Goal: Task Accomplishment & Management: Use online tool/utility

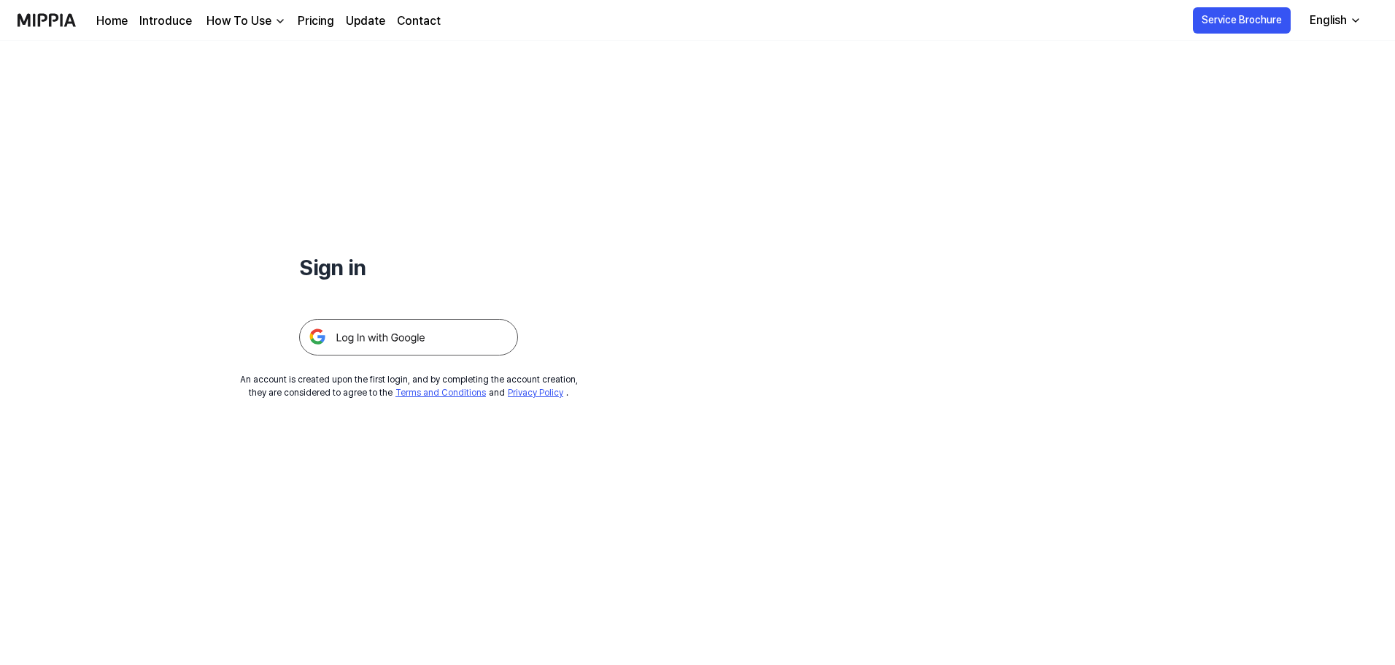
click at [425, 329] on img at bounding box center [408, 337] width 219 height 36
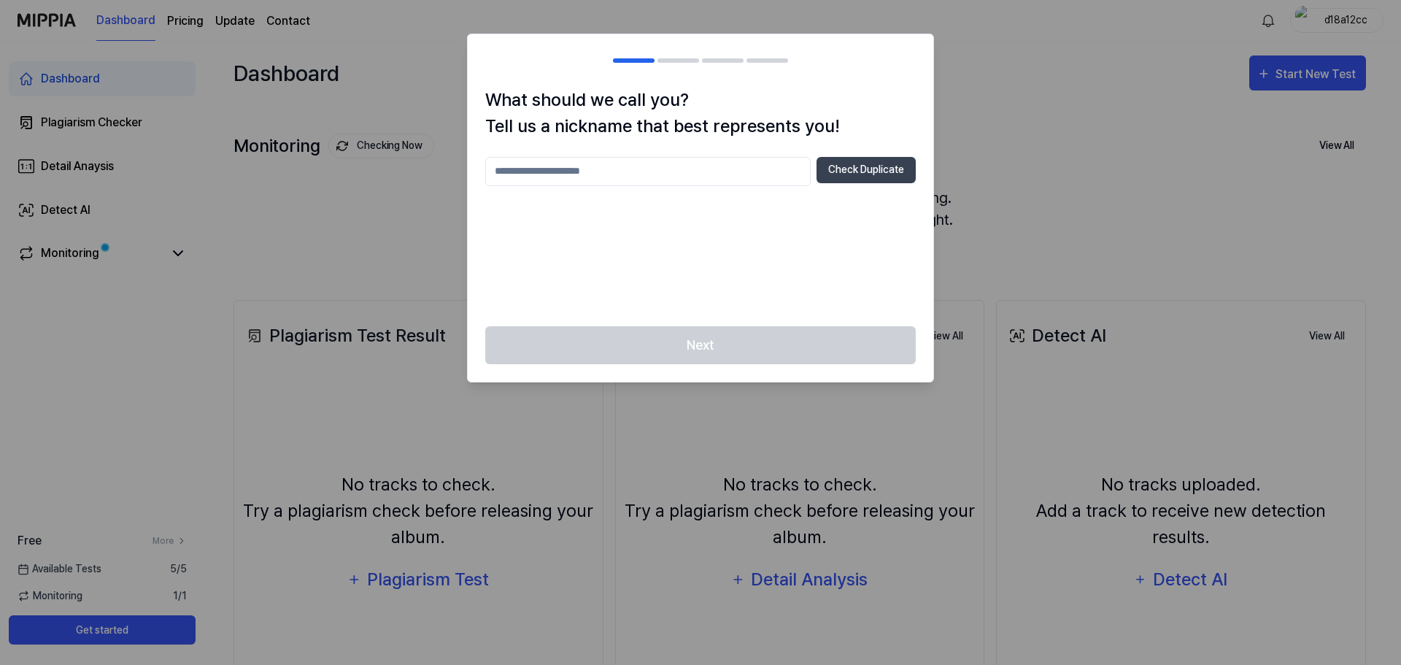
drag, startPoint x: 797, startPoint y: 221, endPoint x: 809, endPoint y: 214, distance: 14.4
click at [797, 221] on div "Check Duplicate" at bounding box center [700, 233] width 430 height 152
drag, startPoint x: 781, startPoint y: 323, endPoint x: 776, endPoint y: 336, distance: 13.8
click at [779, 329] on div "What should we call you? Tell us a nickname that best represents you! Check Dup…" at bounding box center [700, 208] width 467 height 349
click at [737, 178] on input "text" at bounding box center [647, 171] width 325 height 29
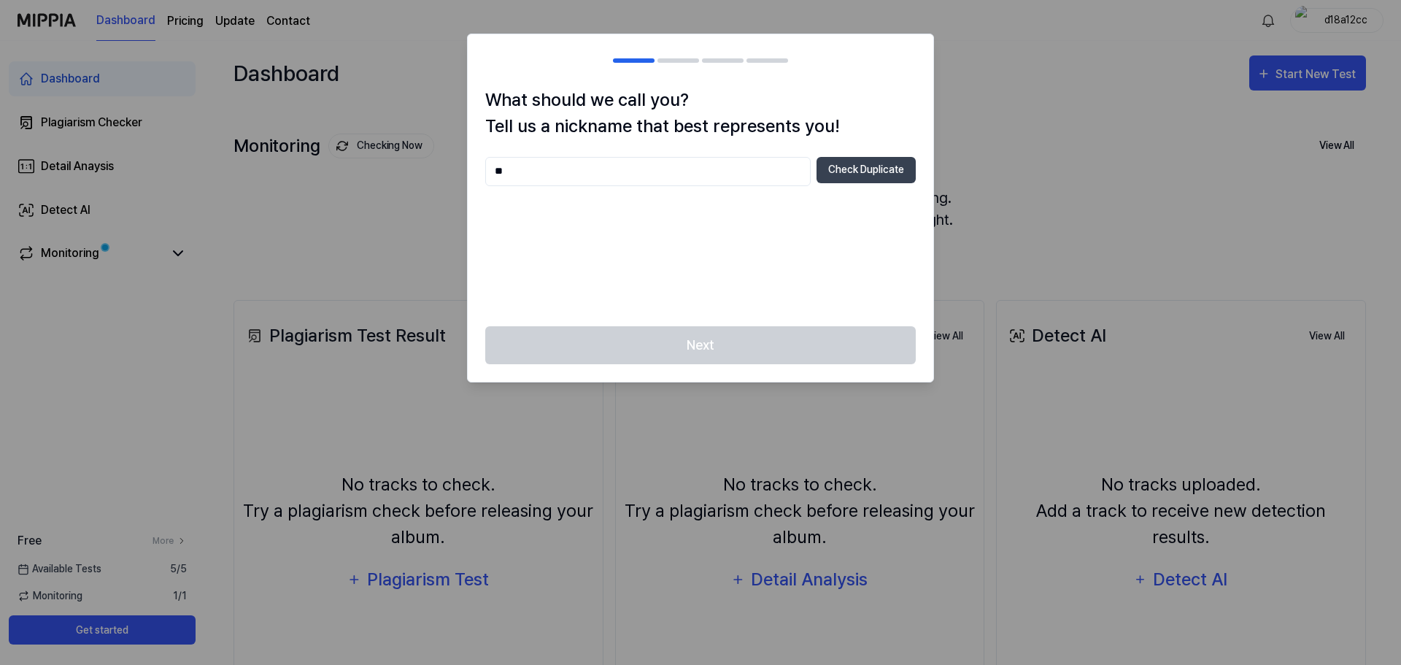
drag, startPoint x: 612, startPoint y: 173, endPoint x: 360, endPoint y: 168, distance: 252.5
click at [360, 167] on body "Dashboard Pricing Update Contact d18a12cc Dashboard Plagiarism Checker Detail A…" at bounding box center [697, 332] width 1395 height 665
type input "******"
click at [871, 171] on button "Check Duplicate" at bounding box center [865, 170] width 99 height 26
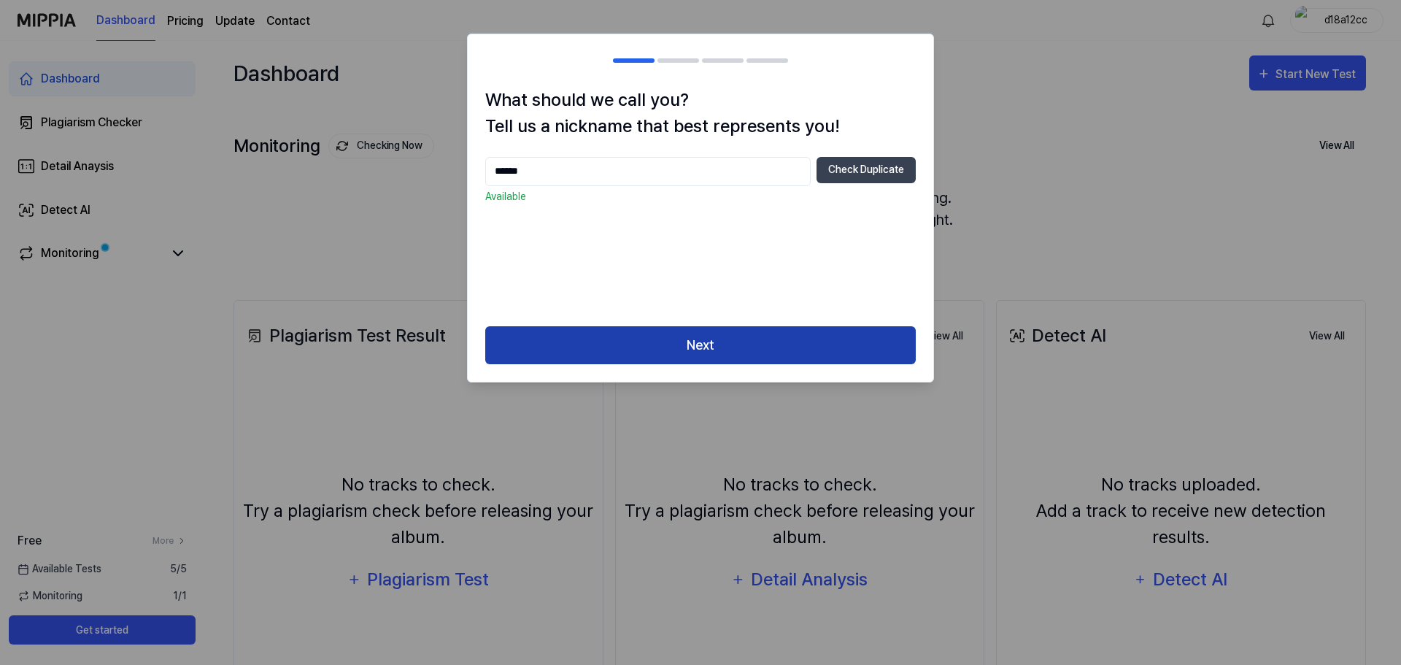
click at [795, 346] on button "Next" at bounding box center [700, 345] width 430 height 39
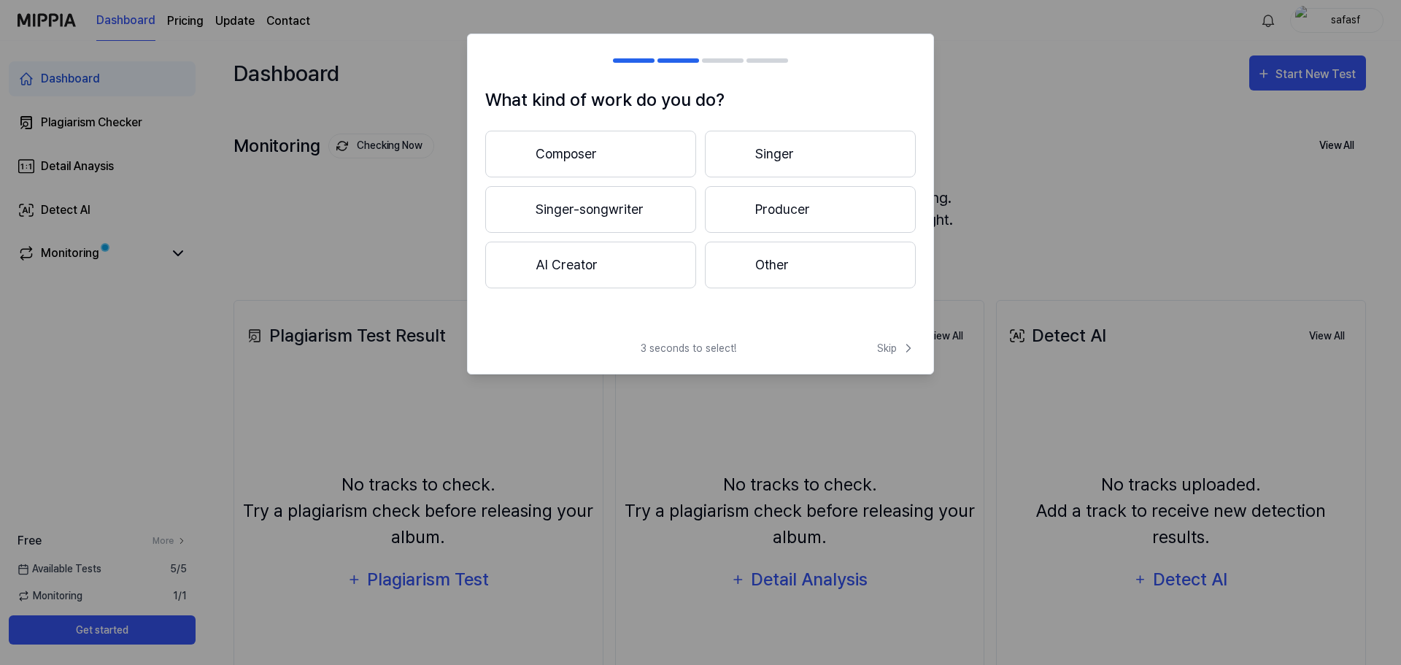
click at [763, 268] on button "Other" at bounding box center [810, 264] width 211 height 47
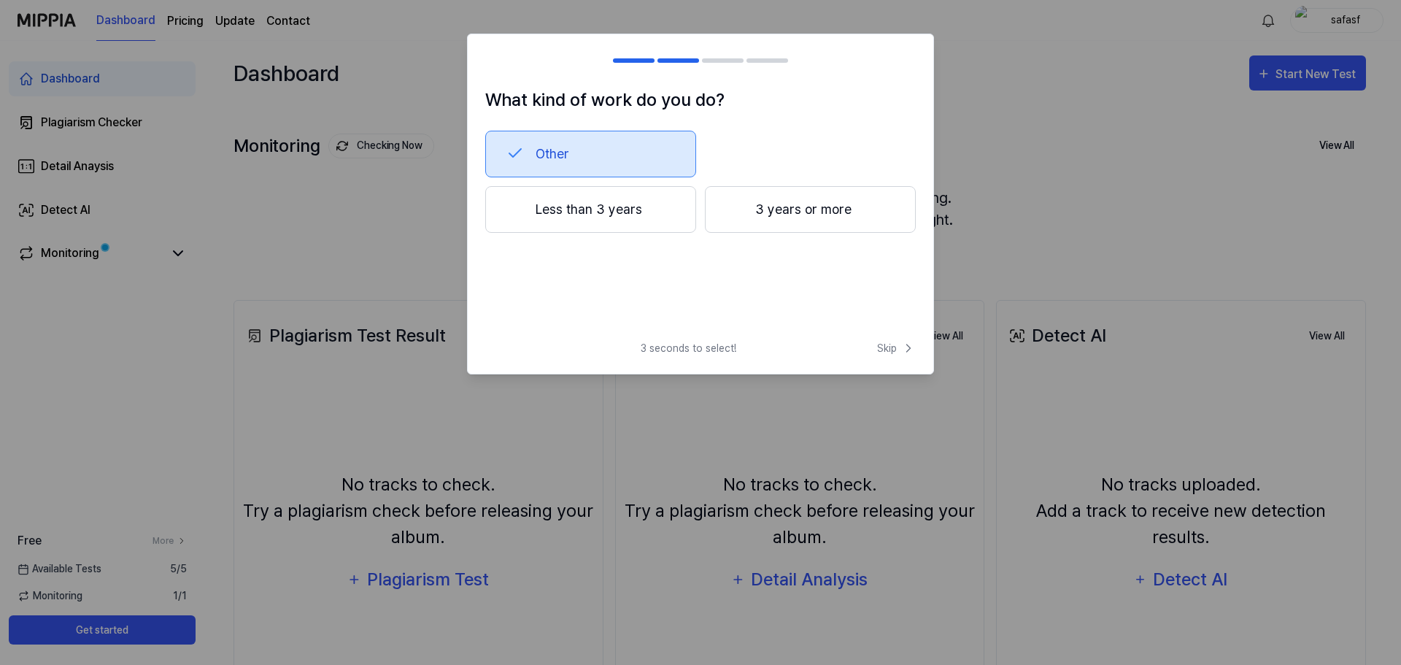
click at [630, 213] on button "Less than 3 years" at bounding box center [590, 209] width 211 height 47
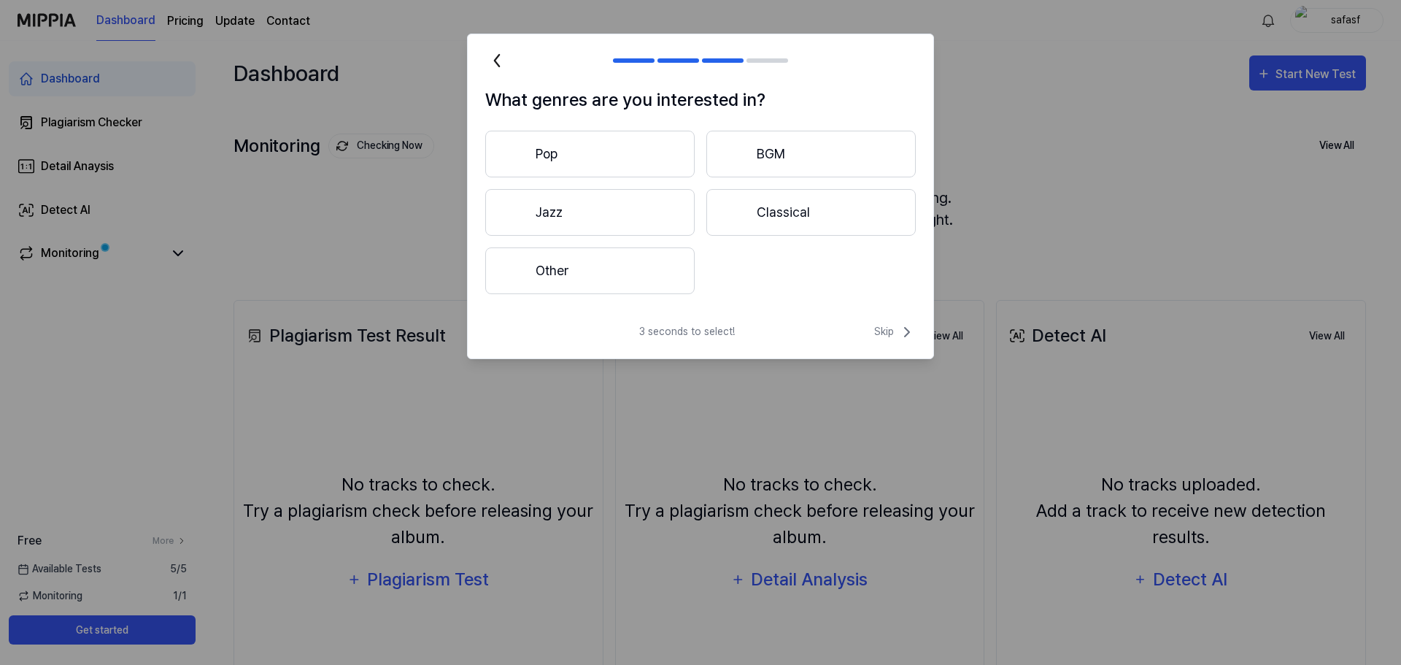
click at [651, 171] on button "Pop" at bounding box center [589, 154] width 209 height 47
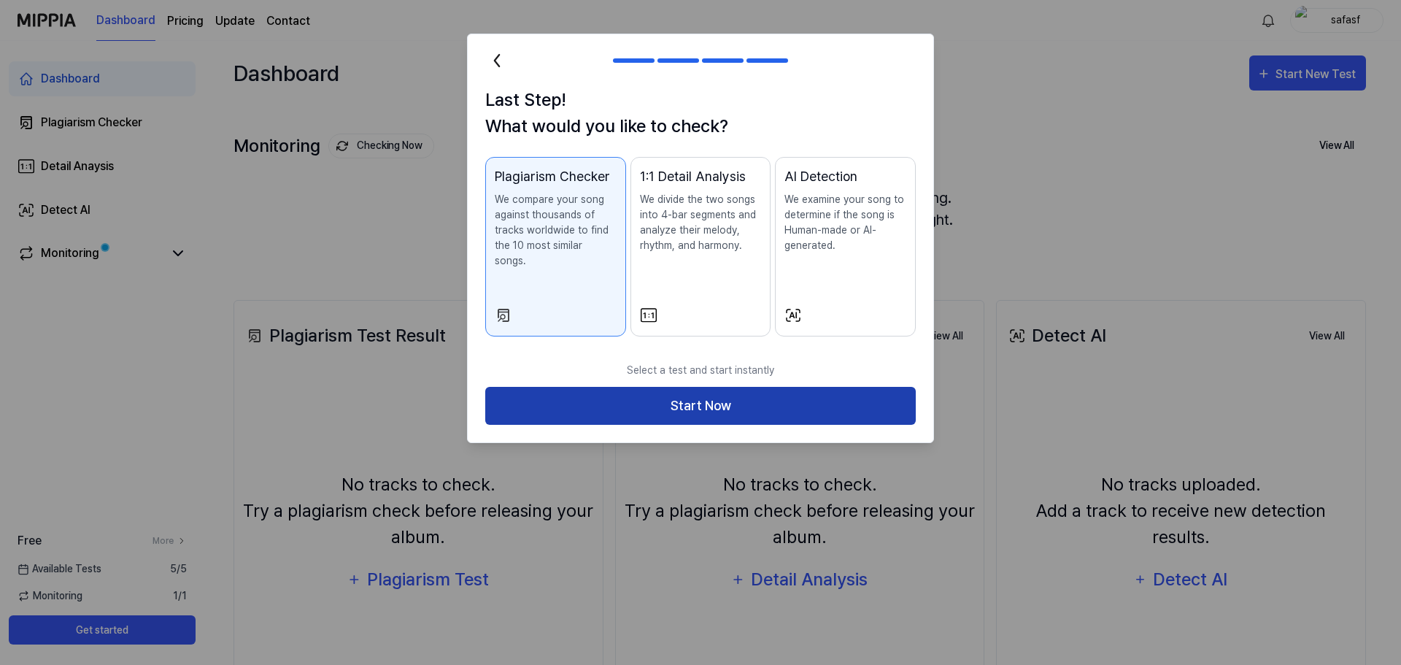
click at [700, 387] on button "Start Now" at bounding box center [700, 406] width 430 height 39
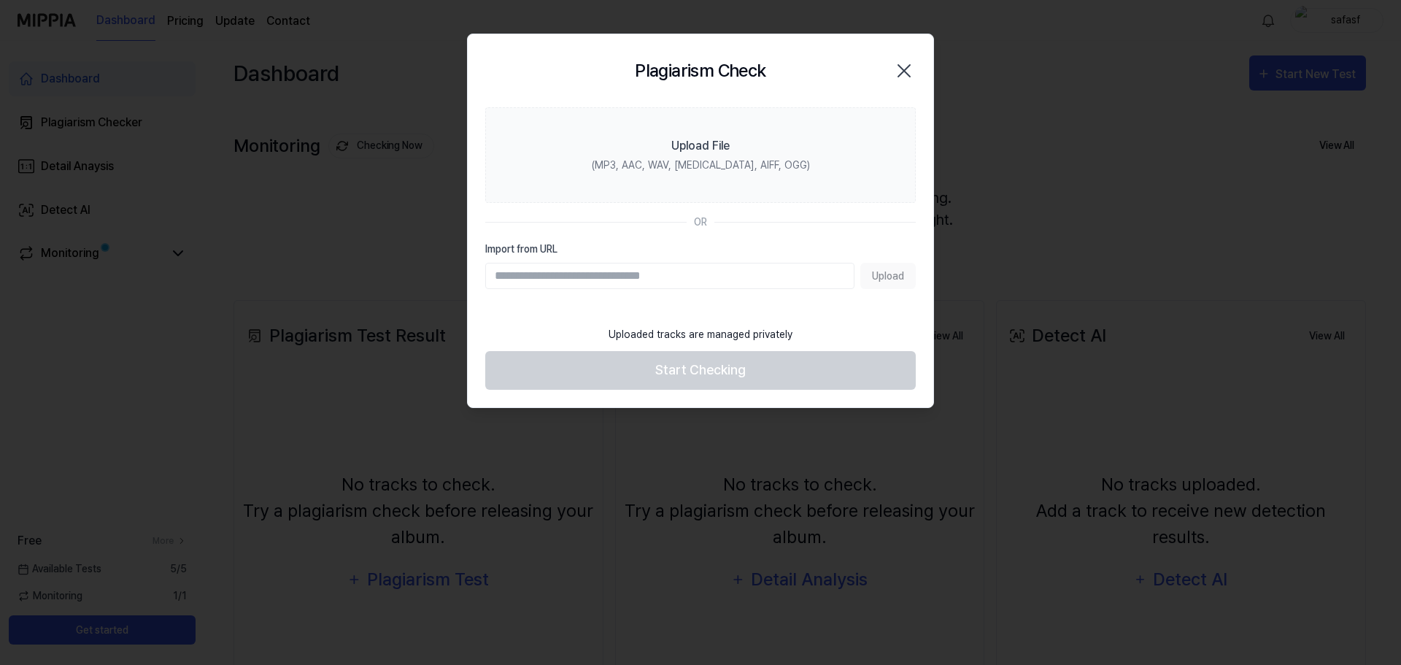
paste input "**********"
type input "**********"
click at [885, 277] on button "Upload" at bounding box center [887, 276] width 55 height 26
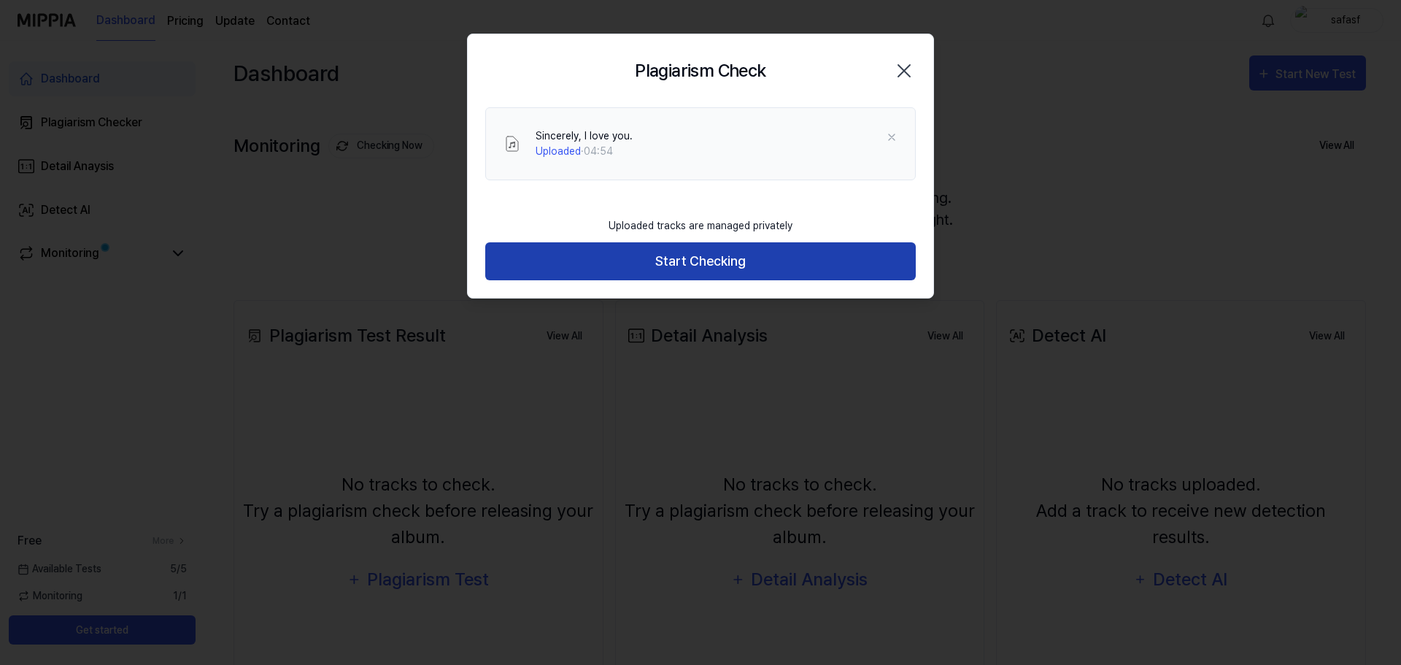
click at [738, 268] on button "Start Checking" at bounding box center [700, 261] width 430 height 39
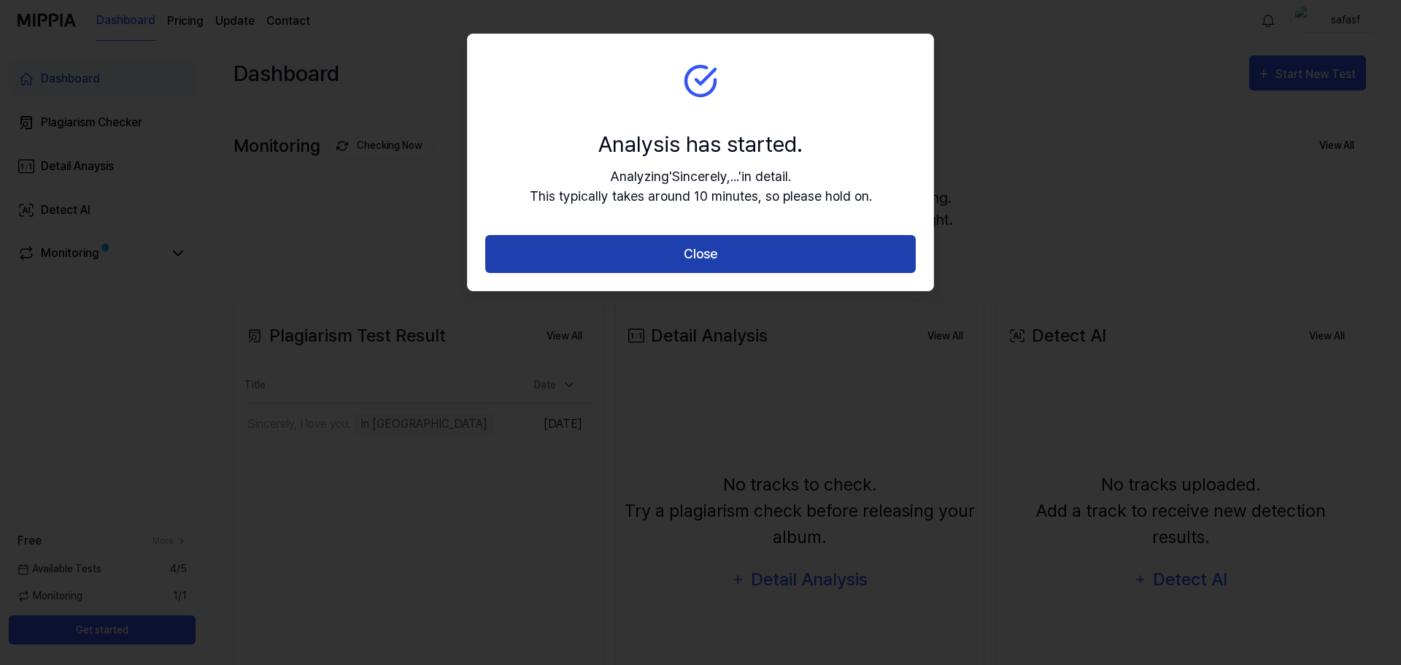
click at [732, 261] on button "Close" at bounding box center [700, 254] width 430 height 39
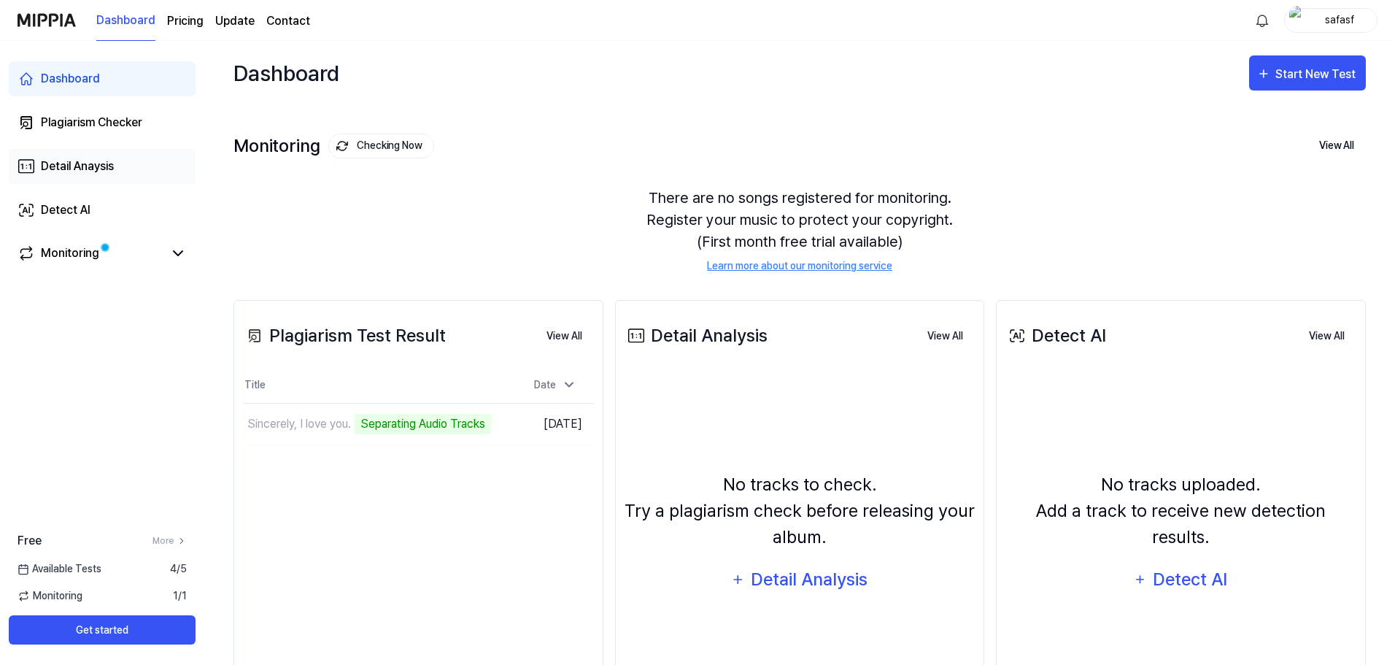
click at [118, 171] on link "Detail Anaysis" at bounding box center [102, 166] width 187 height 35
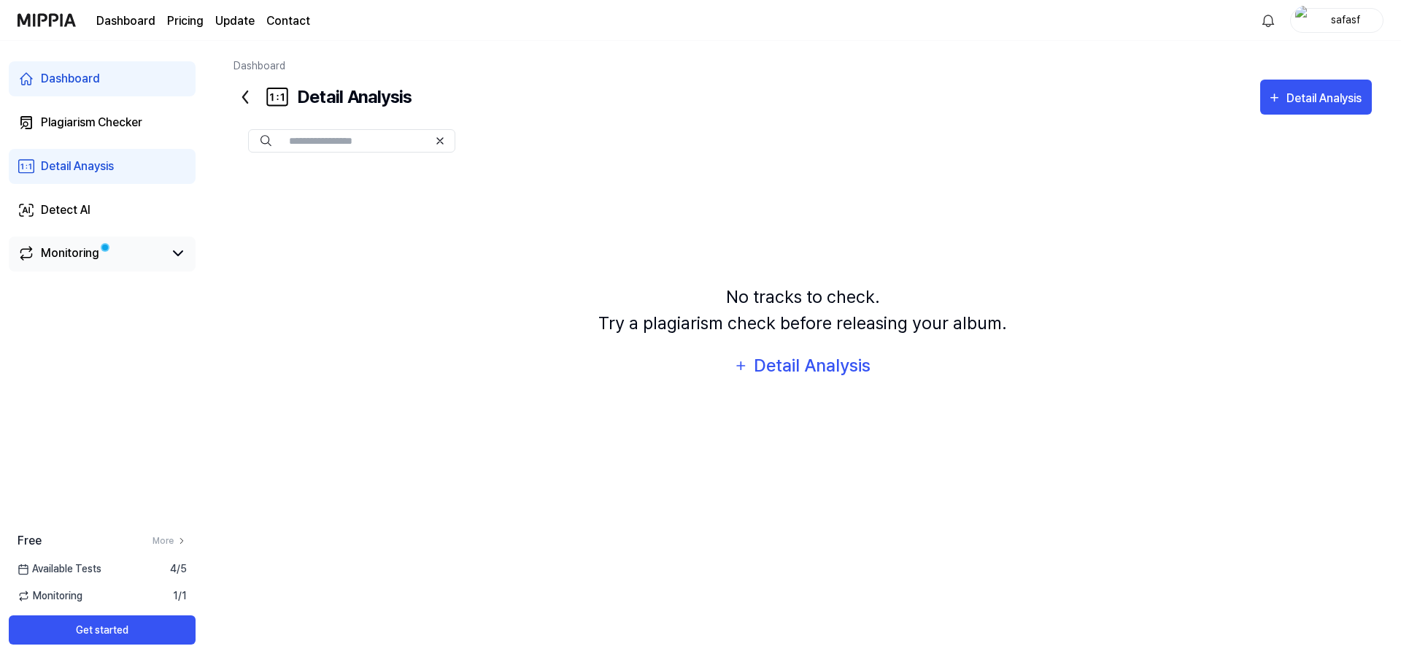
click at [129, 263] on div "Monitoring" at bounding box center [102, 253] width 187 height 35
click at [171, 252] on icon at bounding box center [178, 253] width 18 height 18
click at [71, 253] on div "Monitoring" at bounding box center [70, 253] width 58 height 18
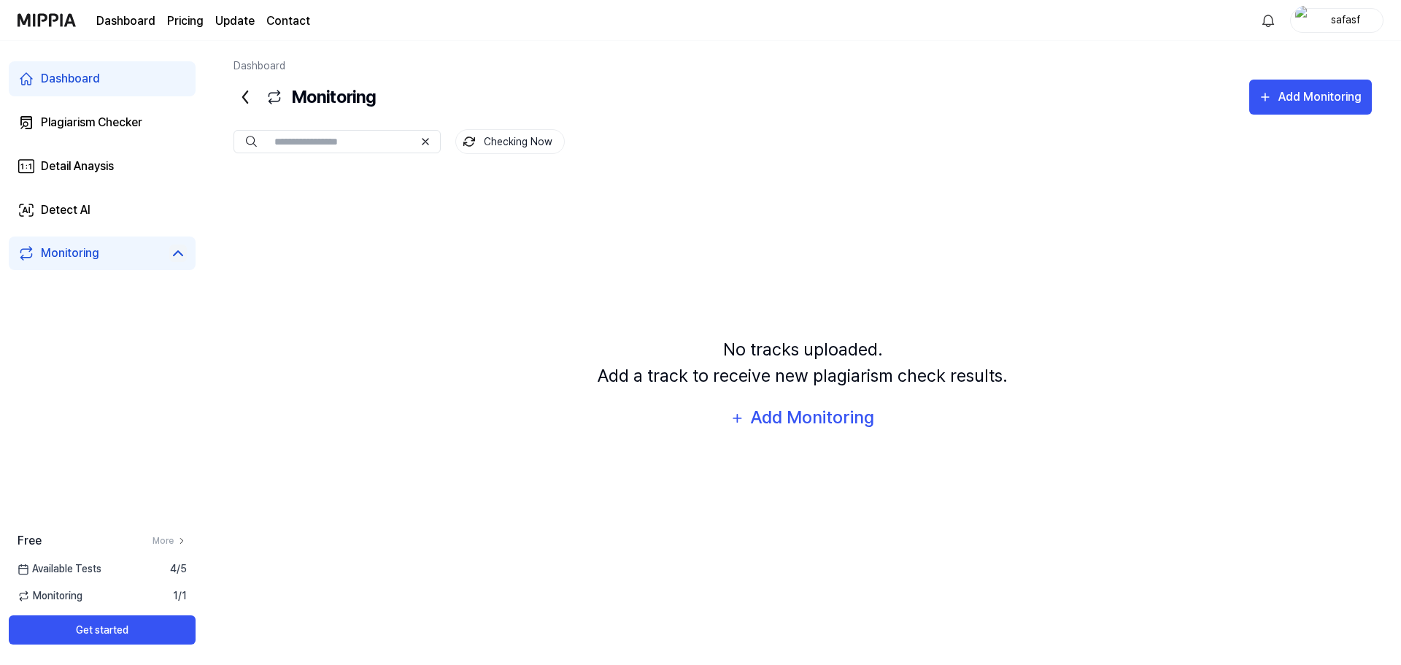
click at [72, 253] on div "Monitoring" at bounding box center [70, 253] width 58 height 18
click at [87, 211] on div "Detect AI" at bounding box center [66, 210] width 50 height 18
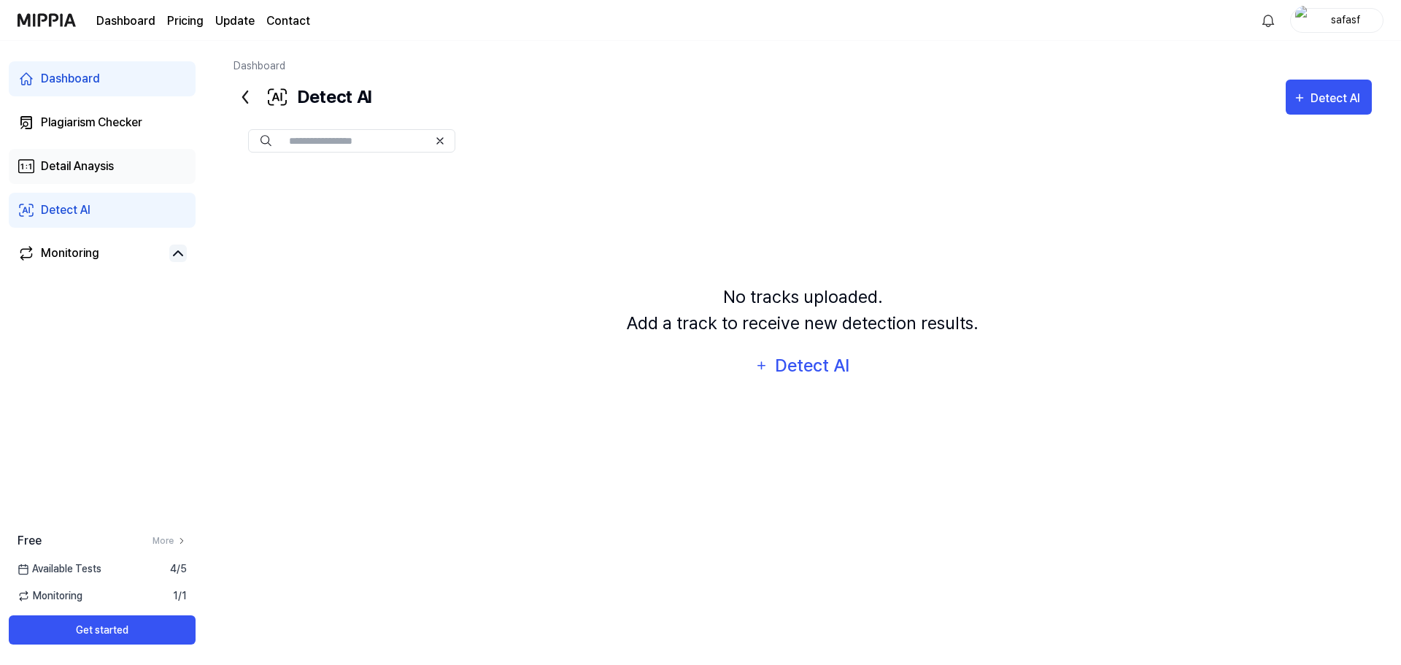
click at [93, 172] on div "Detail Anaysis" at bounding box center [77, 167] width 73 height 18
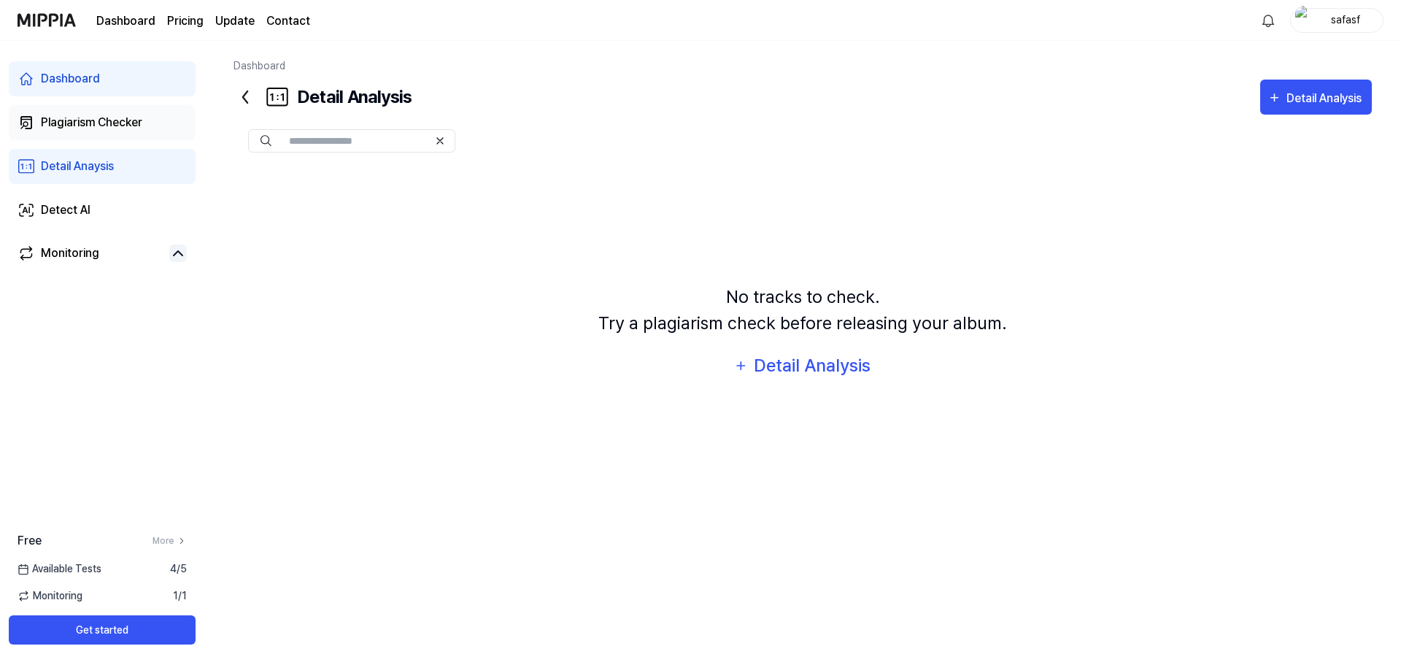
click at [101, 125] on div "Plagiarism Checker" at bounding box center [91, 123] width 101 height 18
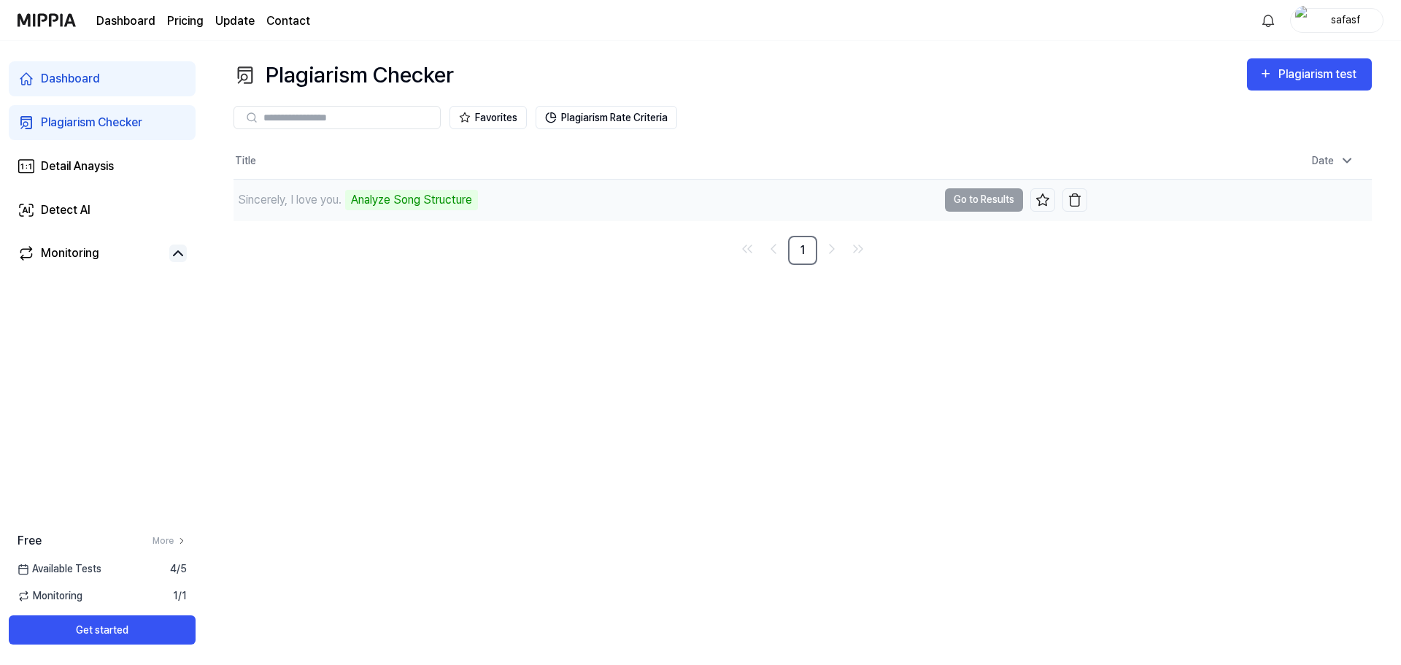
click at [562, 198] on div "Sincerely, I love you. Analyze Song Structure" at bounding box center [585, 199] width 704 height 41
click at [474, 201] on div "Analyze Song Structure" at bounding box center [411, 200] width 133 height 20
click at [468, 201] on div "Analyze Song Structure" at bounding box center [411, 200] width 133 height 20
click at [115, 212] on link "Detect AI" at bounding box center [102, 210] width 187 height 35
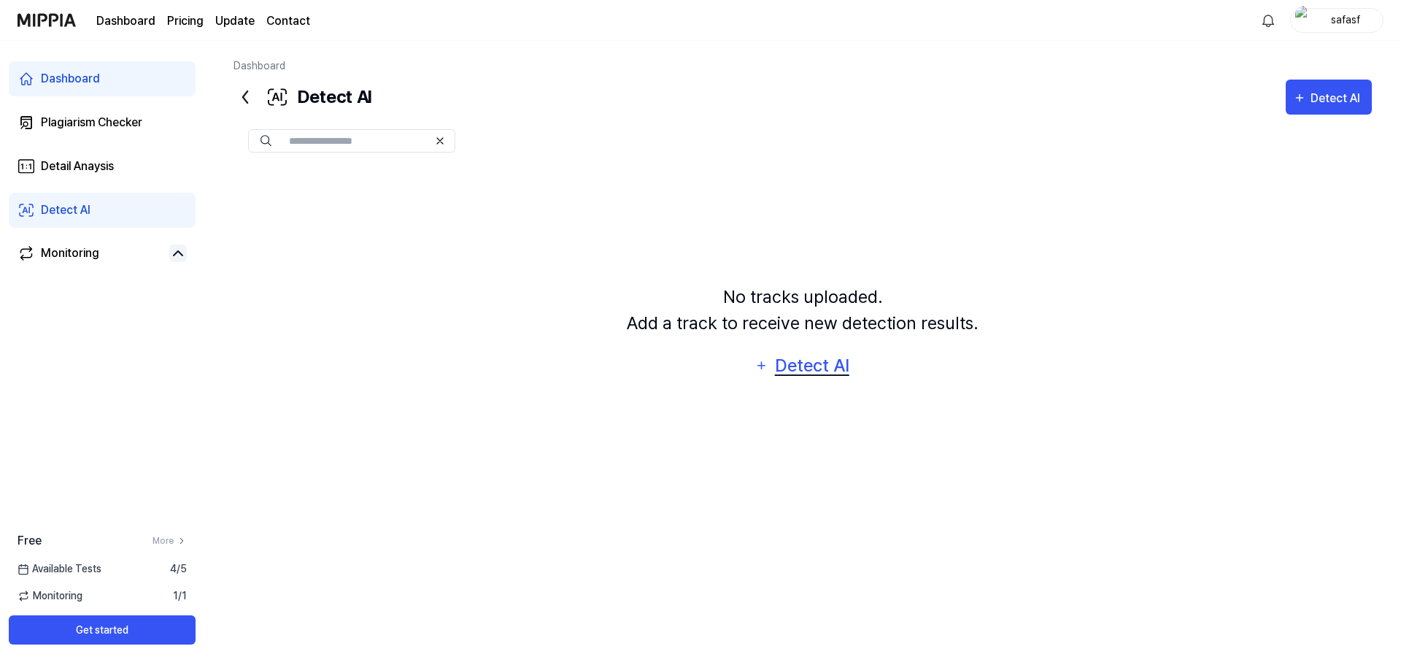
click at [815, 368] on div "Detect AI" at bounding box center [812, 366] width 78 height 28
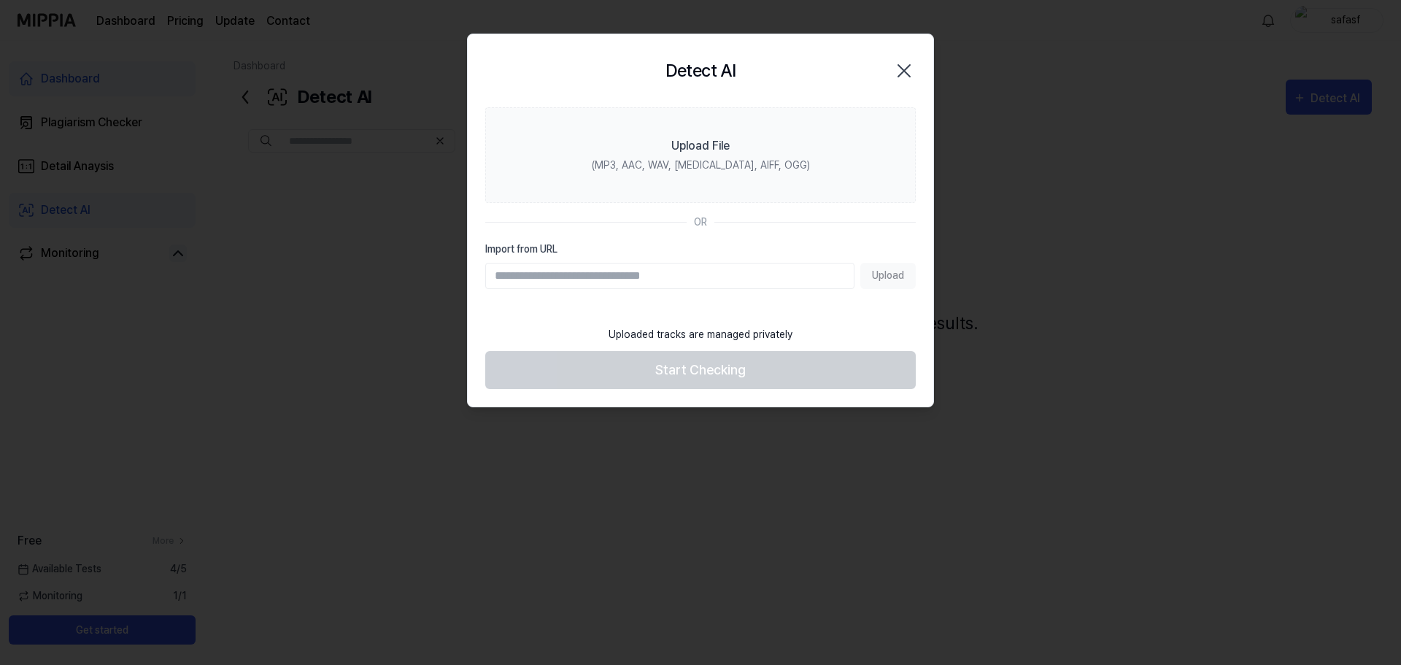
click at [689, 281] on input "Import from URL" at bounding box center [669, 276] width 369 height 26
type input "**********"
click at [878, 279] on button "Upload" at bounding box center [887, 276] width 55 height 26
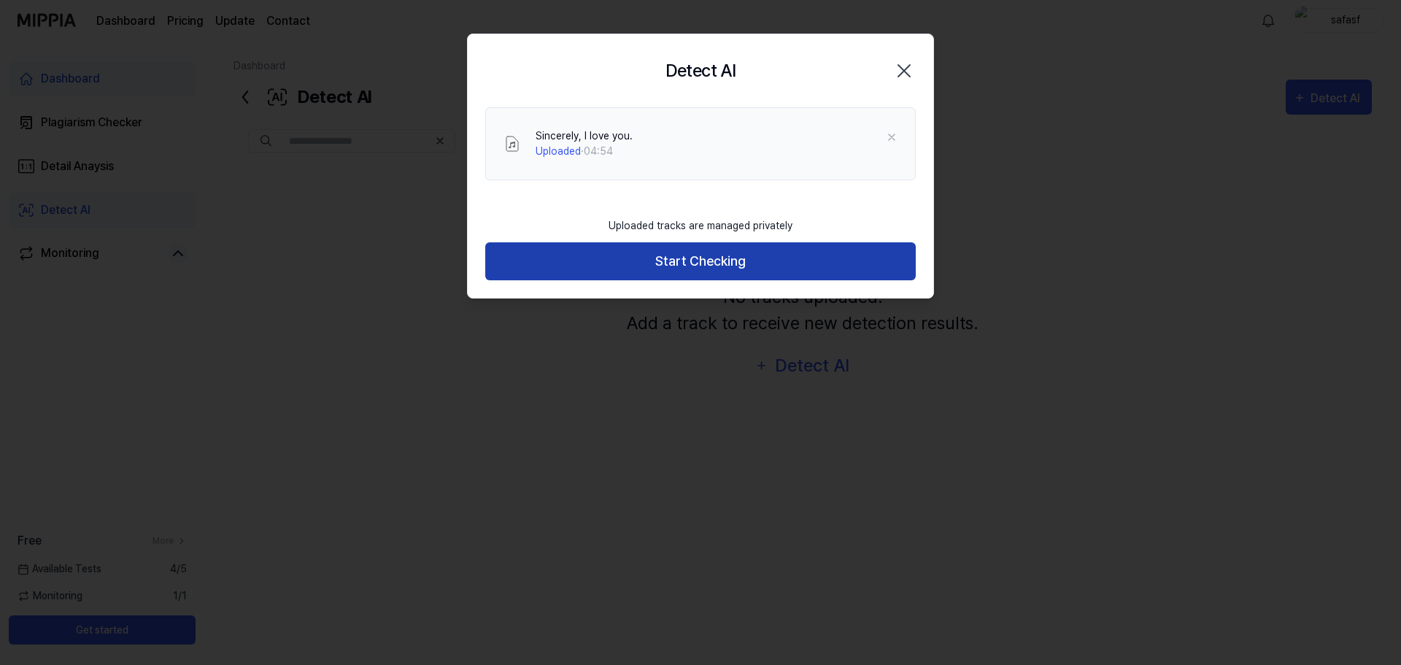
click at [706, 270] on button "Start Checking" at bounding box center [700, 261] width 430 height 39
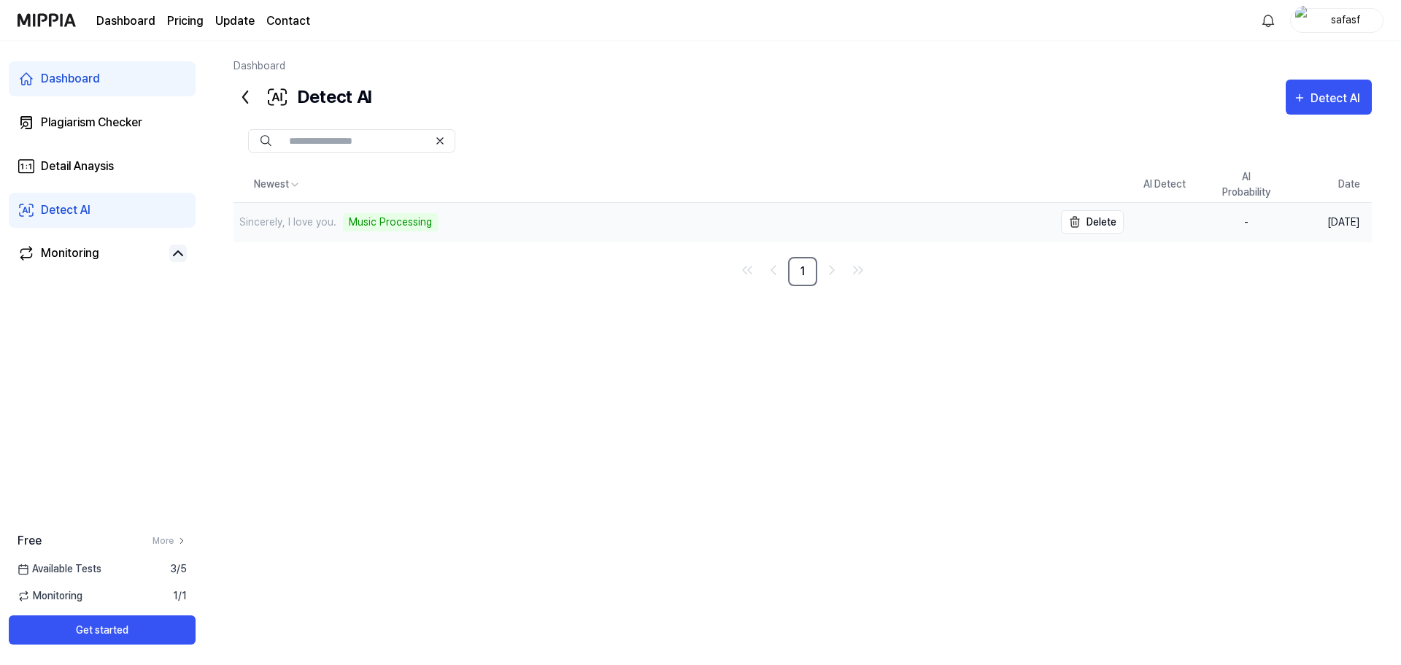
click at [411, 224] on div "Music Processing" at bounding box center [390, 222] width 95 height 18
click at [90, 162] on div "Detail Anaysis" at bounding box center [77, 167] width 73 height 18
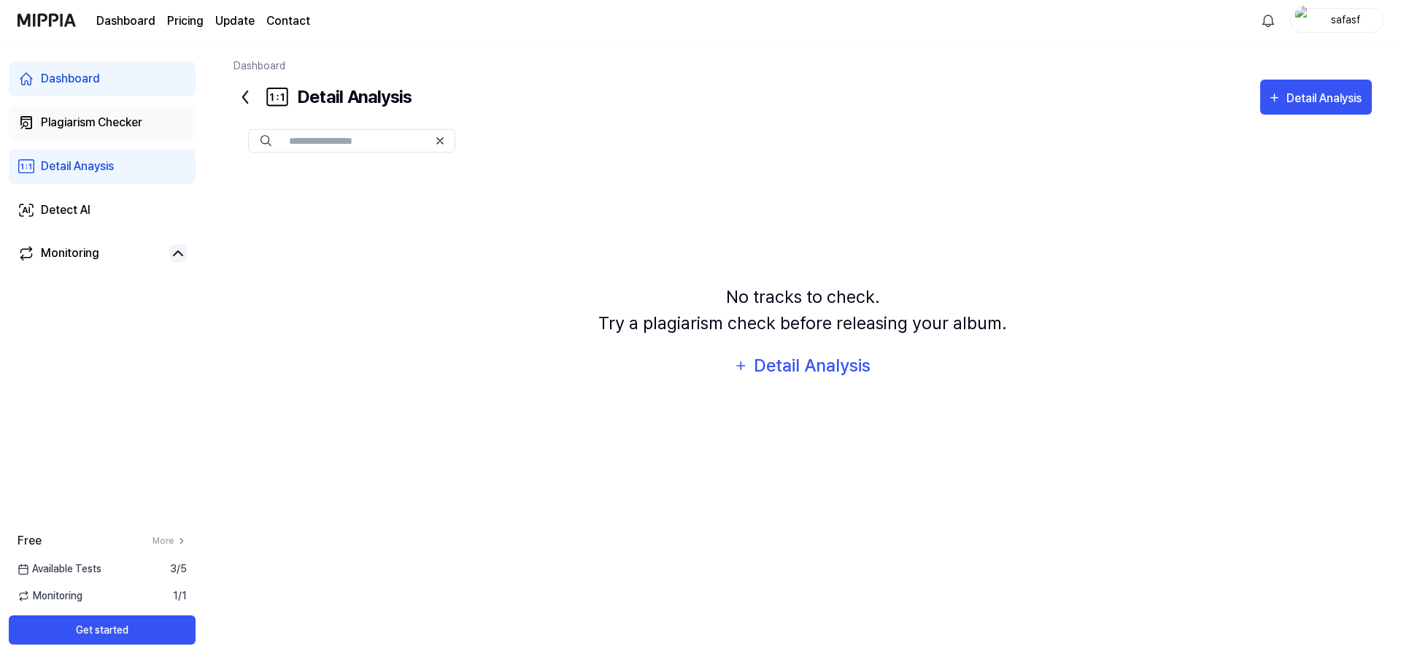
click at [99, 119] on div "Plagiarism Checker" at bounding box center [91, 123] width 101 height 18
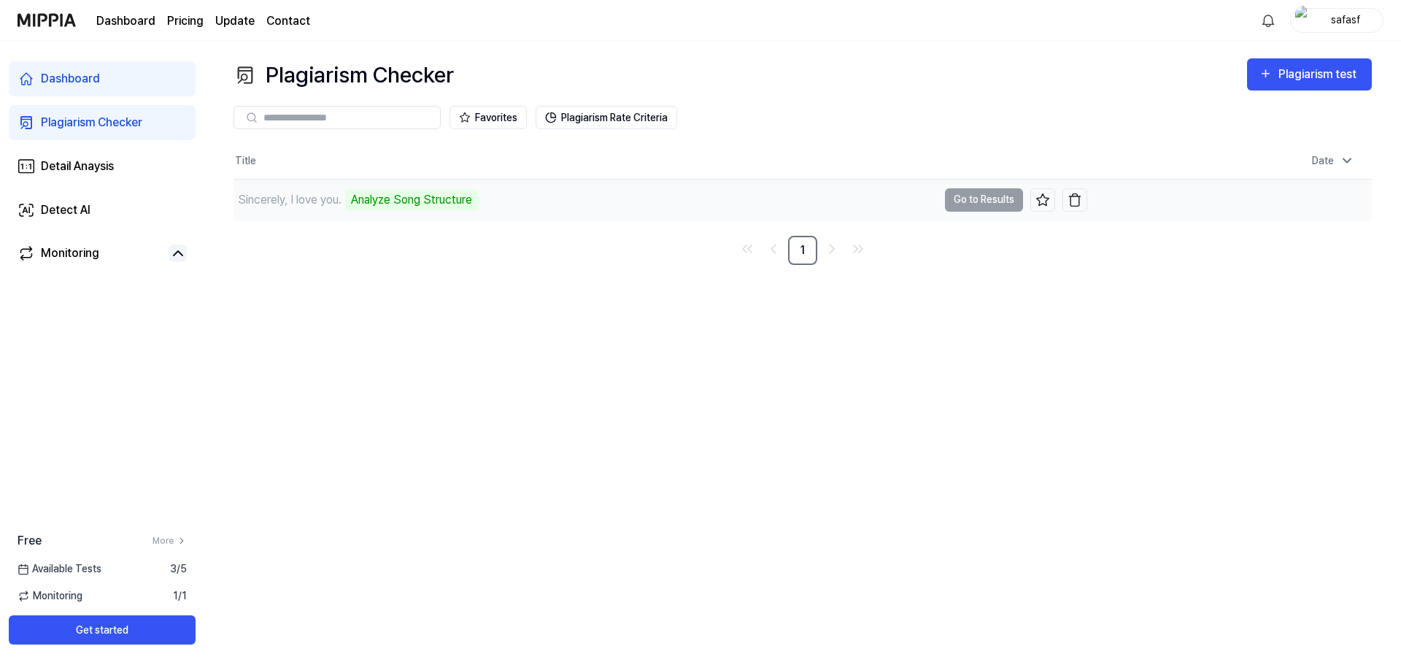
click at [457, 204] on div "Analyze Song Structure" at bounding box center [411, 200] width 133 height 20
click at [957, 204] on td "Sincerely, I love you. Analyze Song Structure Go to Results" at bounding box center [660, 199] width 854 height 41
click at [111, 176] on link "Detail Anaysis" at bounding box center [102, 166] width 187 height 35
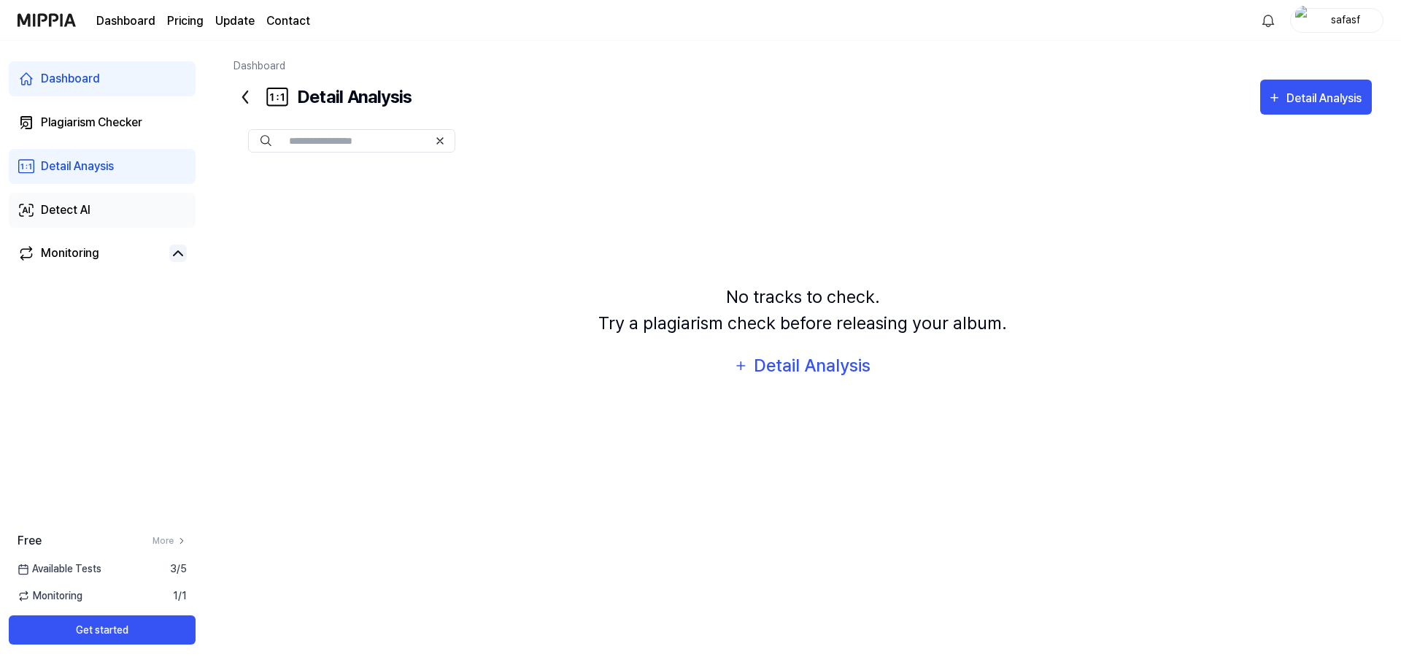
click at [120, 205] on link "Detect AI" at bounding box center [102, 210] width 187 height 35
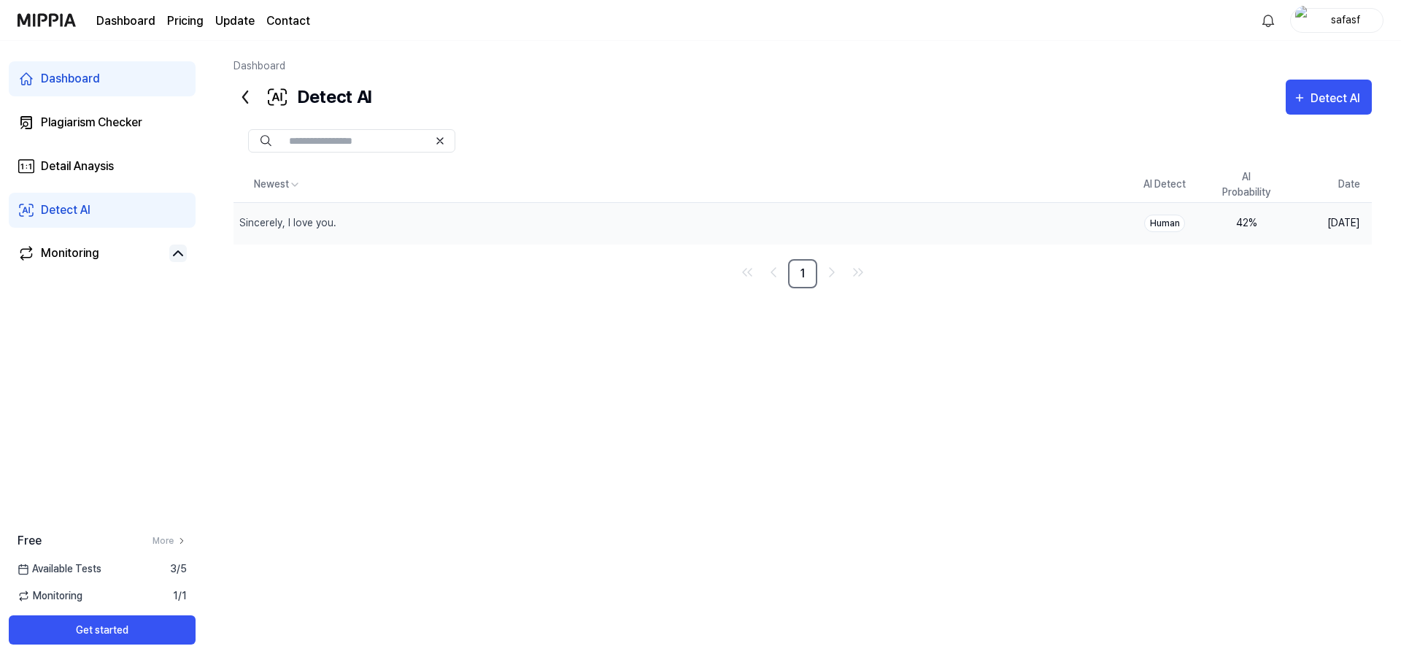
click at [1165, 226] on div "Human" at bounding box center [1164, 223] width 41 height 18
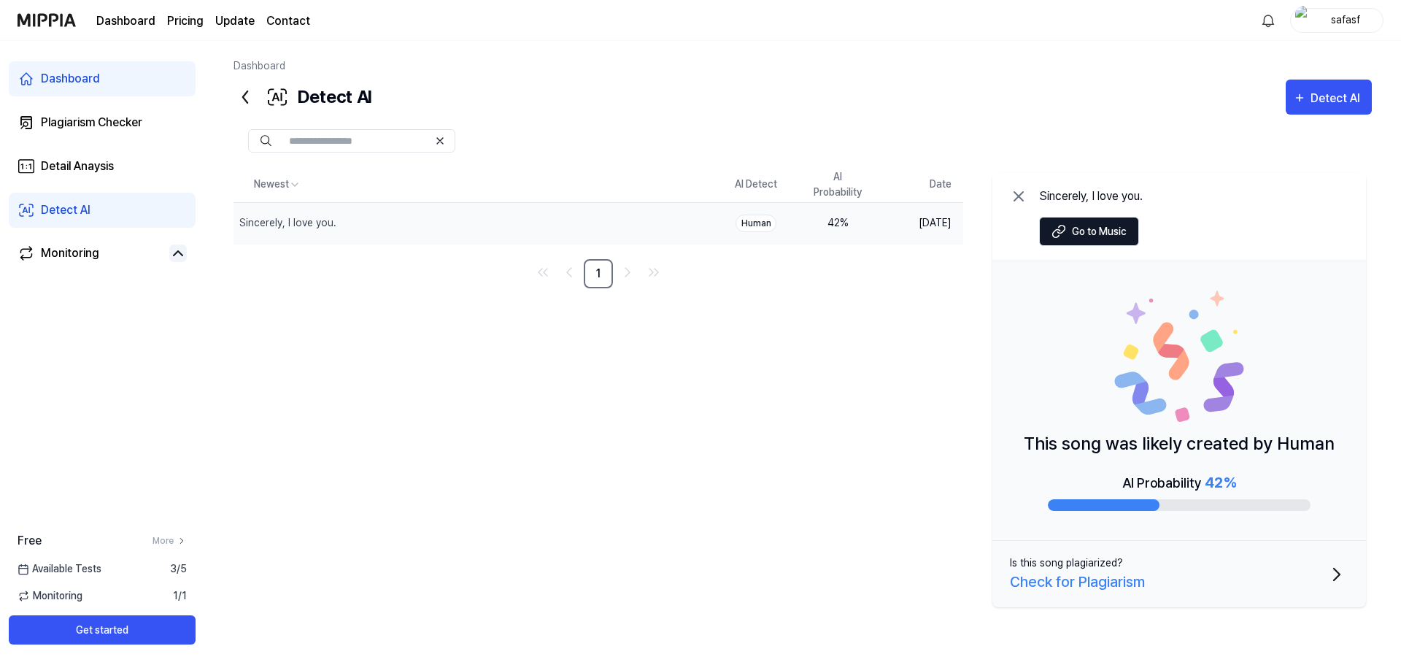
click at [1019, 188] on icon at bounding box center [1019, 197] width 18 height 18
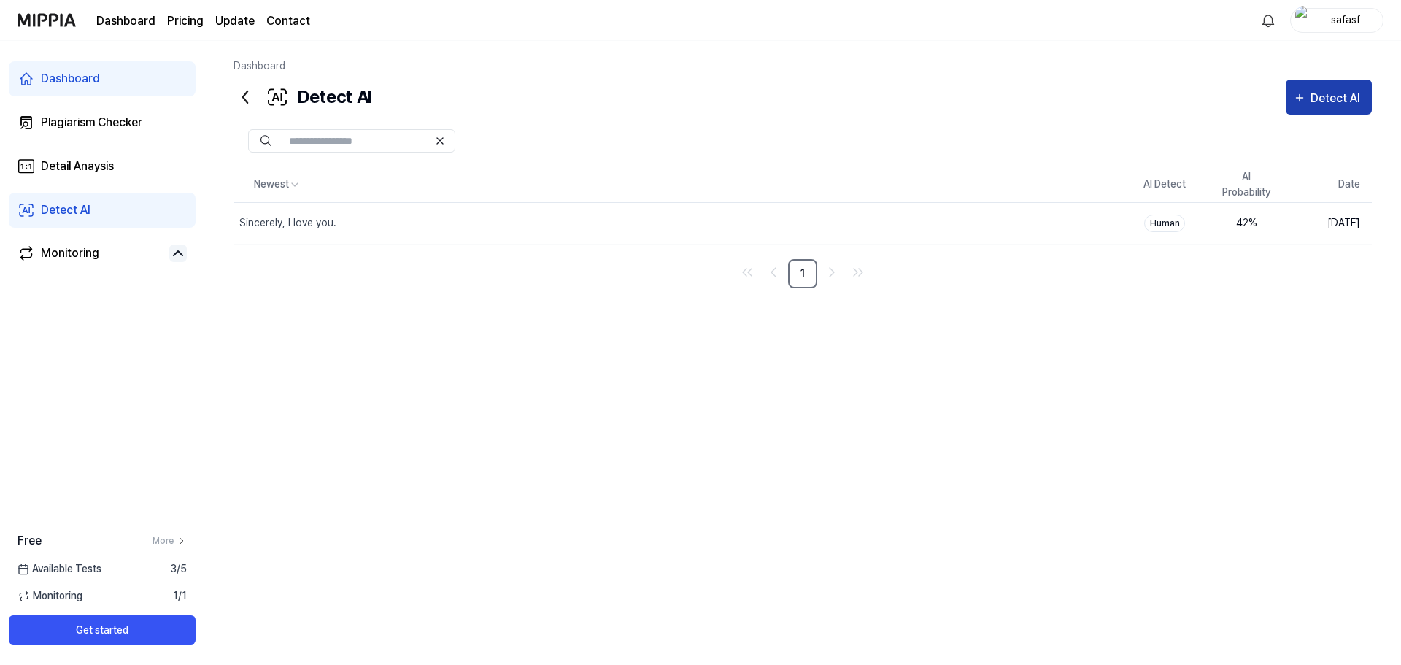
click at [1318, 104] on div "Detect AI" at bounding box center [1337, 98] width 54 height 19
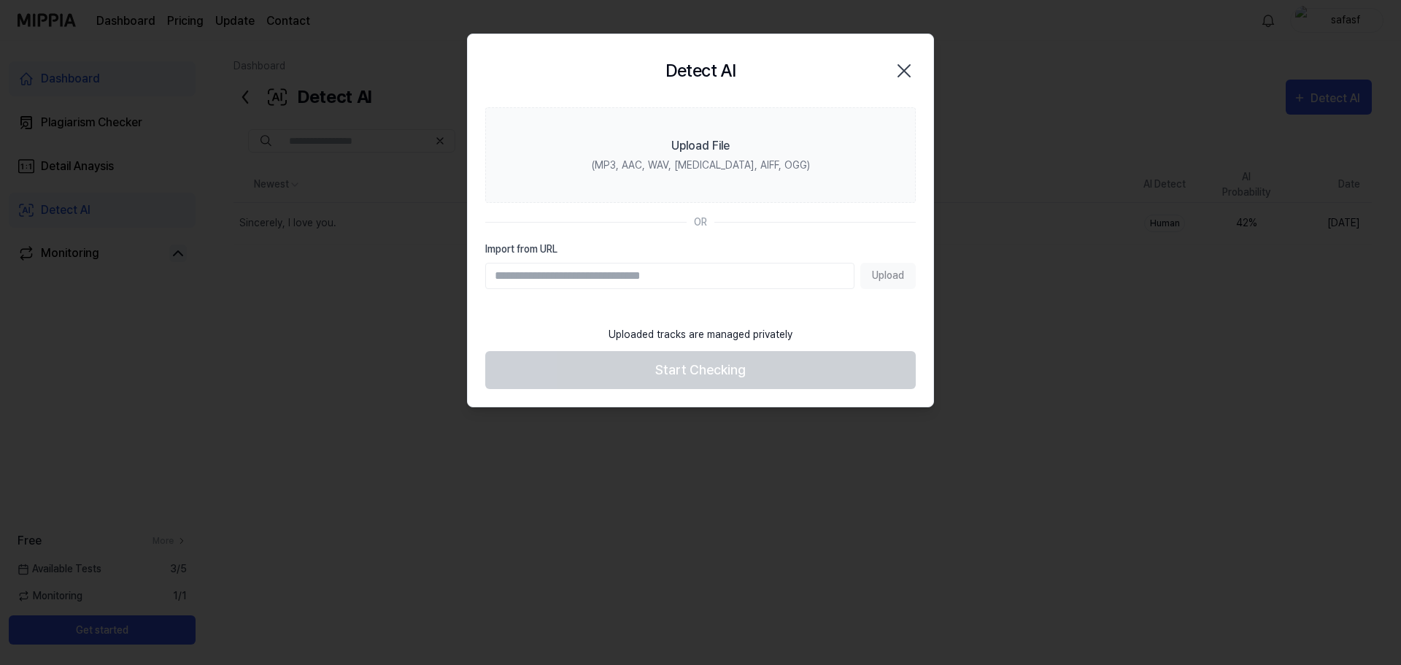
paste input "**********"
type input "**********"
click at [886, 276] on button "Upload" at bounding box center [887, 276] width 55 height 26
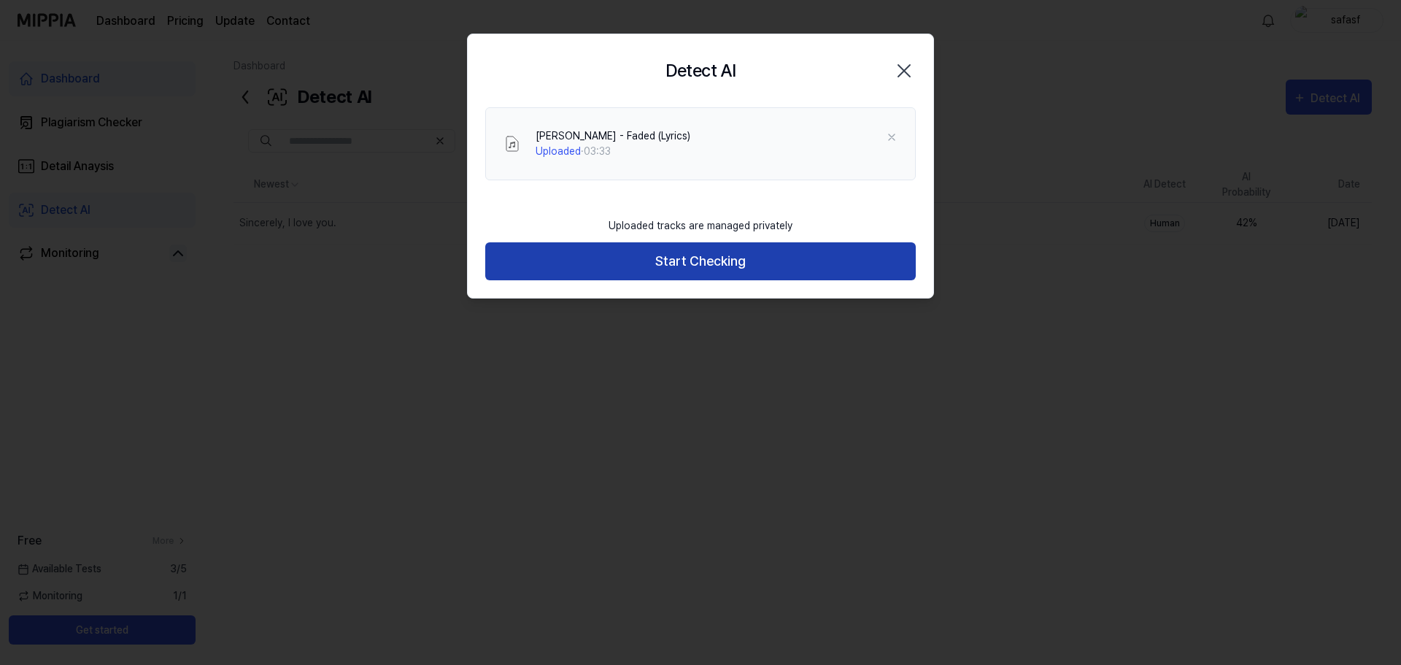
click at [686, 253] on button "Start Checking" at bounding box center [700, 261] width 430 height 39
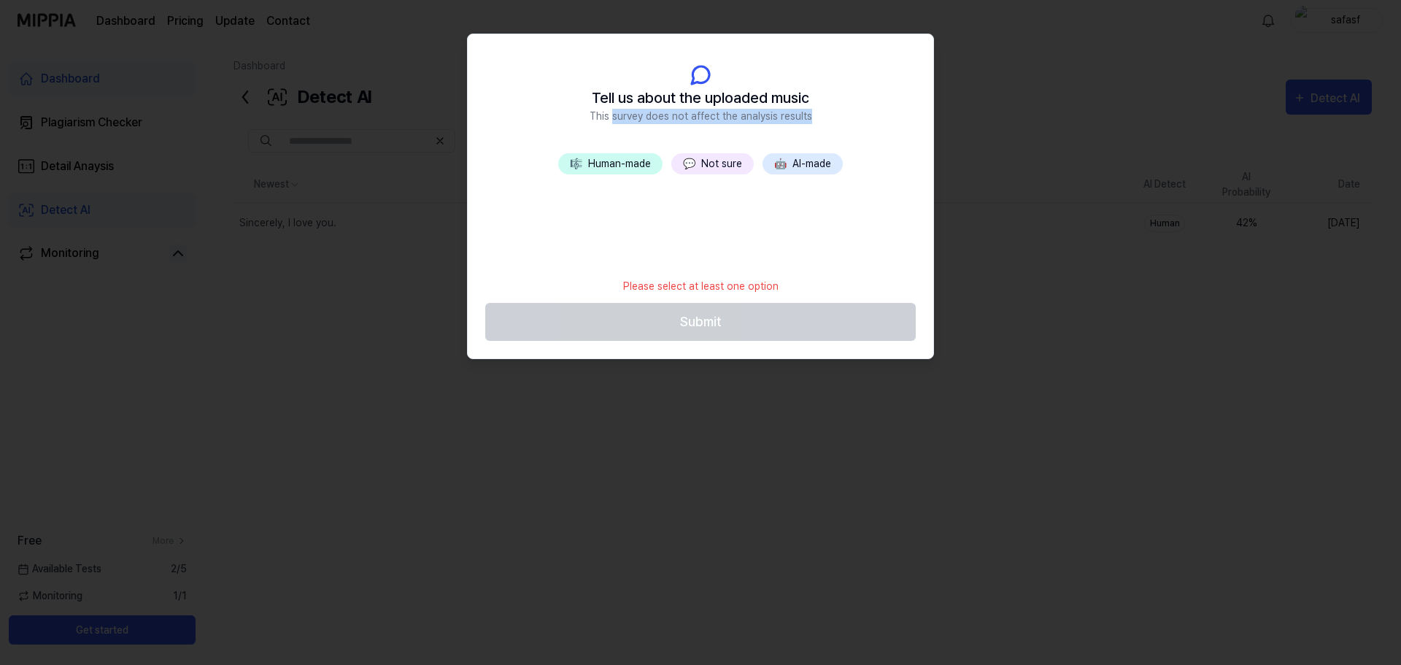
drag, startPoint x: 616, startPoint y: 109, endPoint x: 849, endPoint y: 139, distance: 234.7
click at [849, 139] on header "Tell us about the uploaded music This survey does not affect the analysis resul…" at bounding box center [700, 93] width 465 height 119
click at [822, 125] on header "Tell us about the uploaded music This survey does not affect the analysis resul…" at bounding box center [700, 93] width 465 height 119
click at [621, 161] on button "🎼 Human-made" at bounding box center [610, 163] width 104 height 21
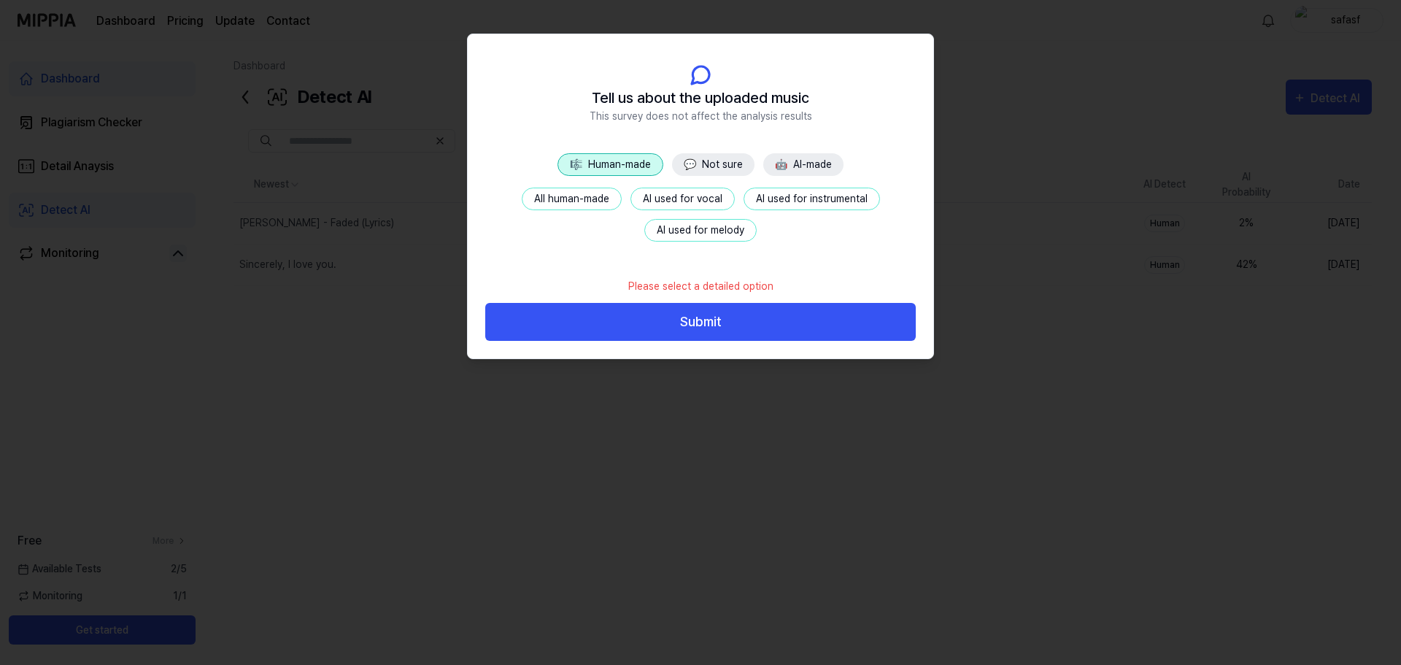
click at [584, 201] on button "All human-made" at bounding box center [572, 199] width 100 height 23
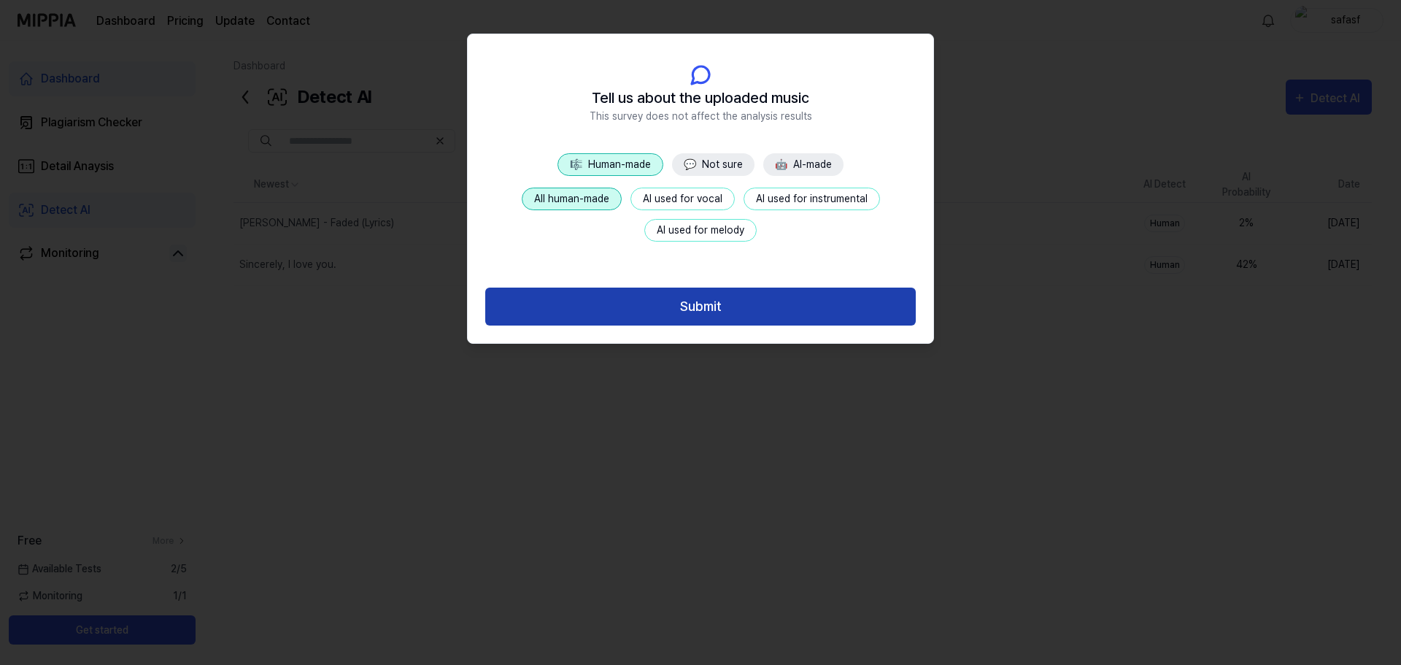
click at [677, 309] on button "Submit" at bounding box center [700, 306] width 430 height 39
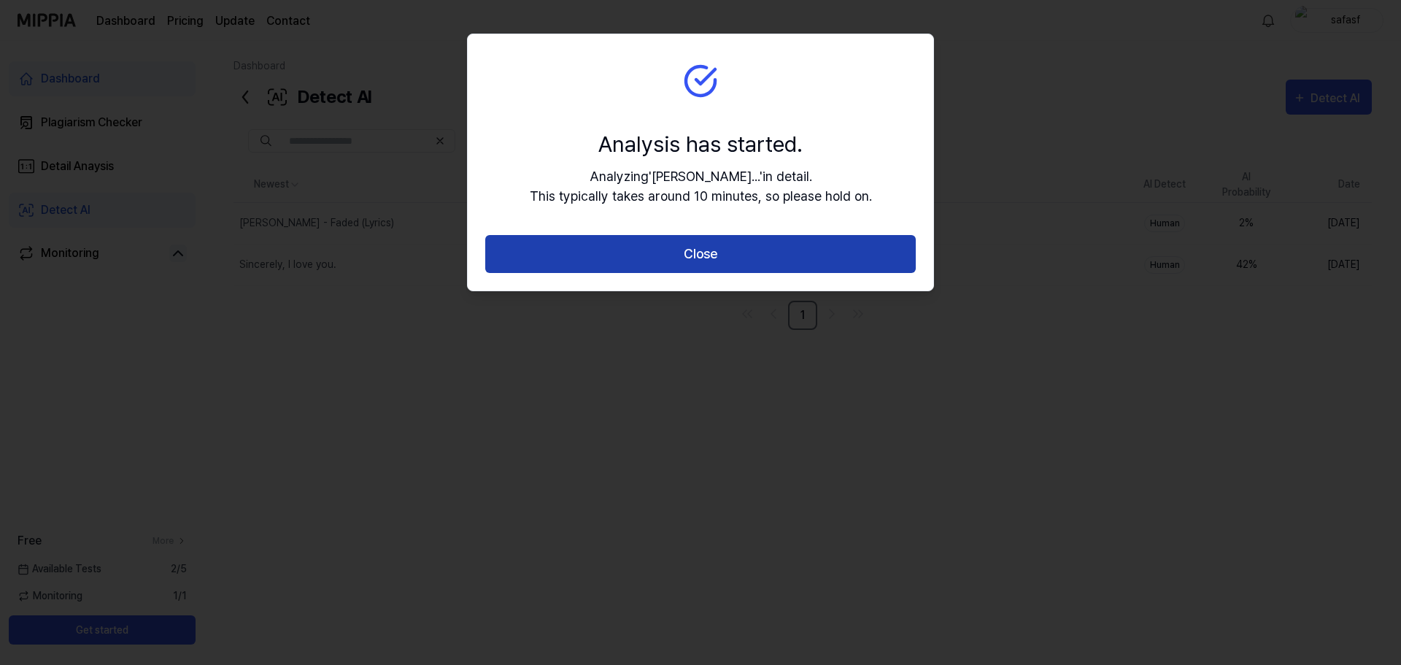
click at [672, 260] on button "Close" at bounding box center [700, 254] width 430 height 39
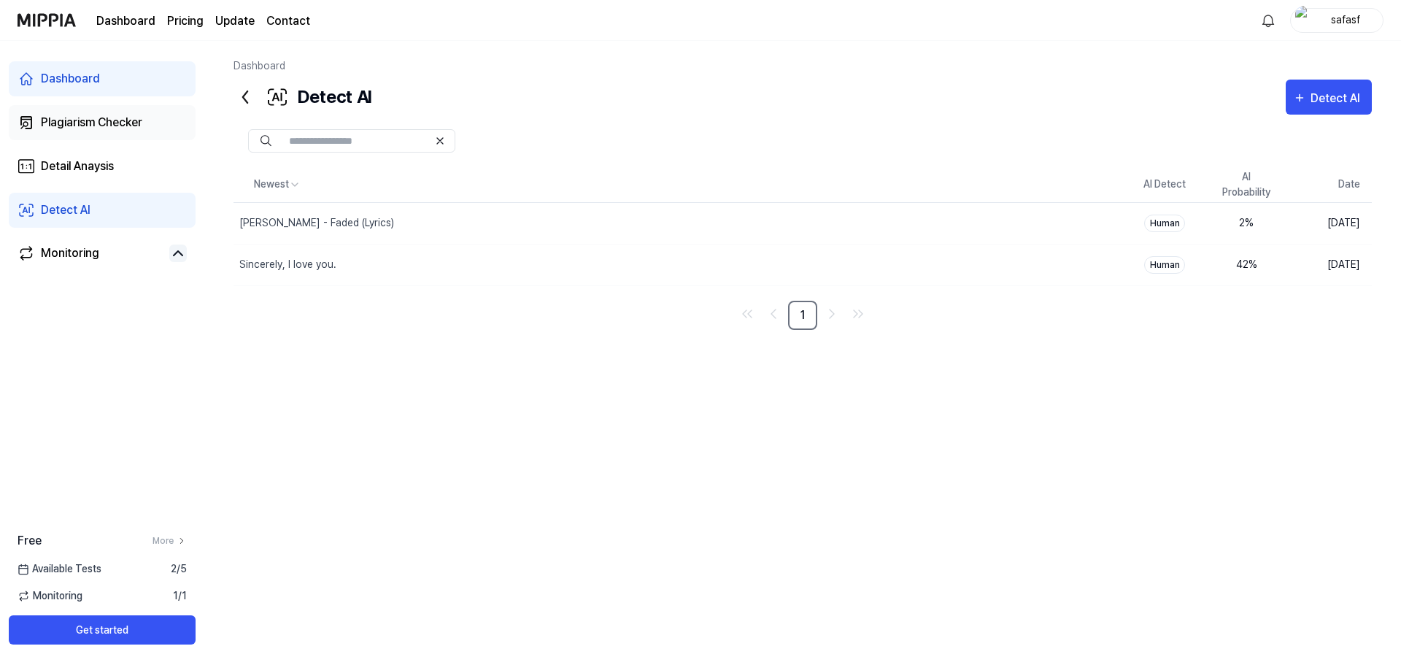
click at [94, 119] on div "Plagiarism Checker" at bounding box center [91, 123] width 101 height 18
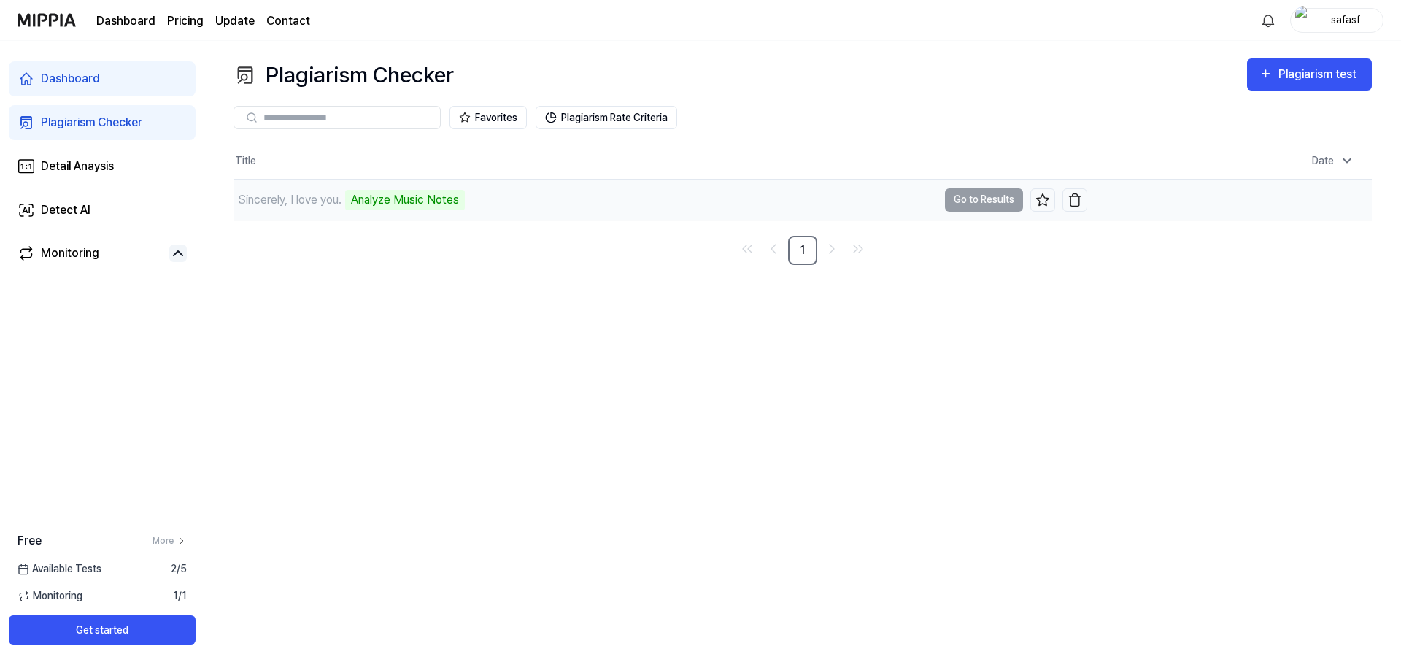
click at [583, 209] on div "Sincerely, I love you. Analyze Music Notes" at bounding box center [585, 199] width 704 height 41
click at [41, 152] on link "Detail Anaysis" at bounding box center [102, 166] width 187 height 35
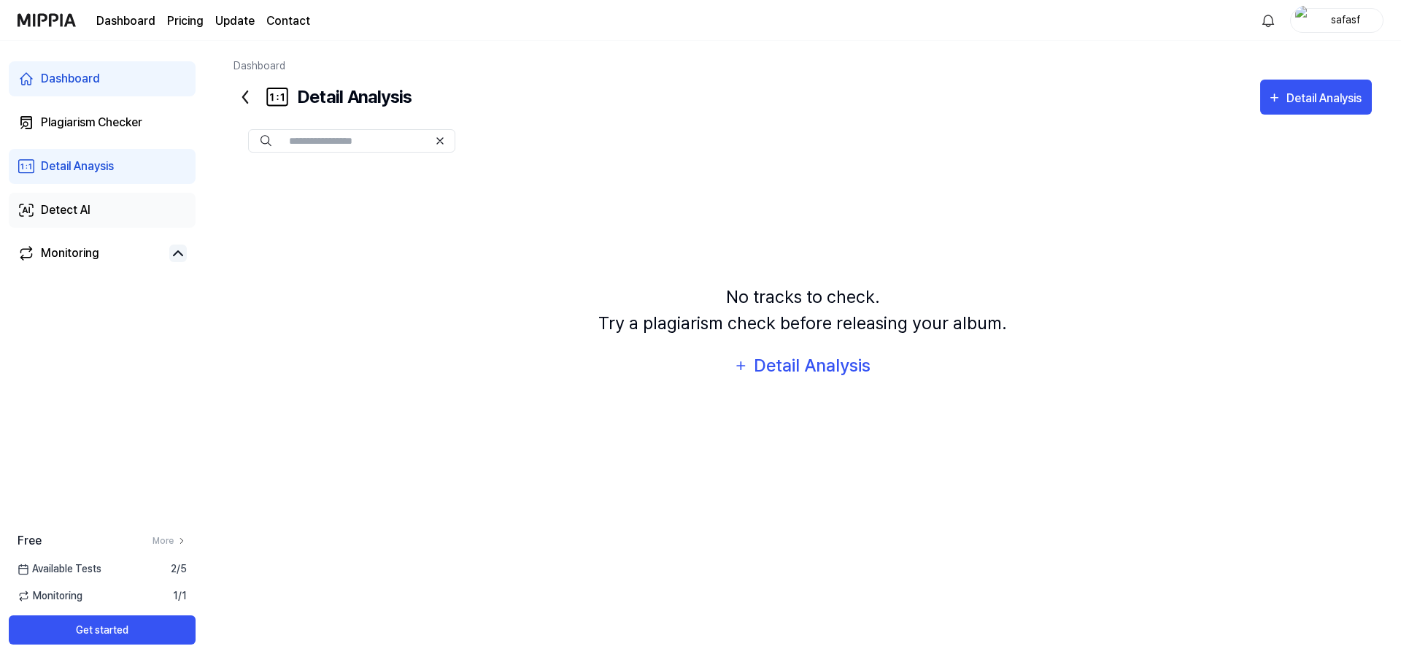
click at [72, 199] on link "Detect AI" at bounding box center [102, 210] width 187 height 35
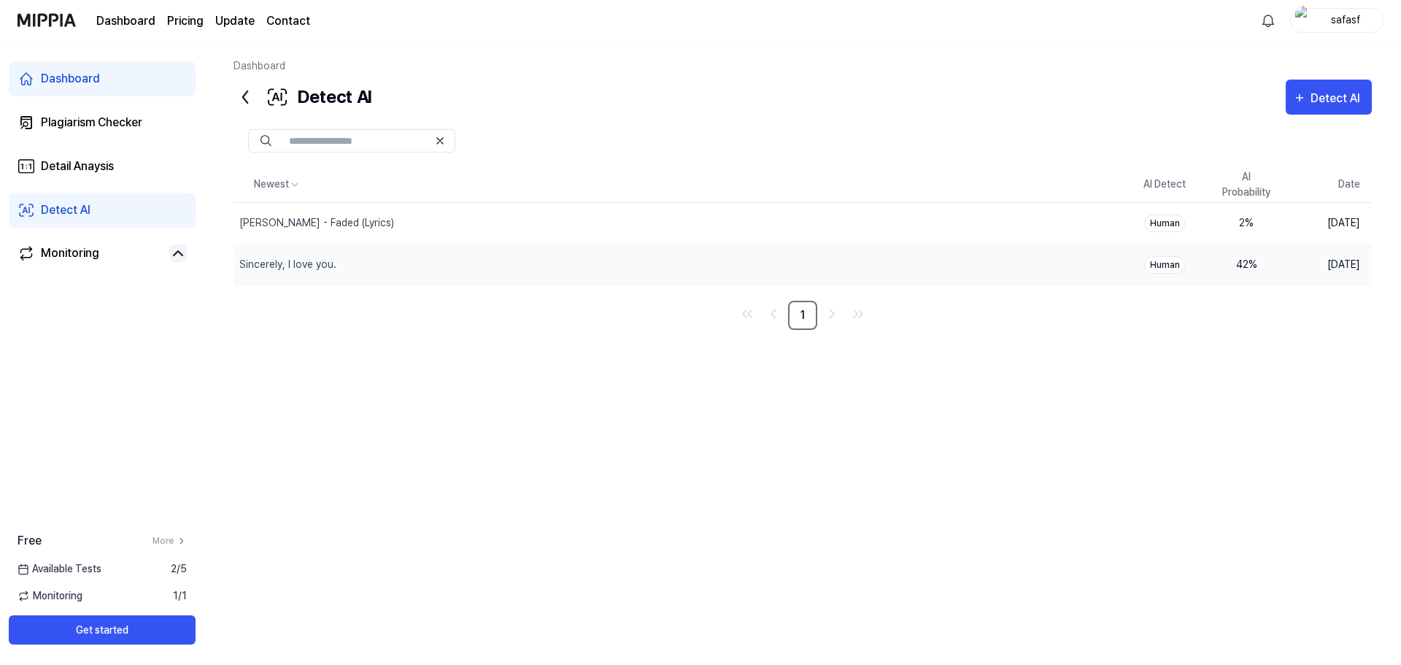
click at [1268, 263] on div "42 %" at bounding box center [1246, 264] width 58 height 15
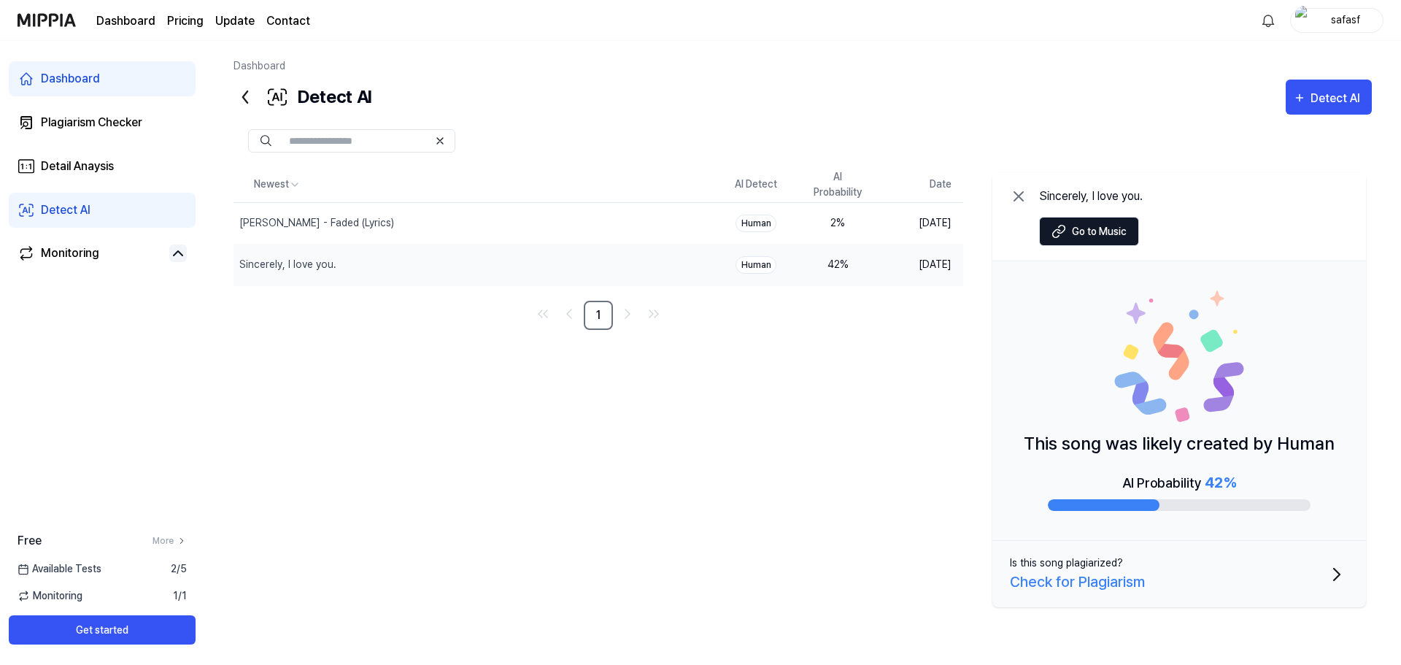
click at [1331, 571] on icon "button" at bounding box center [1336, 574] width 23 height 23
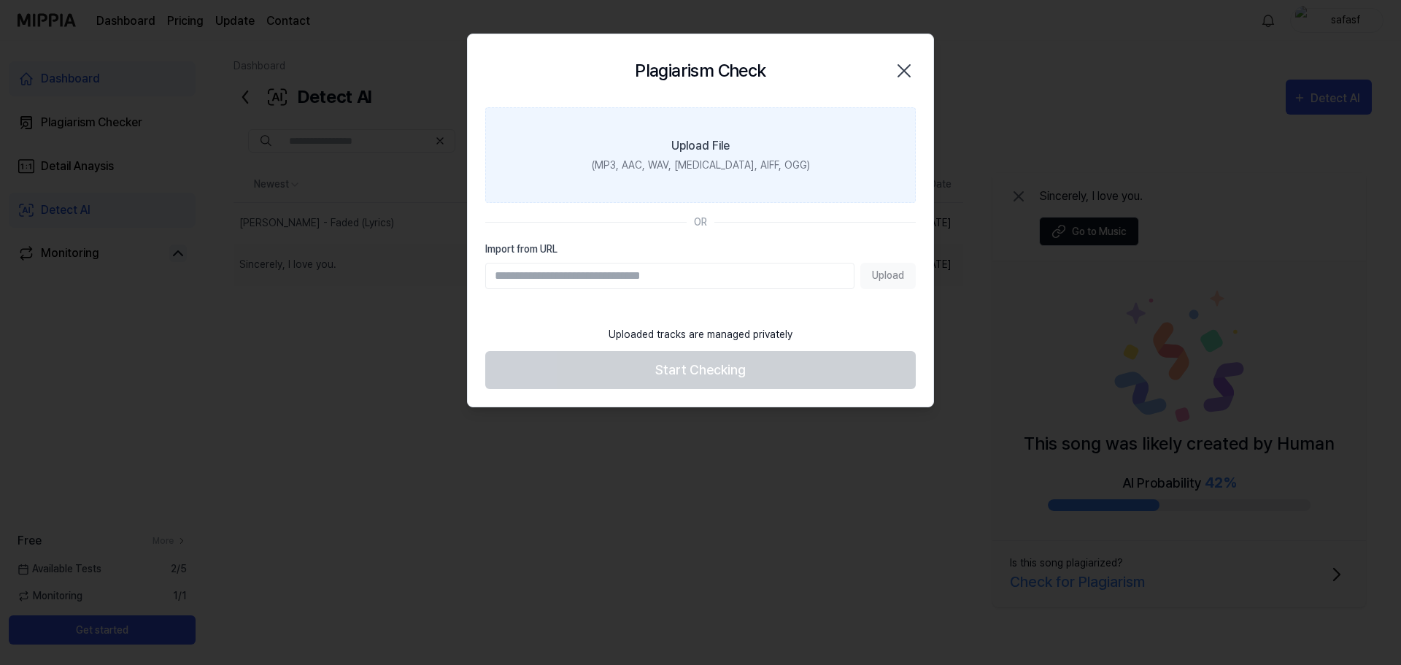
drag, startPoint x: 901, startPoint y: 61, endPoint x: 894, endPoint y: 67, distance: 9.8
click at [901, 61] on icon "button" at bounding box center [903, 70] width 23 height 23
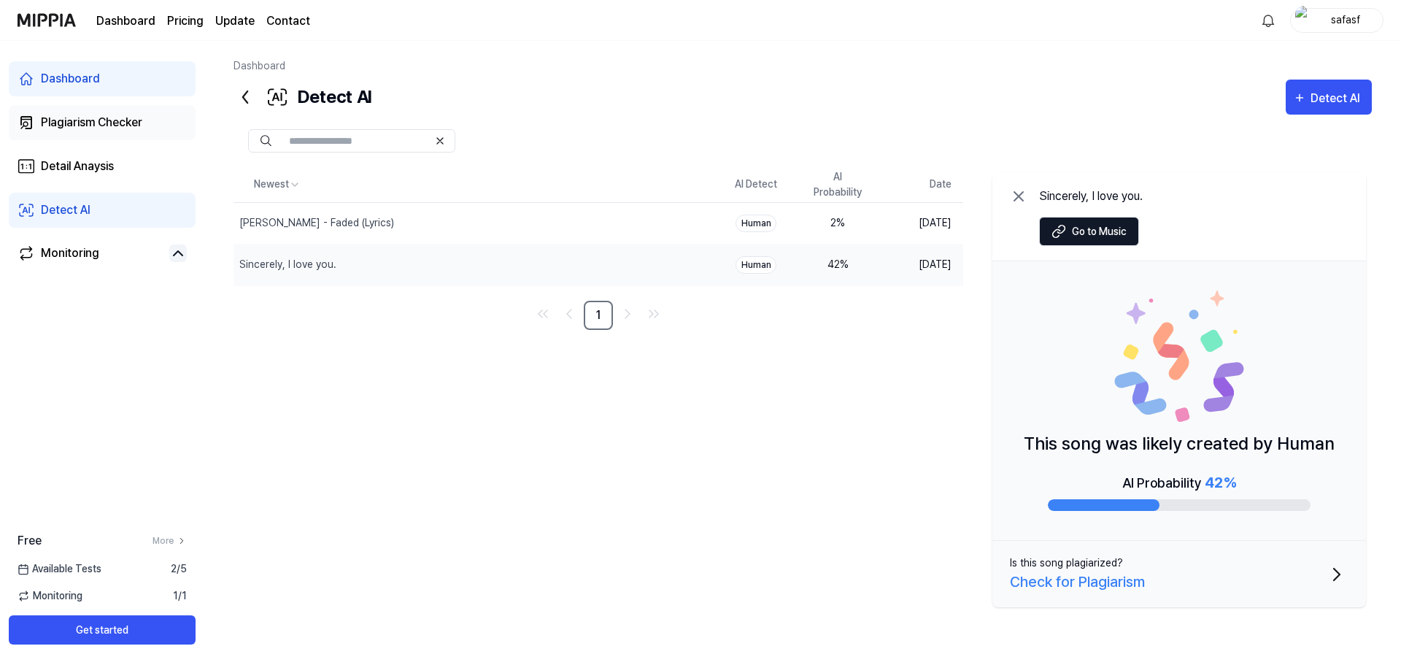
click at [61, 123] on div "Plagiarism Checker" at bounding box center [91, 123] width 101 height 18
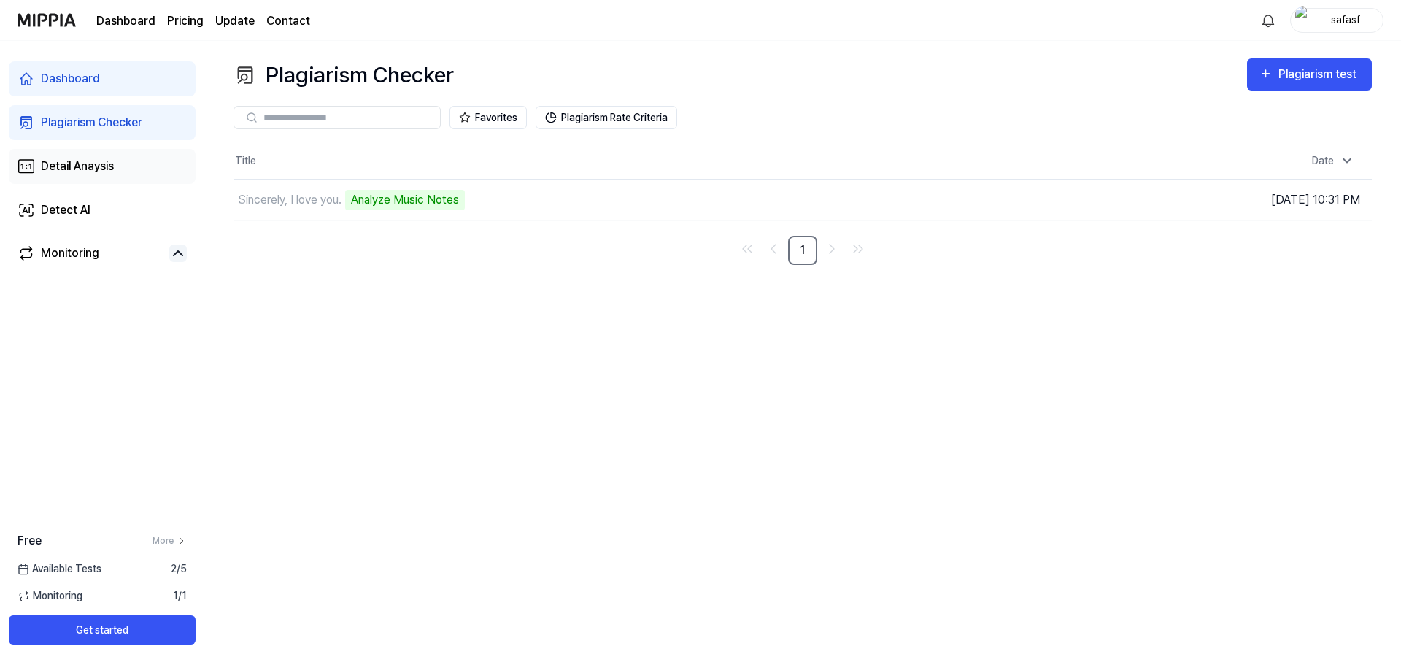
click at [101, 176] on link "Detail Anaysis" at bounding box center [102, 166] width 187 height 35
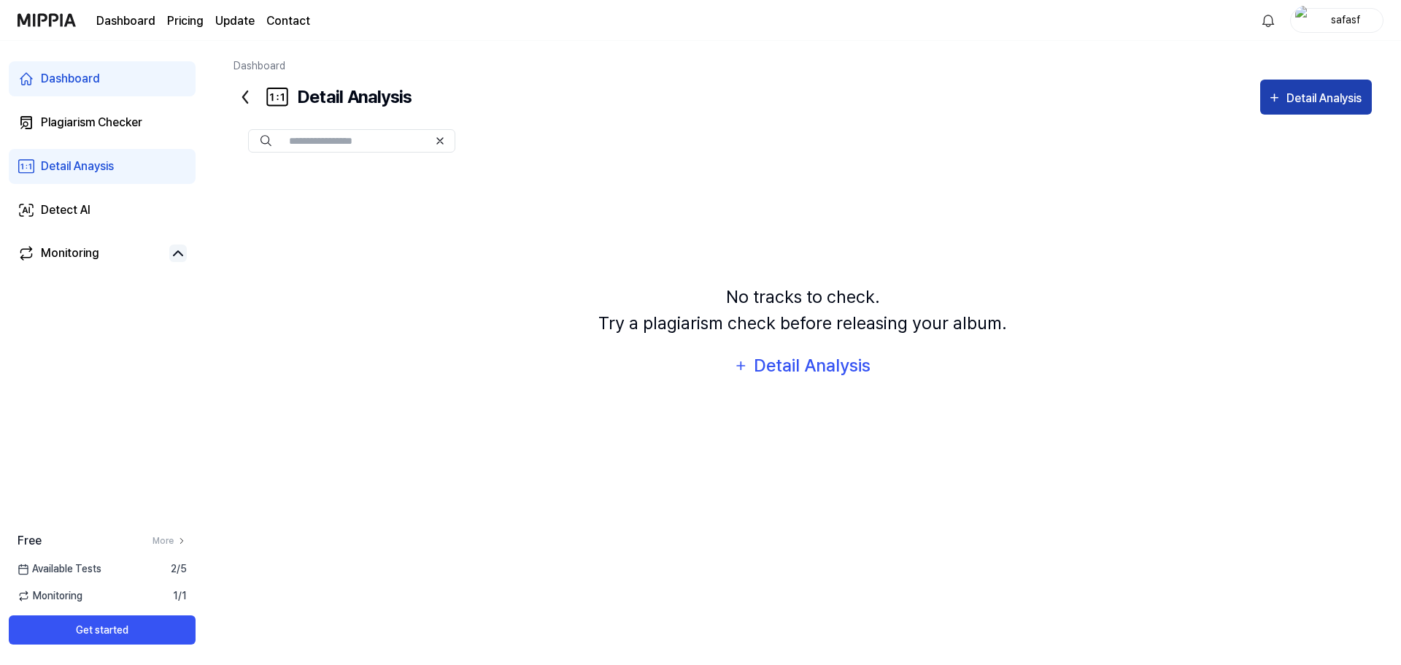
click at [1316, 82] on button "Detail Analysis" at bounding box center [1316, 97] width 112 height 35
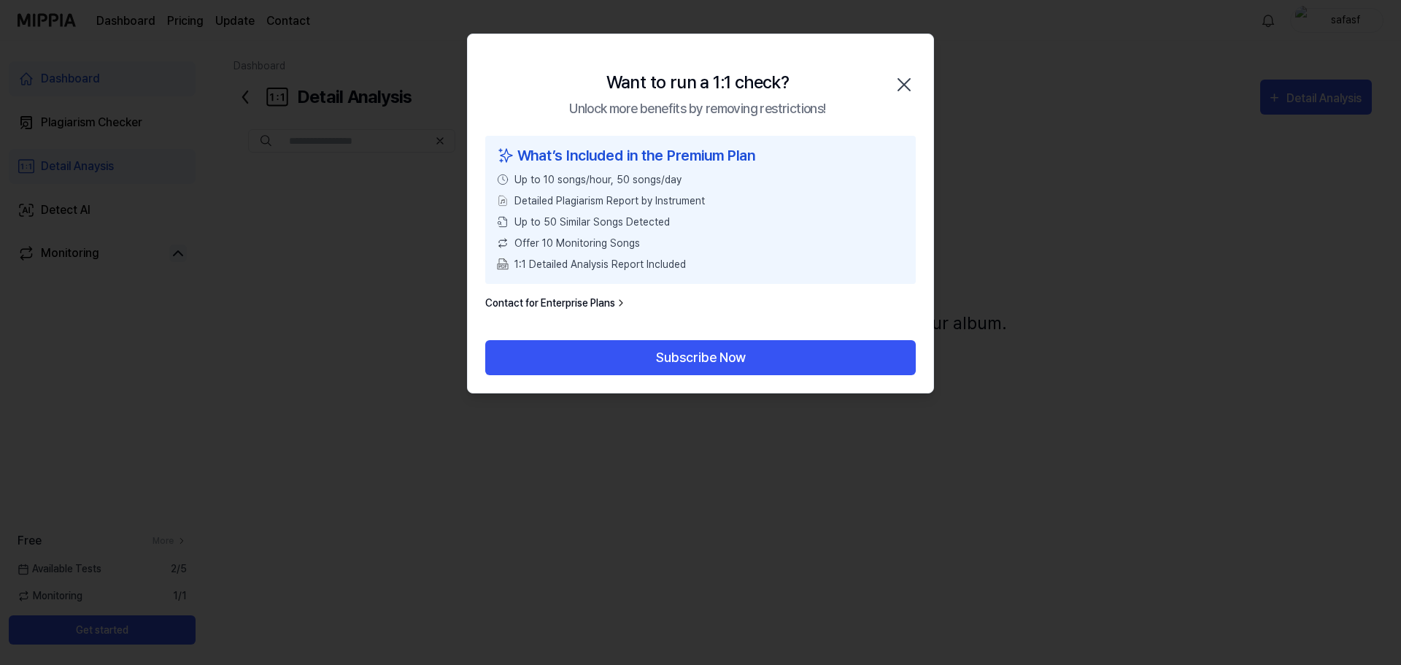
click at [902, 79] on icon "button" at bounding box center [903, 84] width 23 height 23
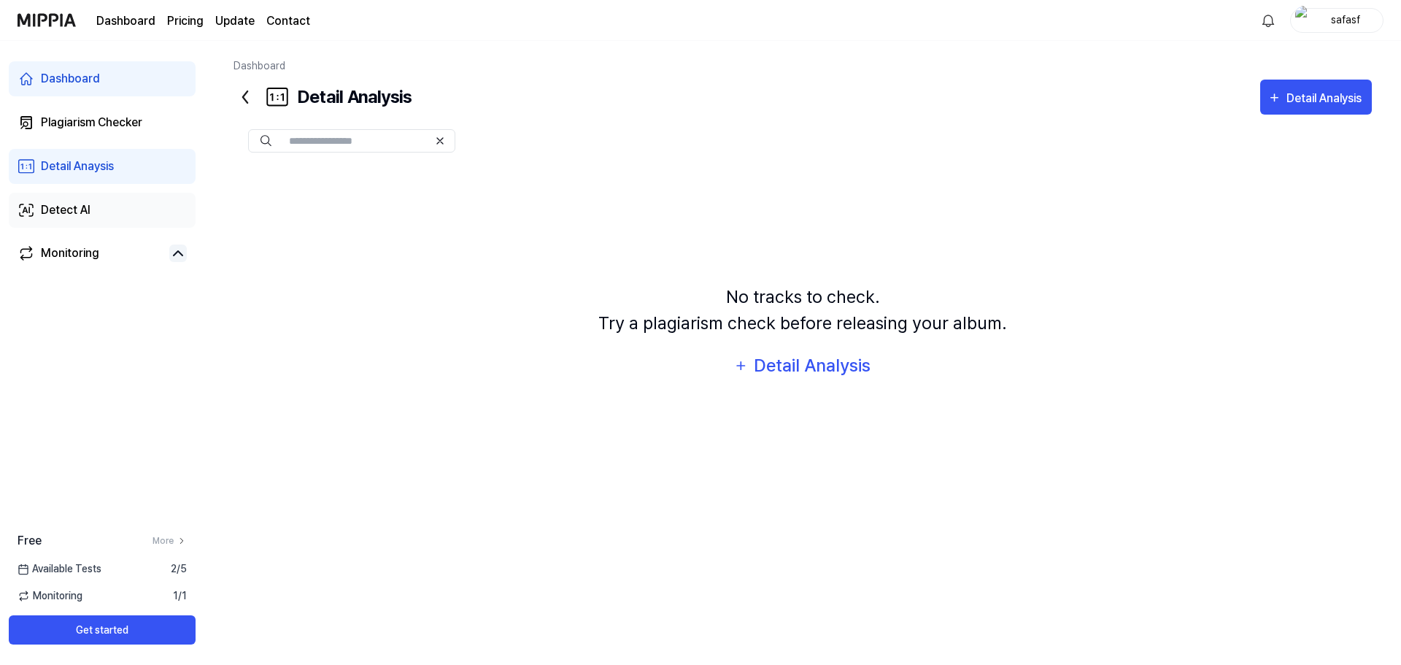
click at [153, 204] on link "Detect AI" at bounding box center [102, 210] width 187 height 35
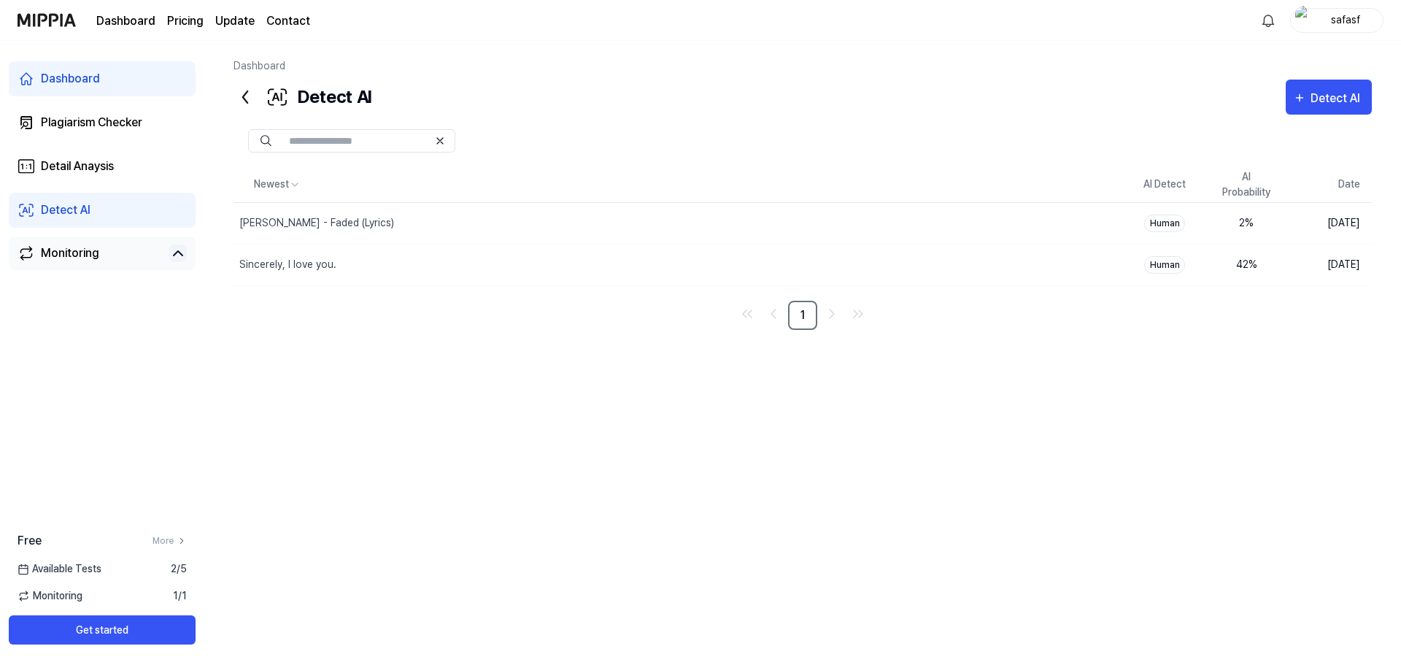
click at [143, 258] on link "Monitoring" at bounding box center [91, 253] width 146 height 18
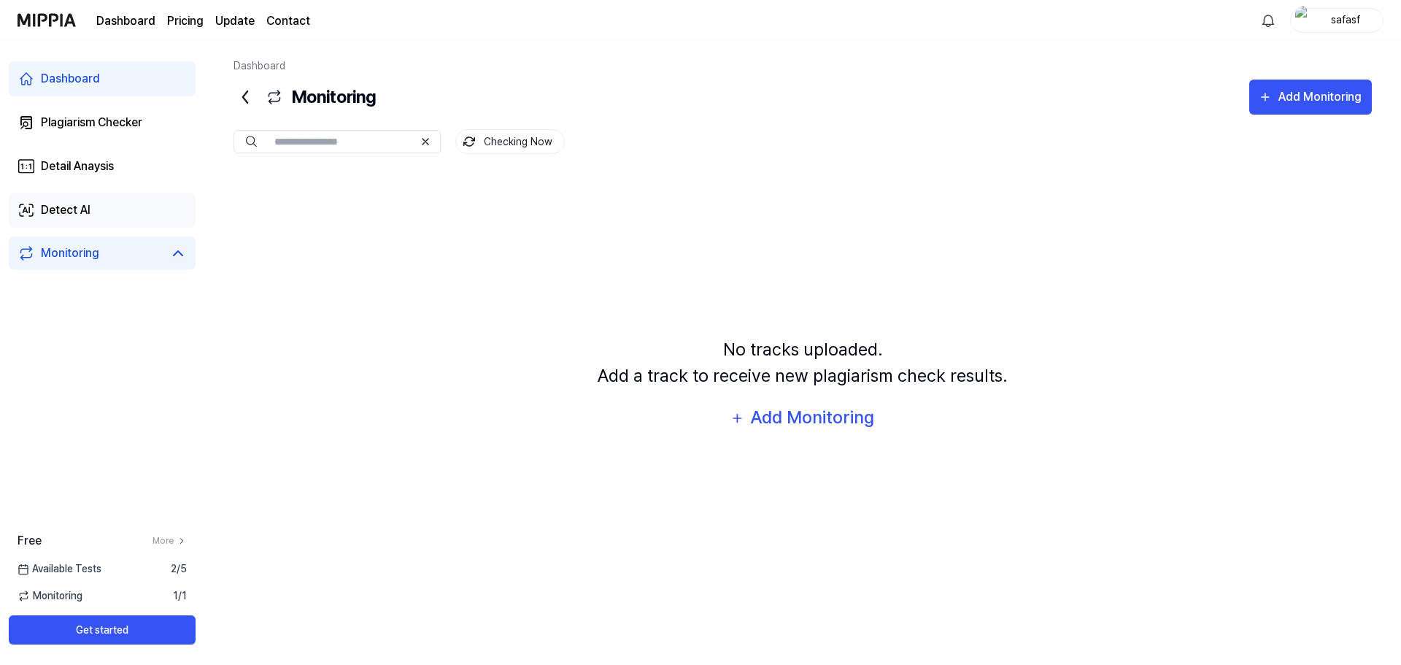
click at [142, 213] on link "Detect AI" at bounding box center [102, 210] width 187 height 35
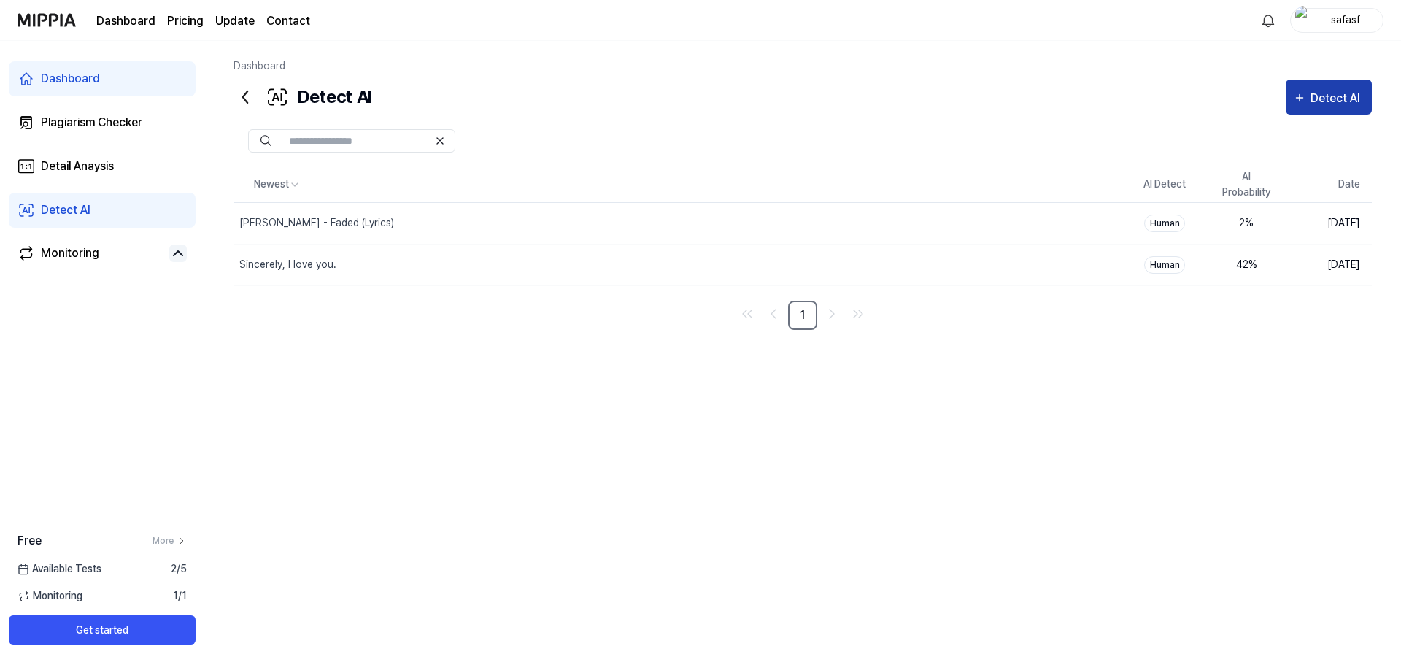
click at [1318, 108] on button "Detect AI" at bounding box center [1329, 97] width 86 height 35
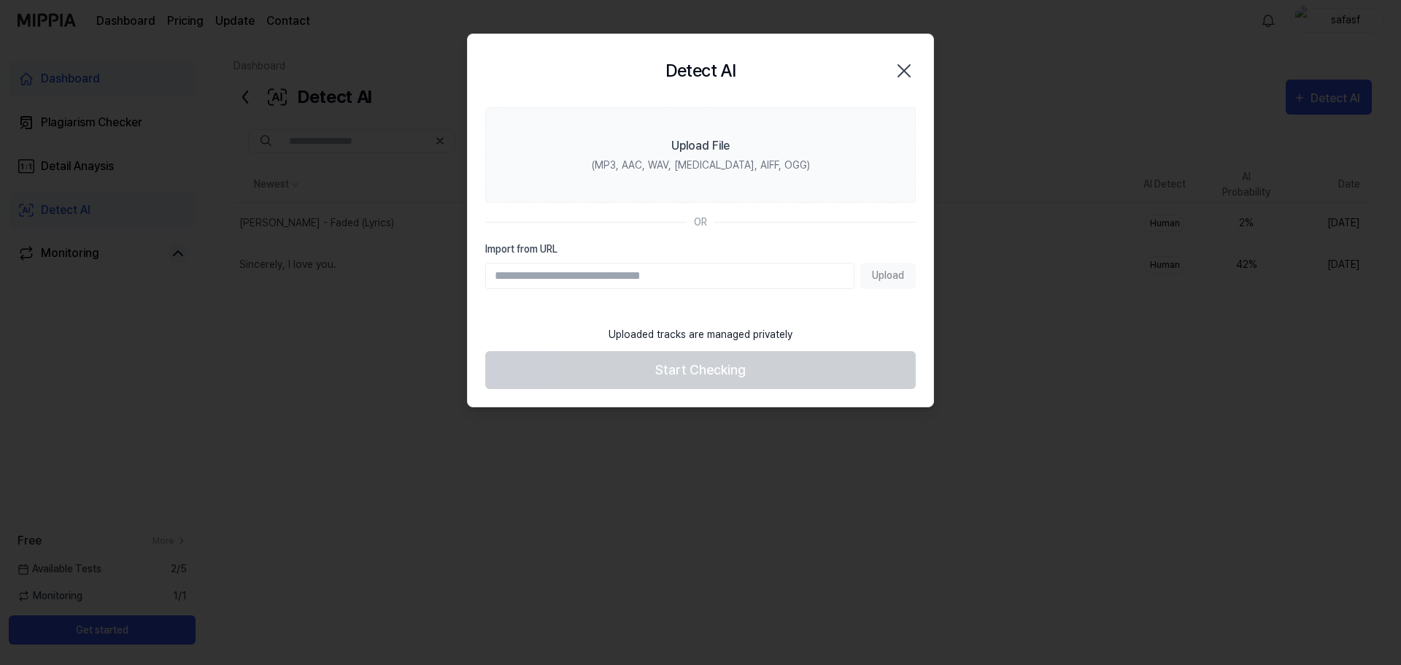
click at [738, 271] on input "Import from URL" at bounding box center [669, 276] width 369 height 26
type input "**********"
click at [878, 285] on button "Upload" at bounding box center [887, 276] width 55 height 26
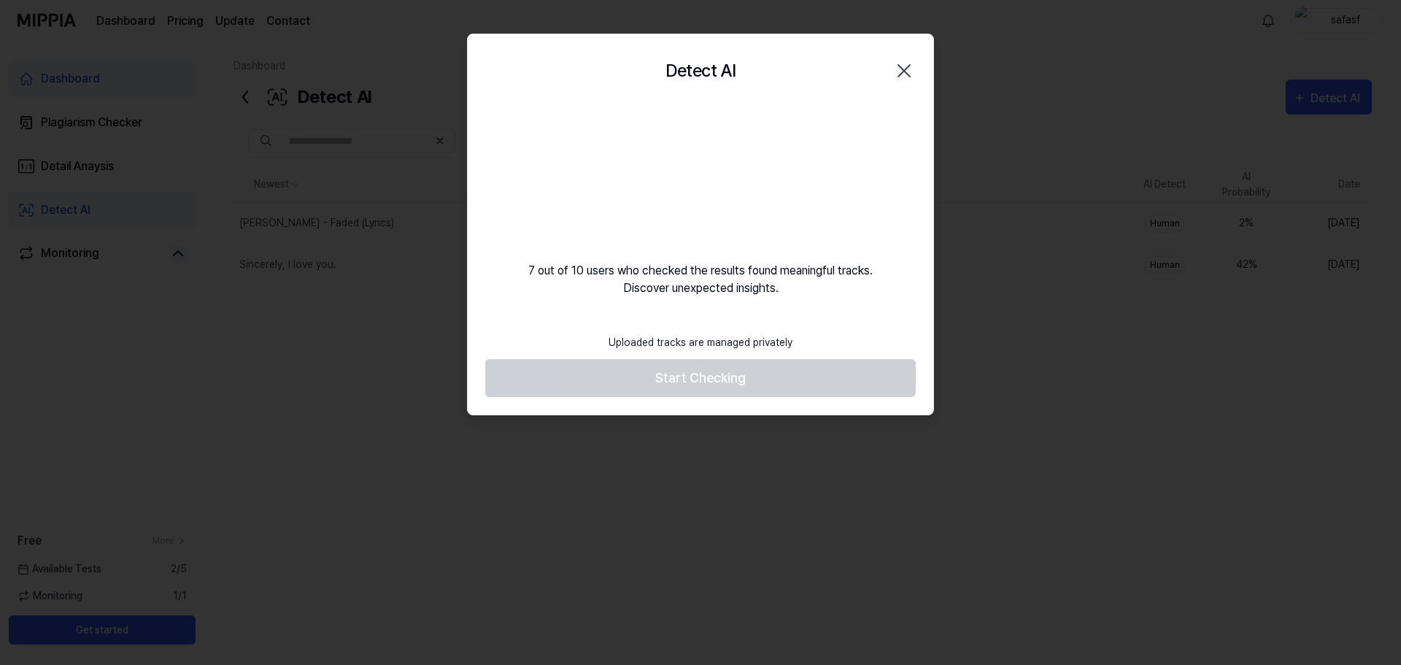
click at [759, 369] on footer "Uploaded tracks are managed privately Start Checking" at bounding box center [700, 361] width 430 height 71
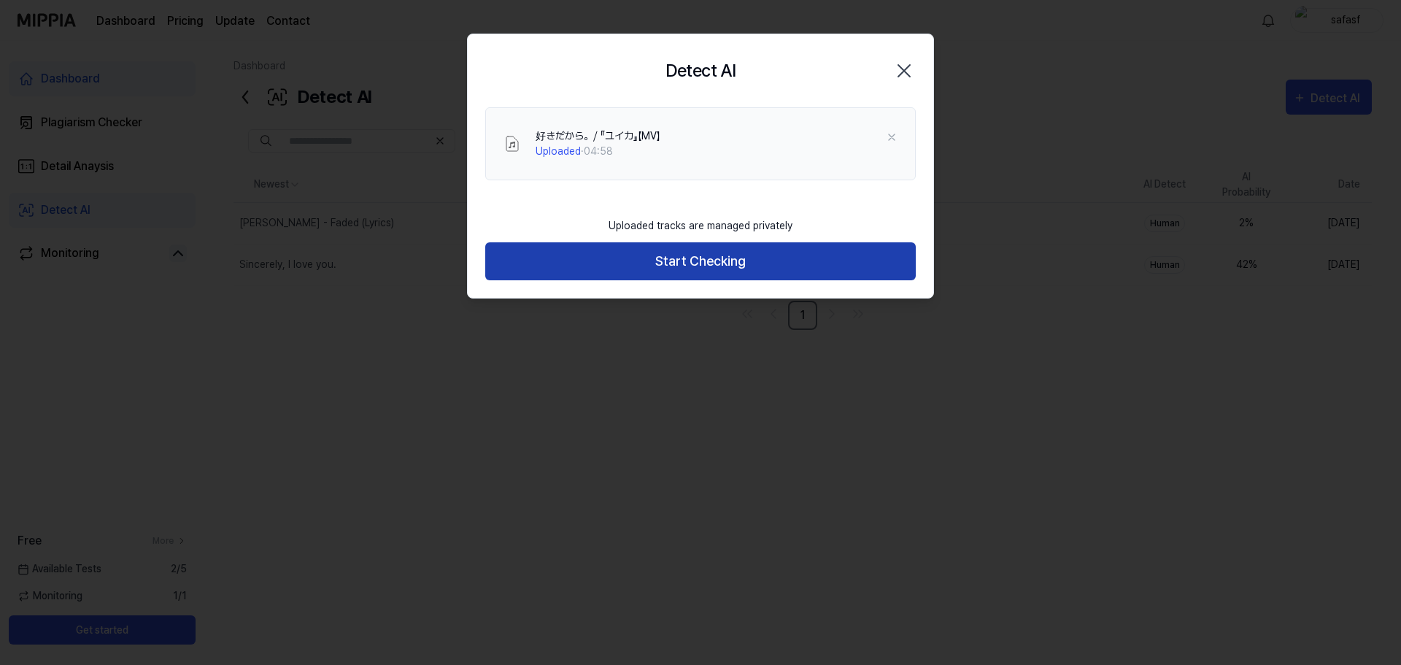
click at [800, 255] on button "Start Checking" at bounding box center [700, 261] width 430 height 39
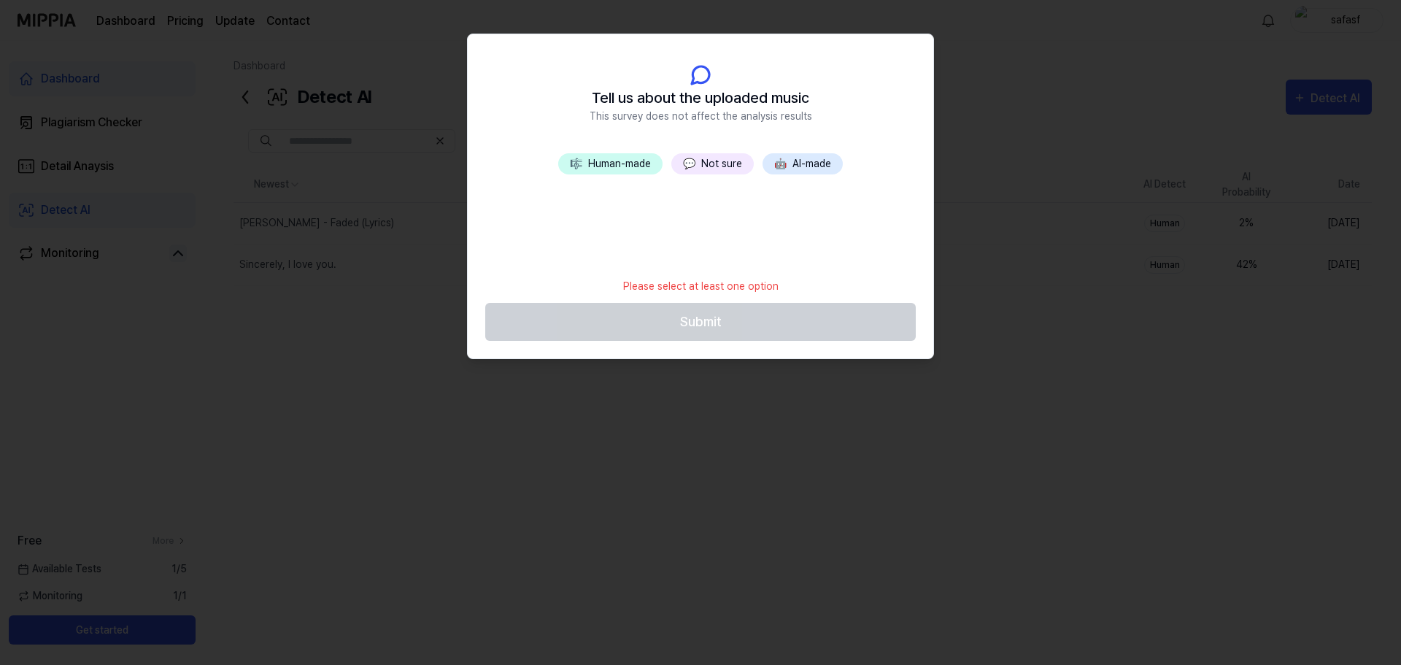
click at [633, 155] on button "🎼 Human-made" at bounding box center [610, 163] width 104 height 21
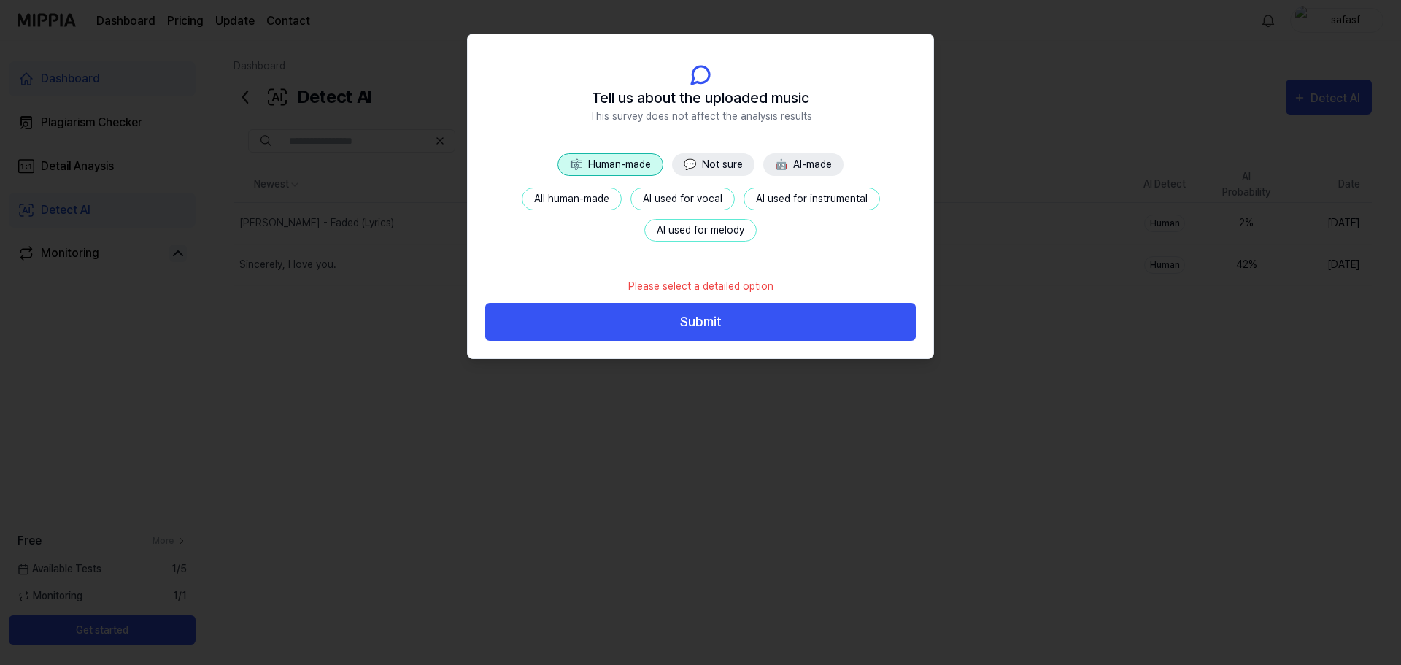
click at [573, 189] on button "All human-made" at bounding box center [572, 199] width 100 height 23
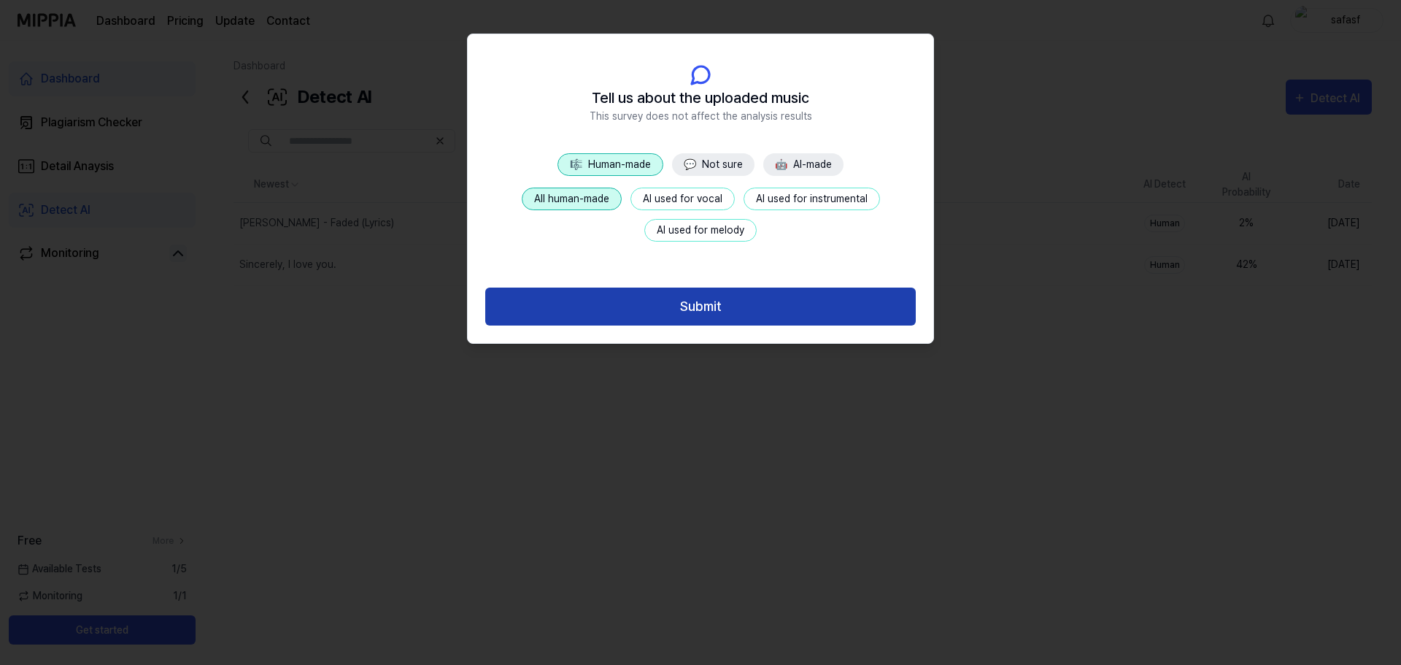
click at [665, 307] on button "Submit" at bounding box center [700, 306] width 430 height 39
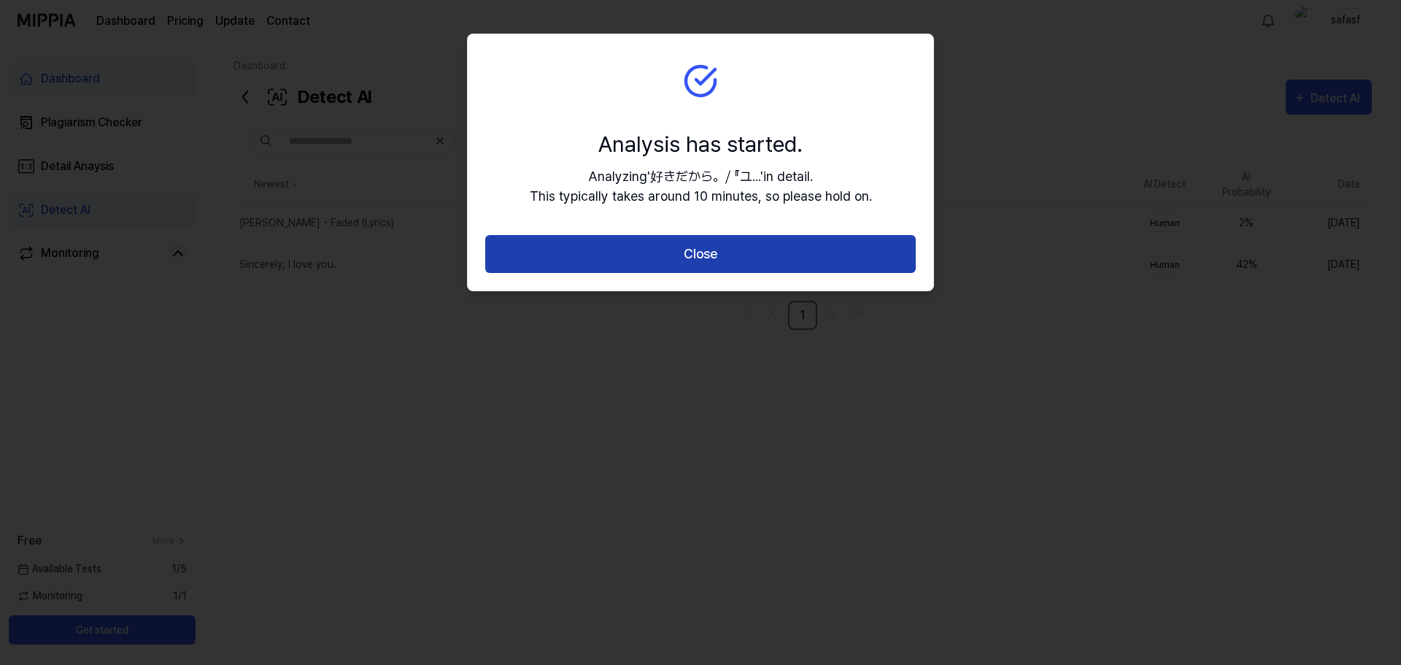
click at [749, 251] on button "Close" at bounding box center [700, 254] width 430 height 39
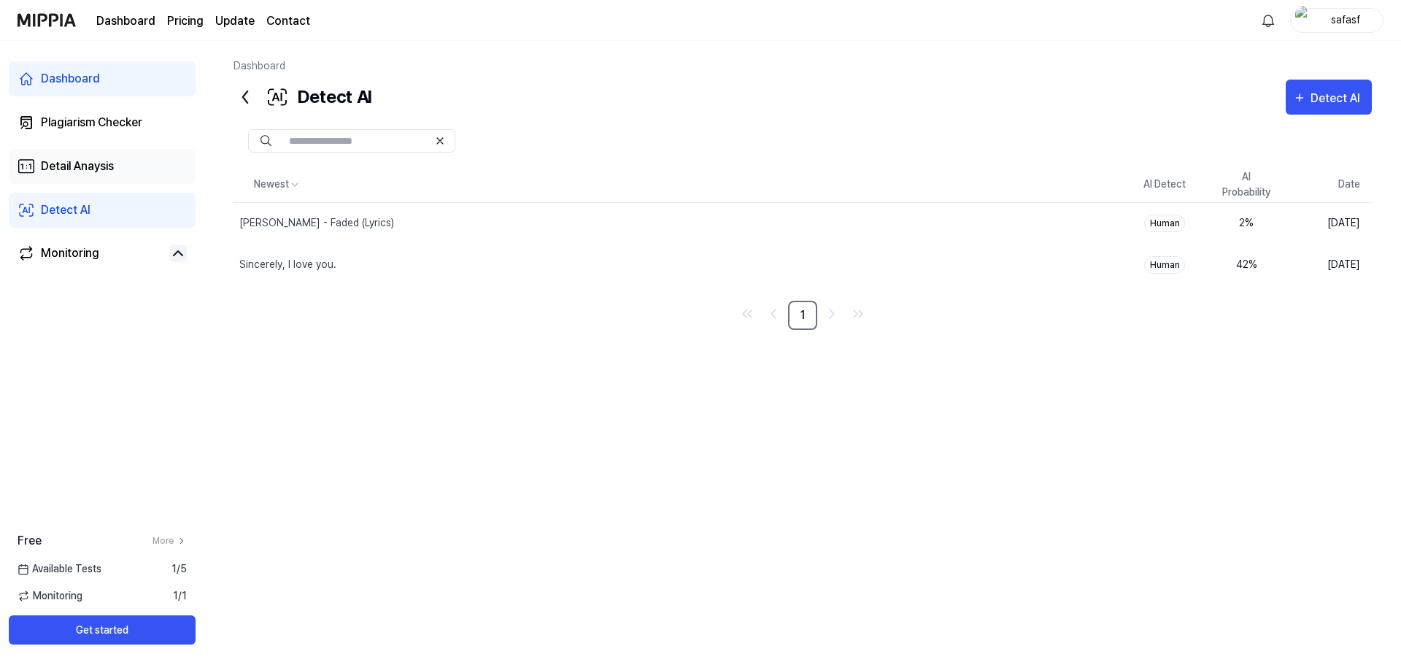
click at [84, 175] on link "Detail Anaysis" at bounding box center [102, 166] width 187 height 35
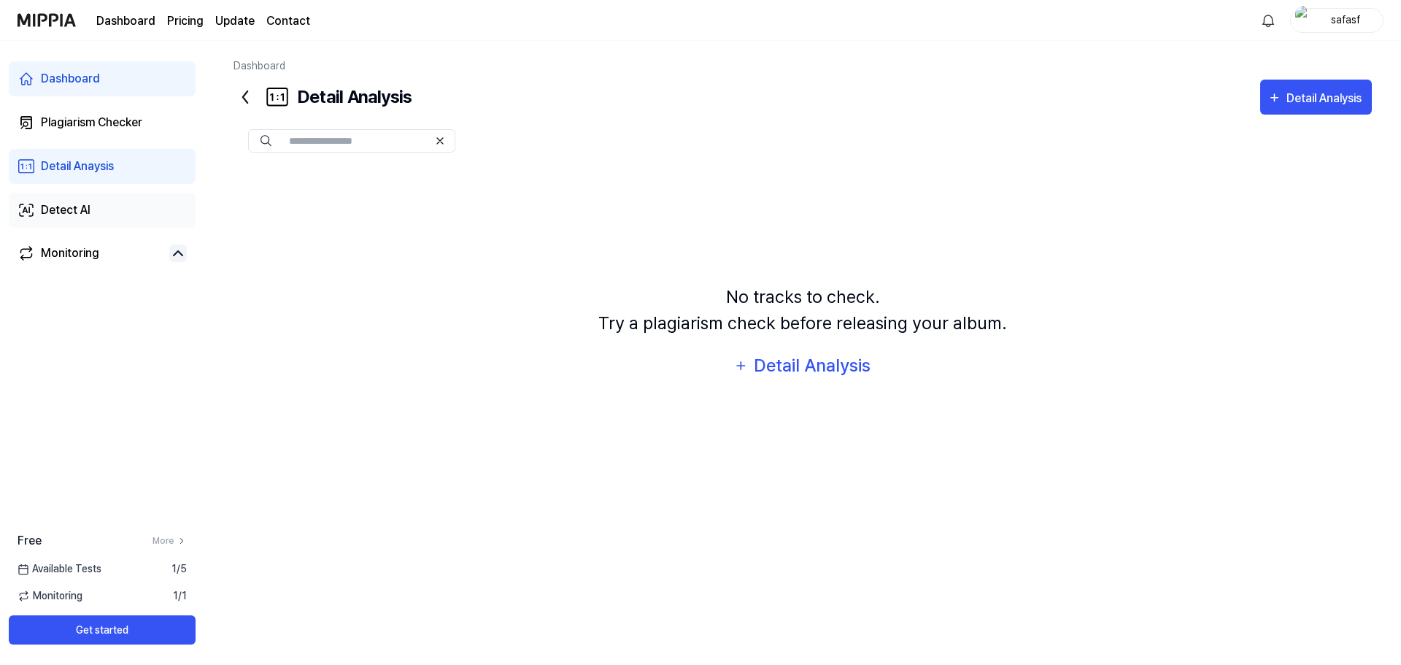
click at [90, 201] on link "Detect AI" at bounding box center [102, 210] width 187 height 35
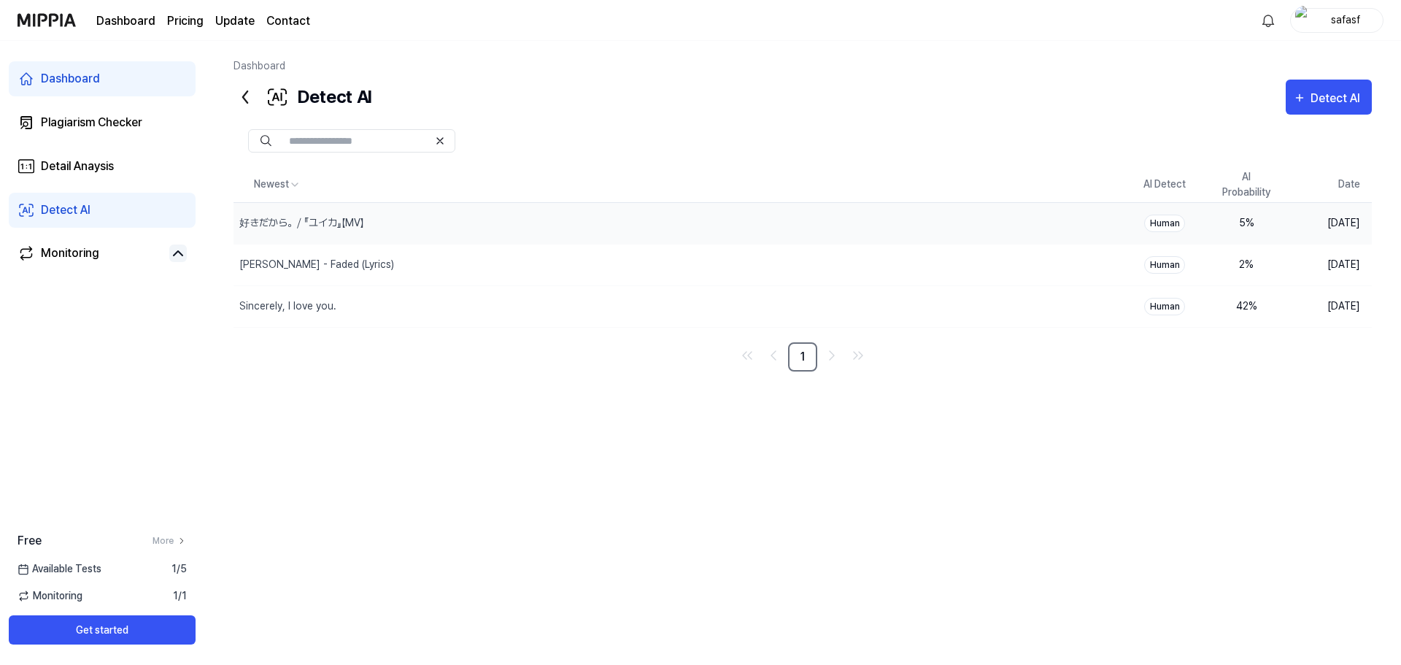
click at [1245, 211] on td "5 %" at bounding box center [1246, 223] width 82 height 42
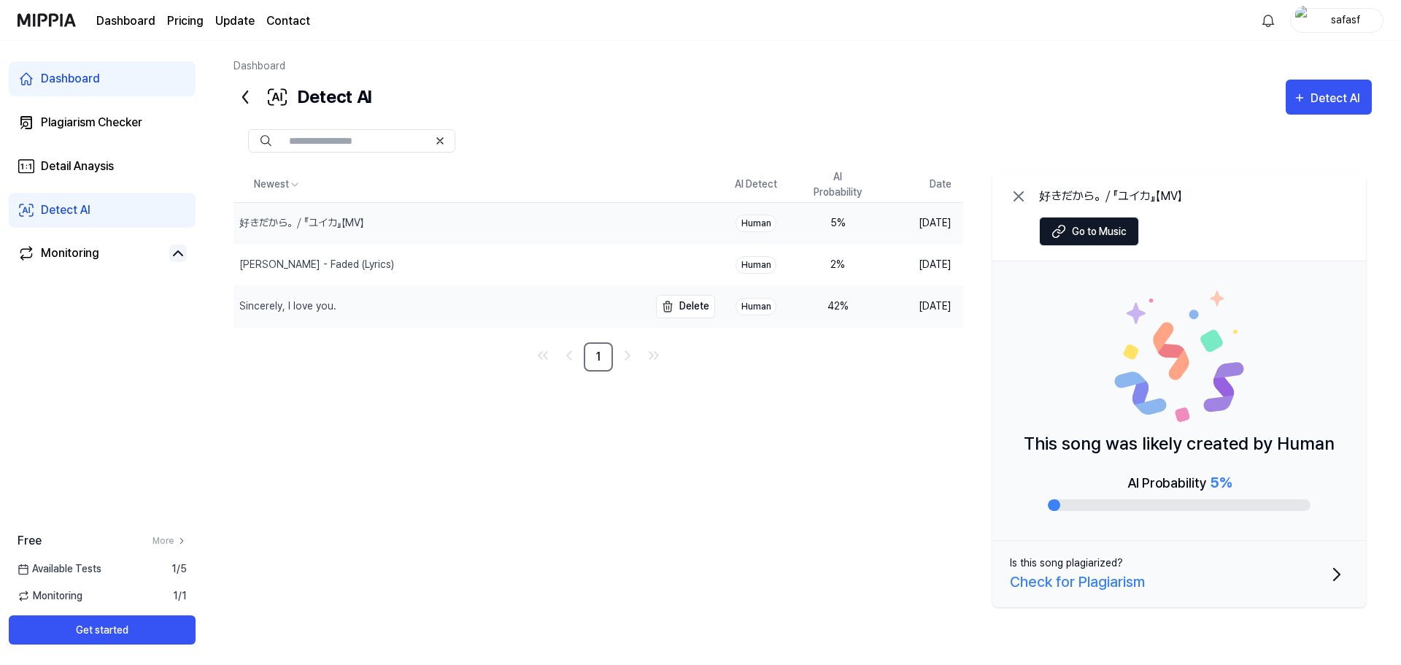
click at [527, 306] on div "Sincerely, I love you." at bounding box center [440, 306] width 415 height 41
click at [84, 156] on link "Detail Anaysis" at bounding box center [102, 166] width 187 height 35
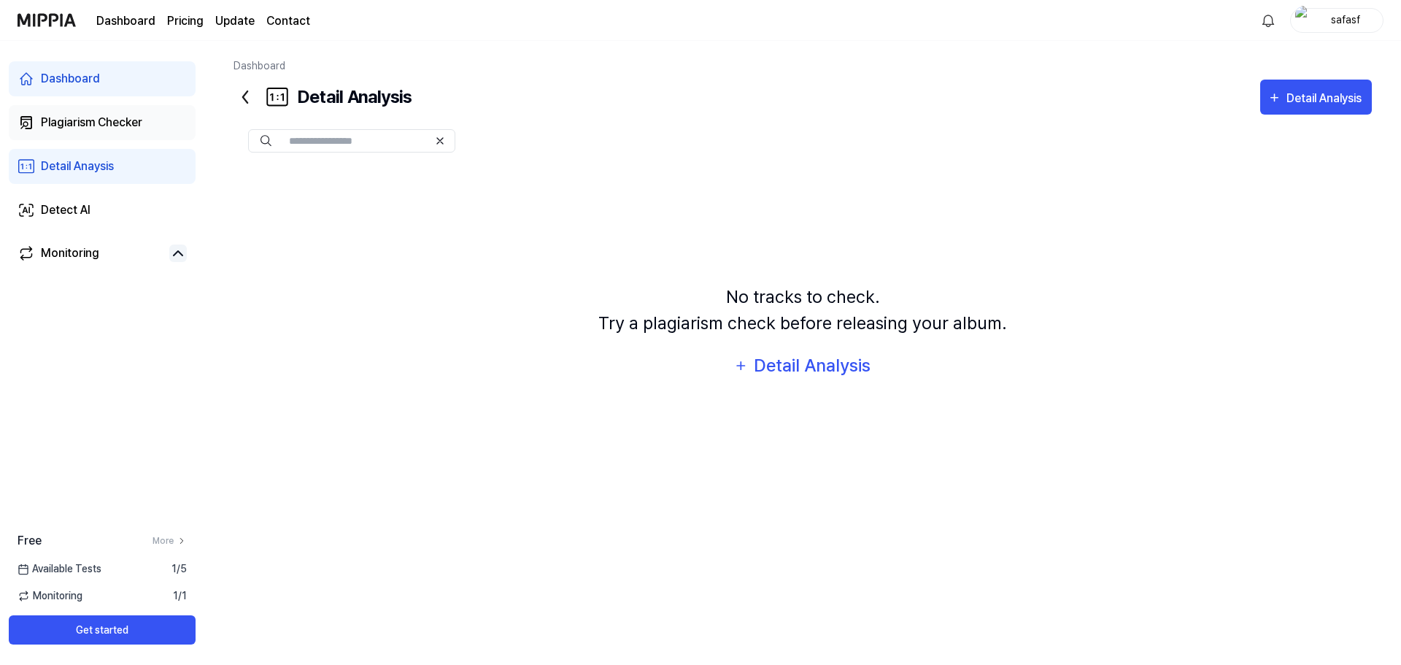
click at [93, 119] on div "Plagiarism Checker" at bounding box center [91, 123] width 101 height 18
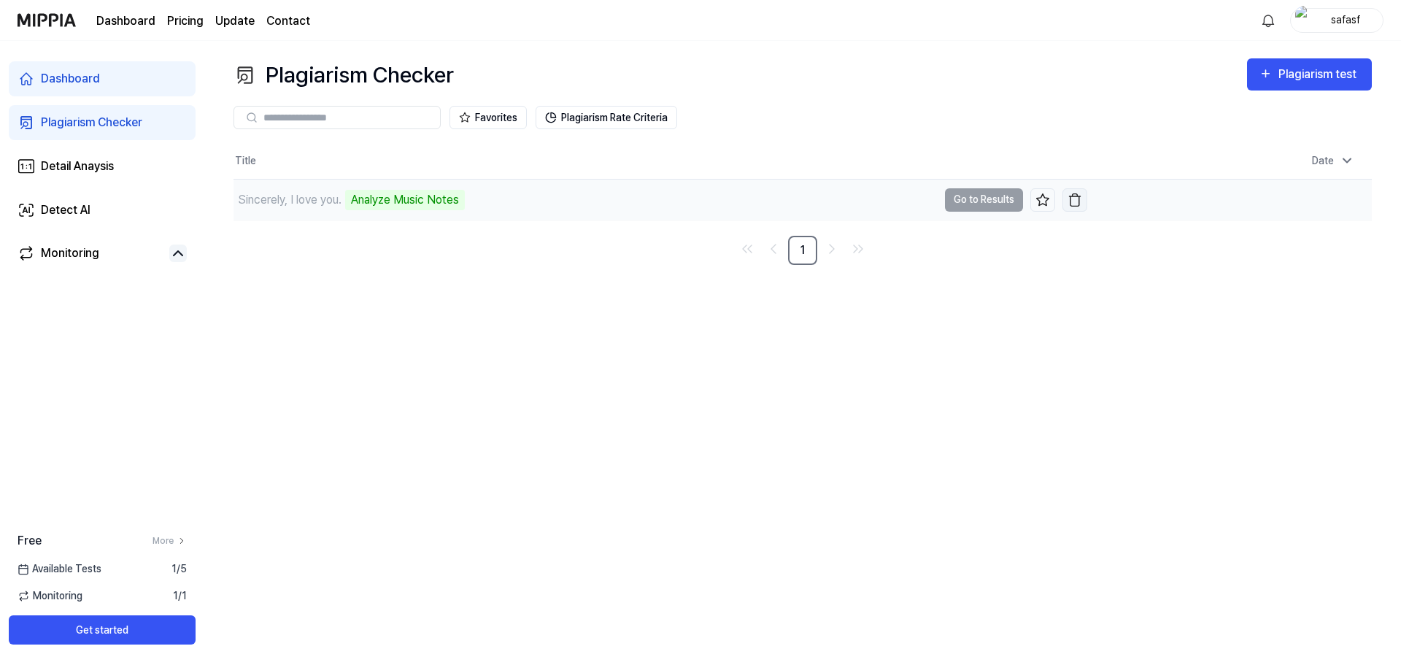
click at [1064, 198] on button "button" at bounding box center [1074, 199] width 25 height 23
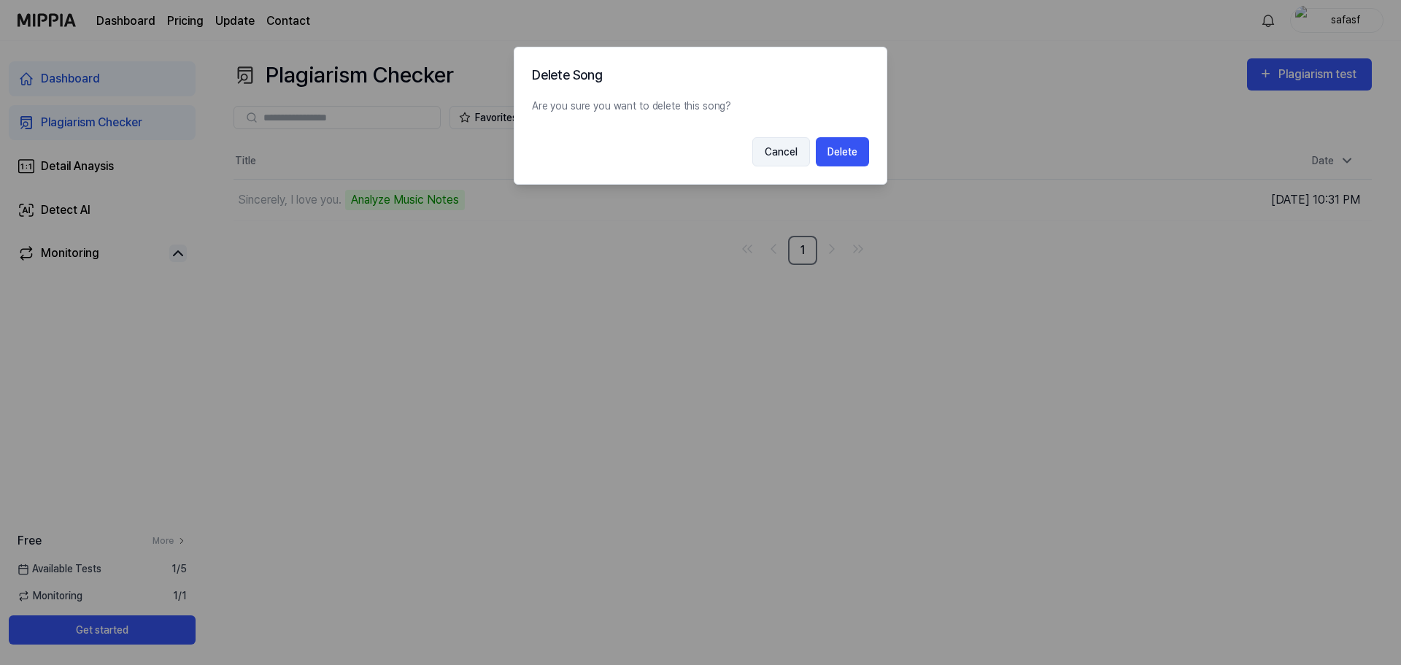
click at [788, 145] on button "Cancel" at bounding box center [781, 151] width 58 height 29
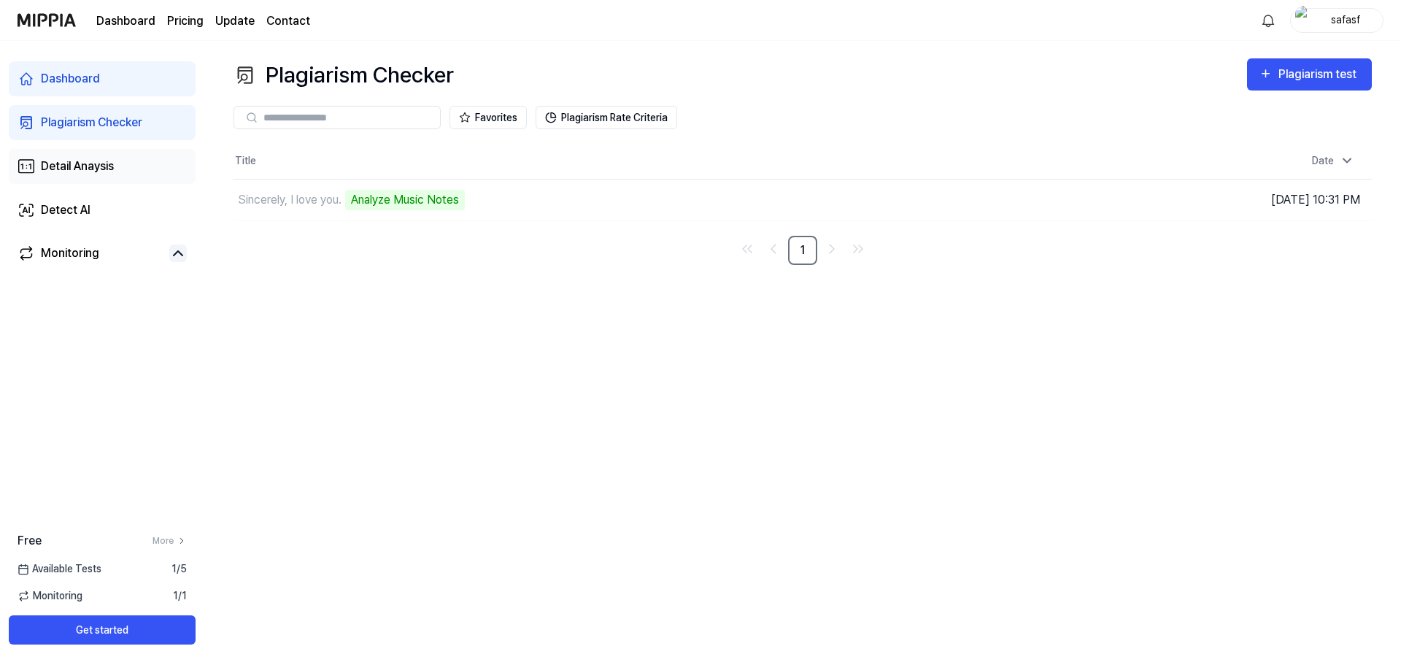
click at [95, 166] on div "Detail Anaysis" at bounding box center [77, 167] width 73 height 18
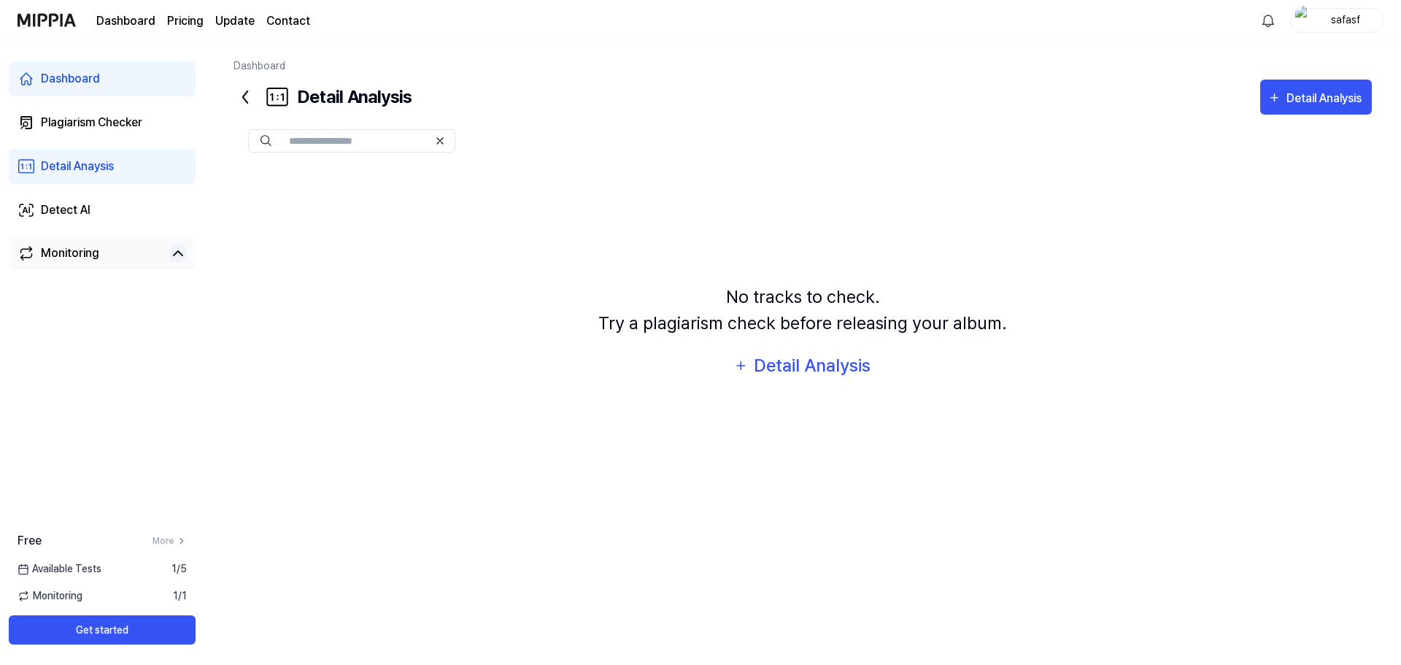
click at [96, 247] on div "Monitoring" at bounding box center [70, 253] width 58 height 18
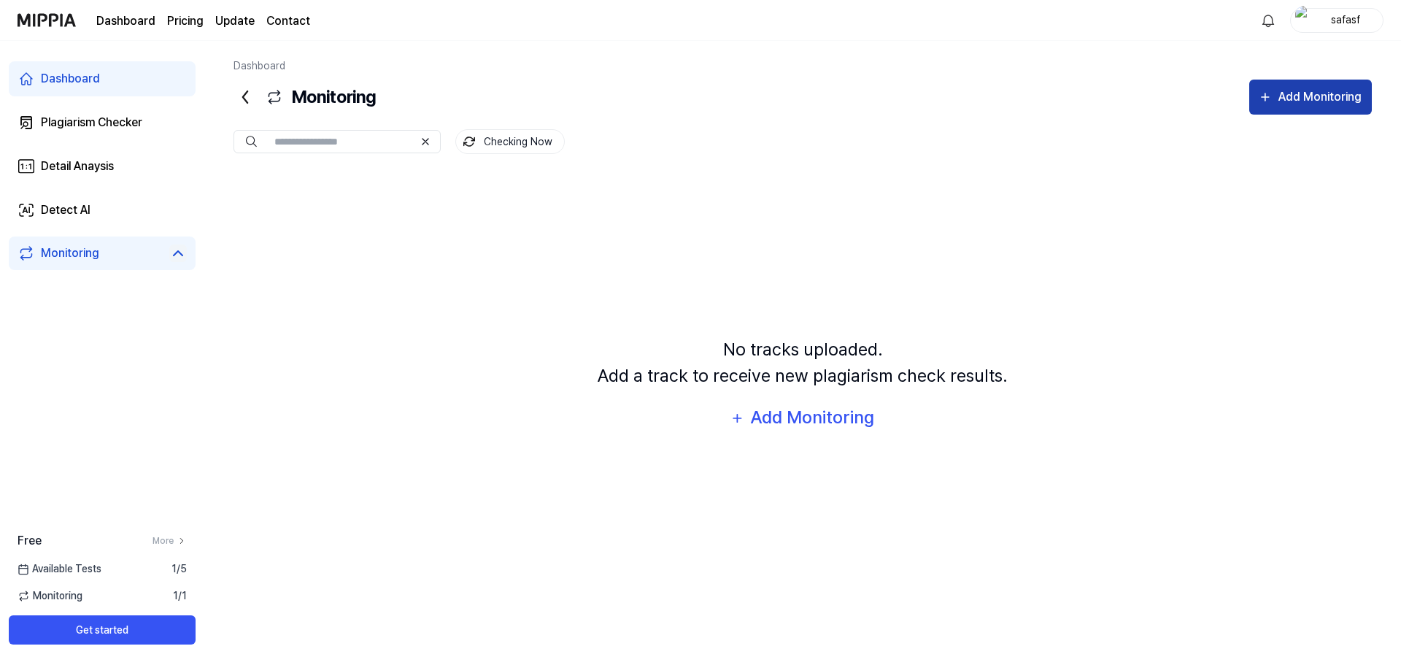
click at [1327, 96] on div "Add Monitoring" at bounding box center [1320, 97] width 86 height 19
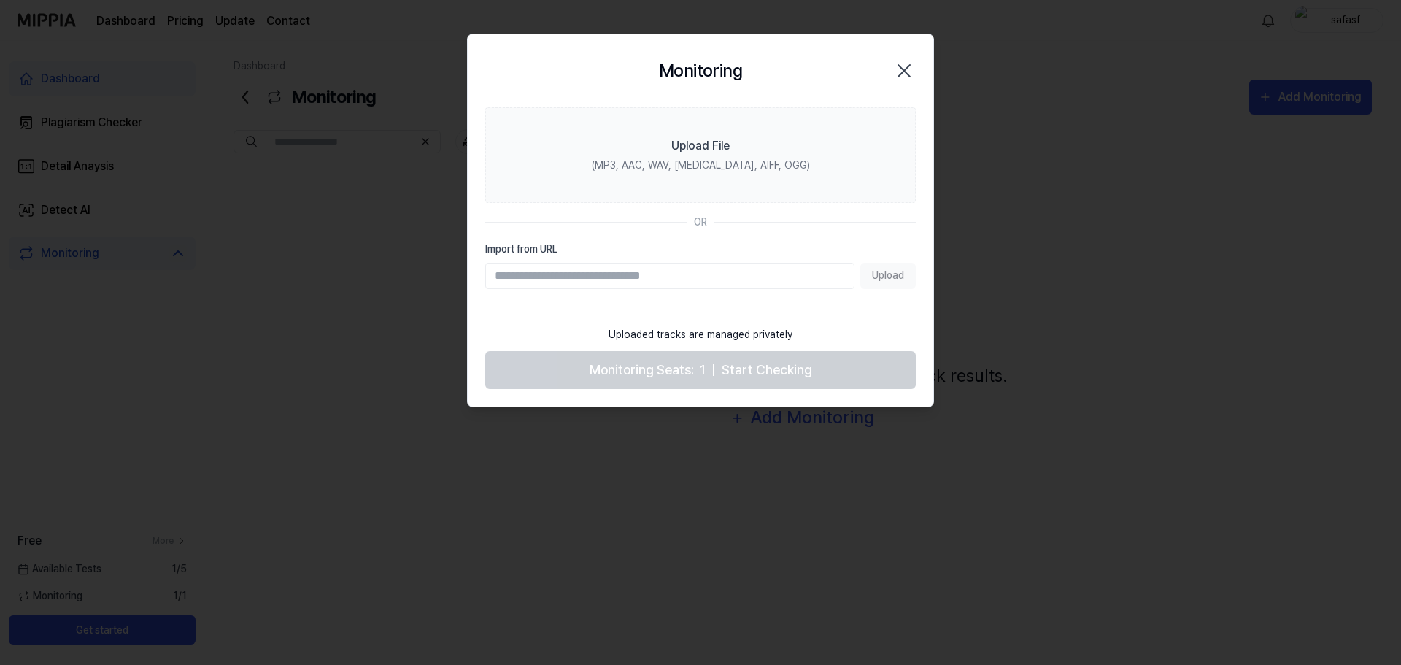
click at [730, 265] on input "Import from URL" at bounding box center [669, 276] width 369 height 26
paste input "**********"
type input "**********"
click at [880, 284] on button "Upload" at bounding box center [887, 276] width 55 height 26
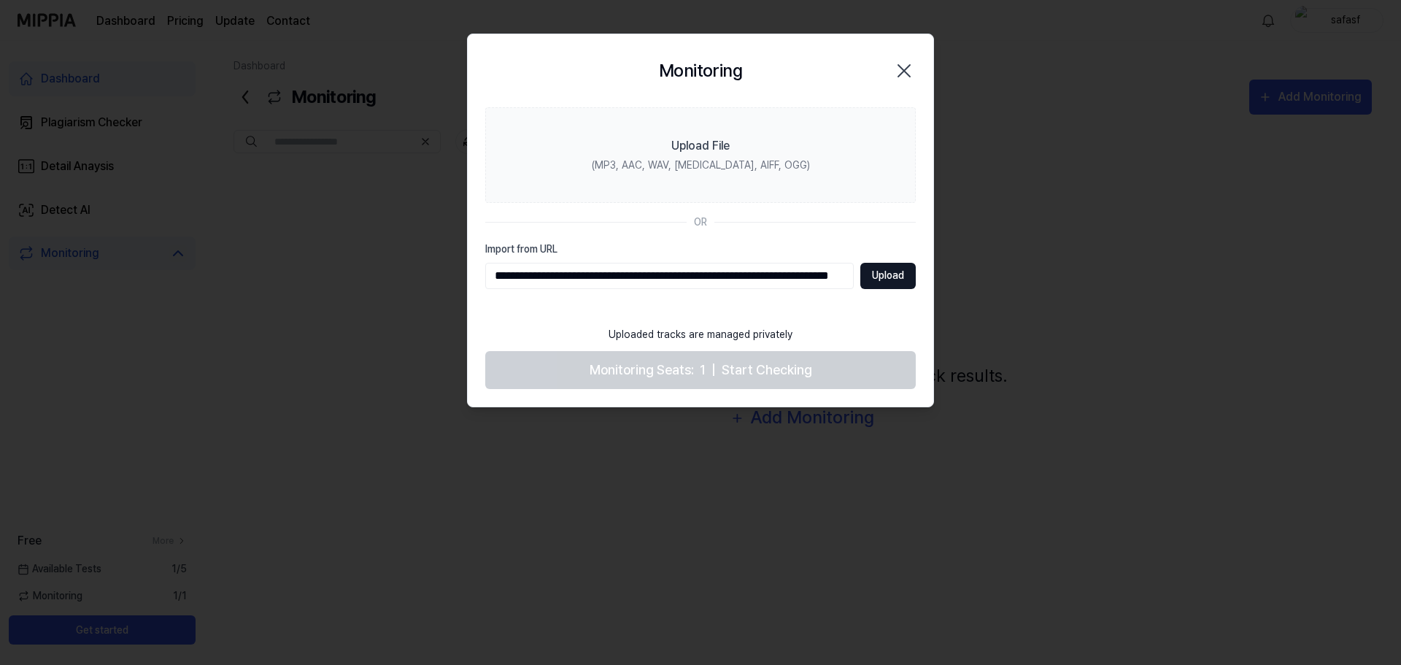
scroll to position [0, 0]
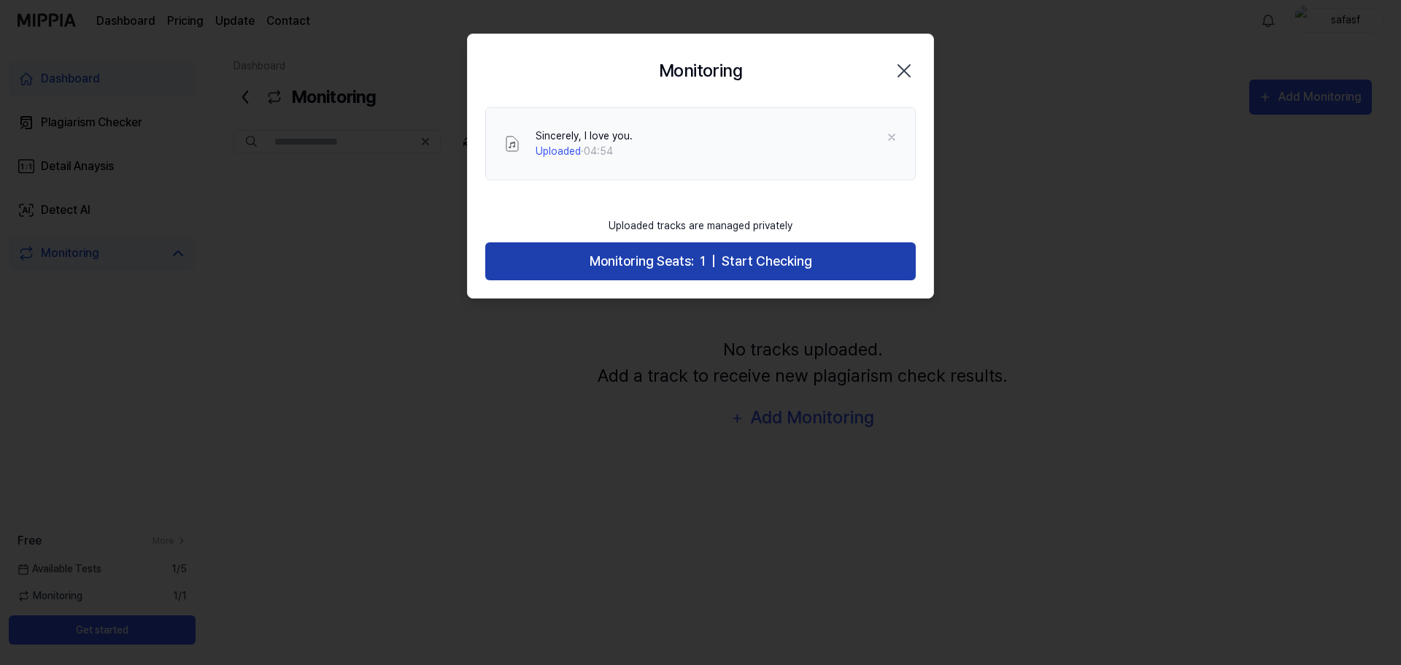
click at [741, 258] on span "Start Checking" at bounding box center [767, 261] width 90 height 21
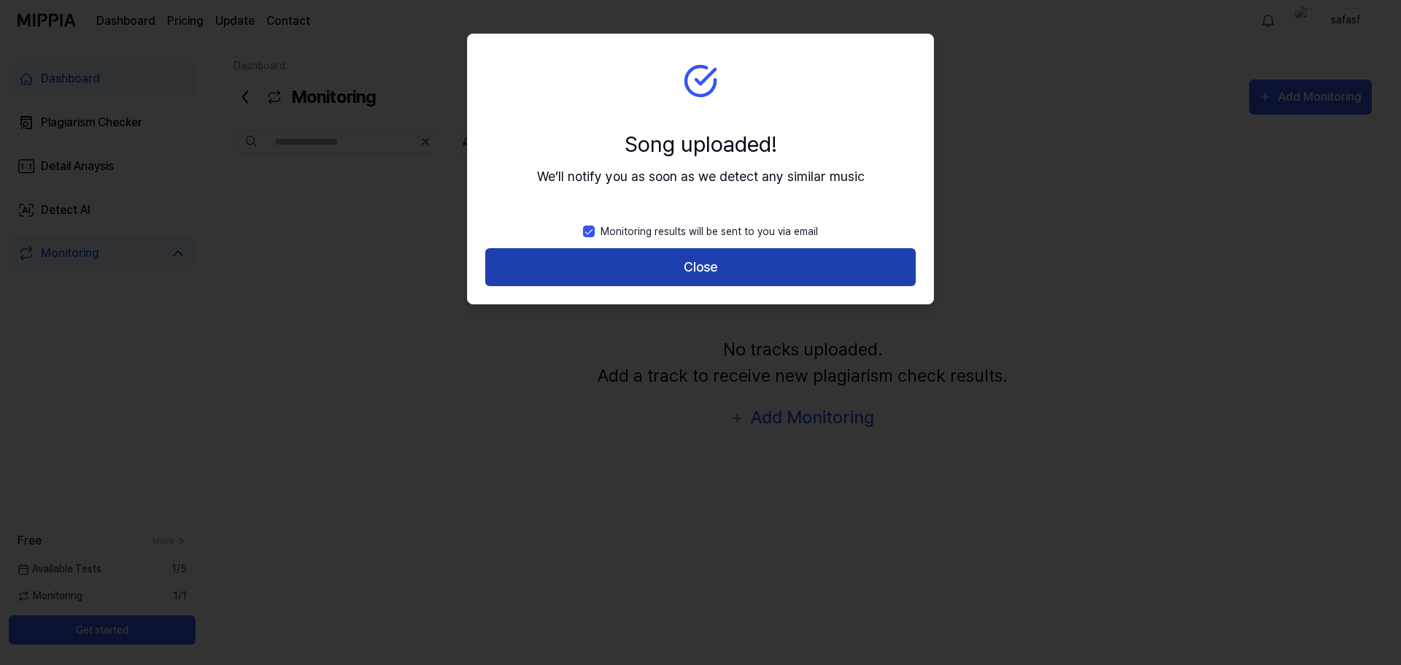
click at [761, 267] on button "Close" at bounding box center [700, 267] width 430 height 39
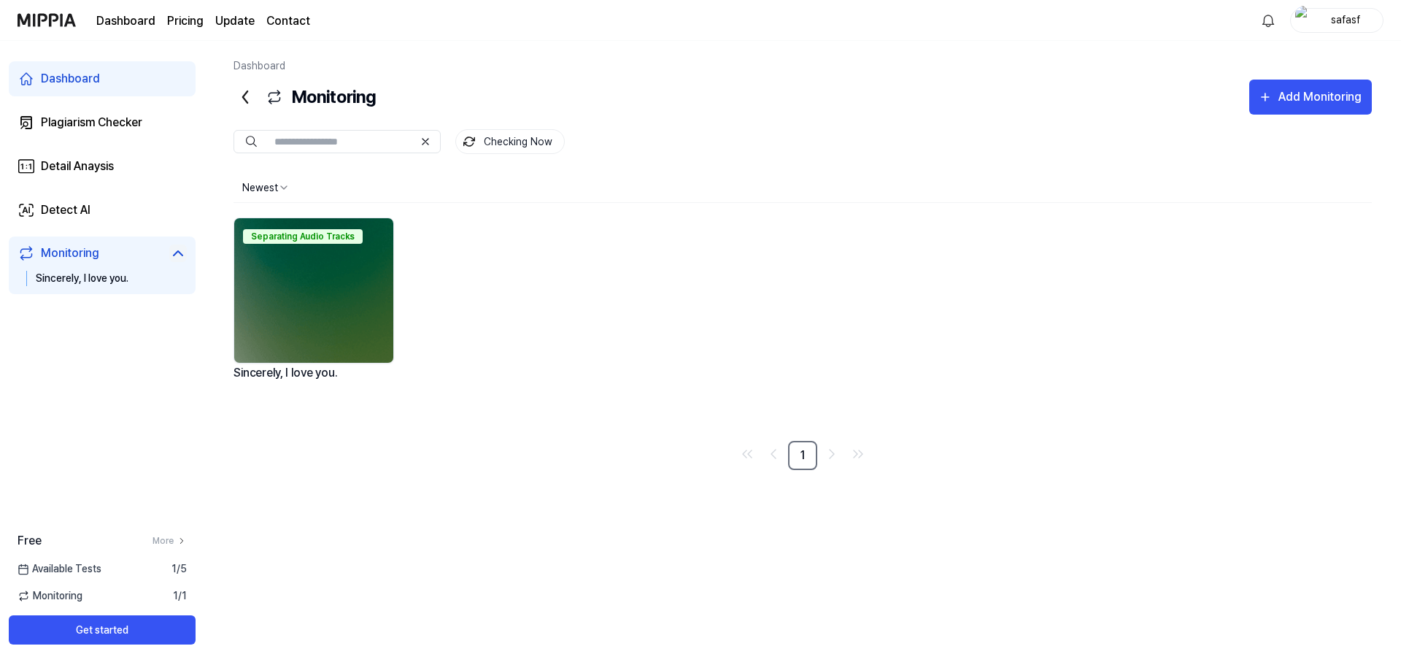
click at [339, 304] on img at bounding box center [313, 290] width 159 height 144
click at [325, 247] on div "Separating Audio Tracks" at bounding box center [313, 234] width 159 height 32
click at [320, 228] on div "Separating Audio Tracks" at bounding box center [303, 234] width 120 height 15
click at [127, 194] on link "Detect AI" at bounding box center [102, 210] width 187 height 35
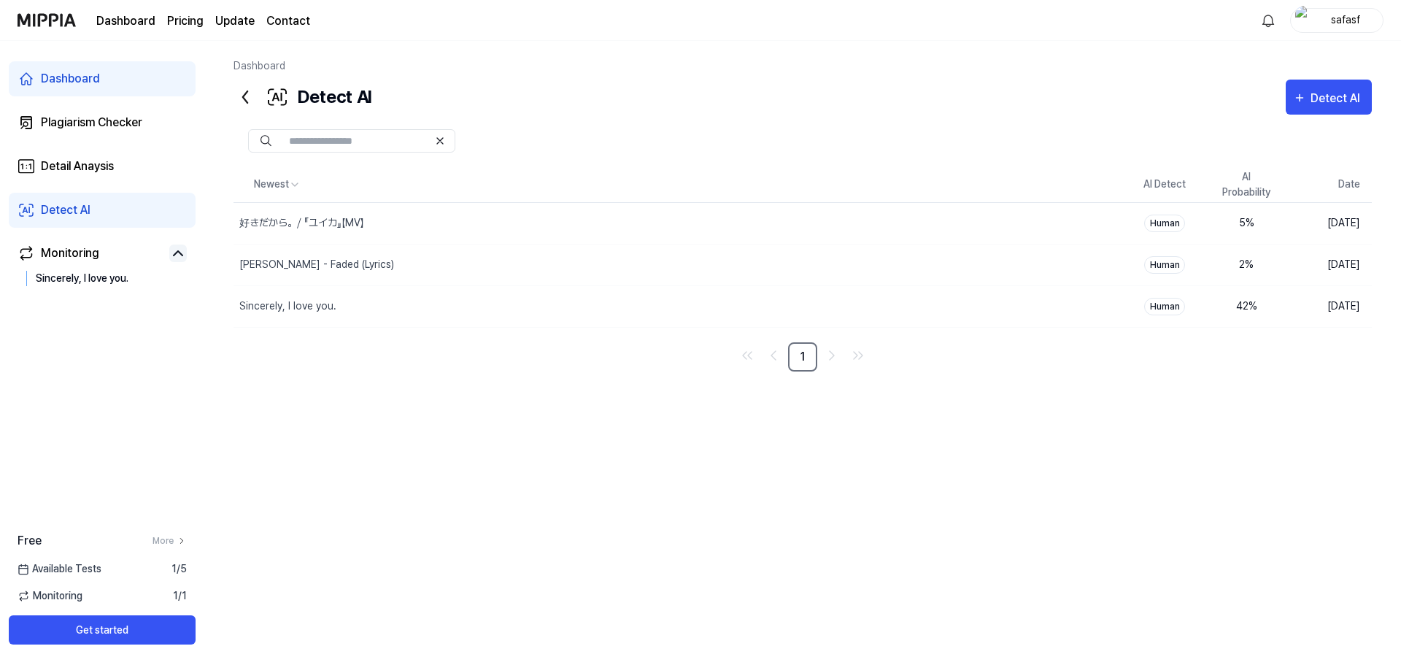
click at [122, 141] on div "Dashboard Plagiarism Checker Detail Anaysis Detect AI Monitoring Sincerely, I l…" at bounding box center [102, 178] width 204 height 274
click at [120, 134] on link "Plagiarism Checker" at bounding box center [102, 122] width 187 height 35
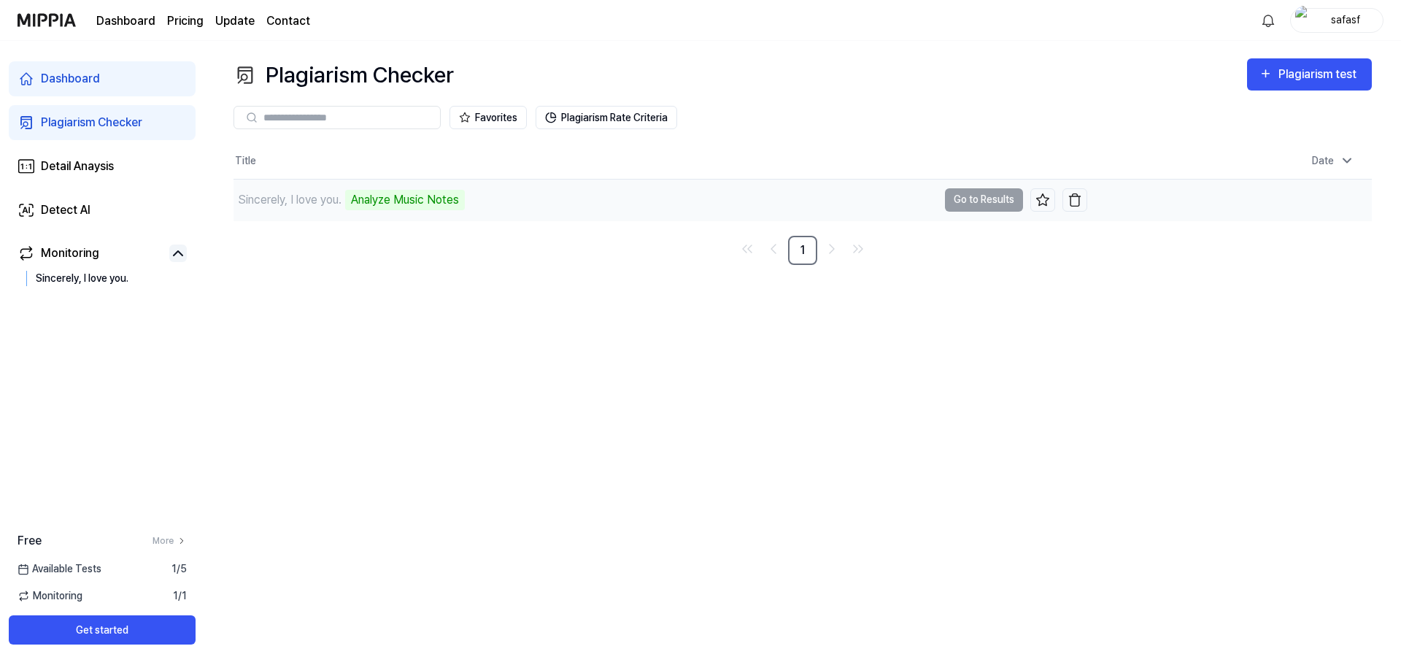
click at [428, 198] on div "Analyze Music Notes" at bounding box center [405, 200] width 120 height 20
click at [425, 198] on div "Analyze Music Notes" at bounding box center [405, 200] width 120 height 20
click at [430, 200] on div "Analyze Music Notes" at bounding box center [405, 200] width 120 height 20
drag, startPoint x: 963, startPoint y: 204, endPoint x: 921, endPoint y: 198, distance: 42.8
click at [962, 204] on td "Sincerely, I love you. Analyze Music Notes Go to Results" at bounding box center [660, 199] width 854 height 41
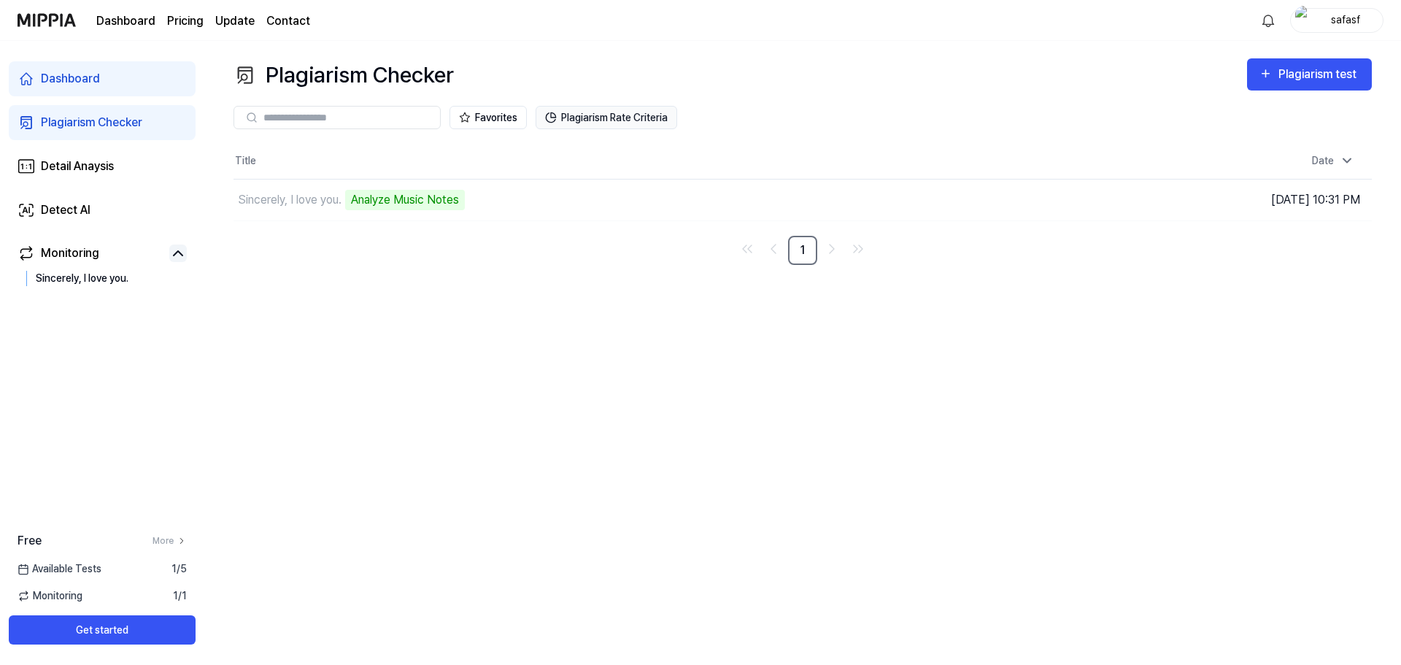
click at [621, 115] on button "Plagiarism Rate Criteria" at bounding box center [607, 117] width 142 height 23
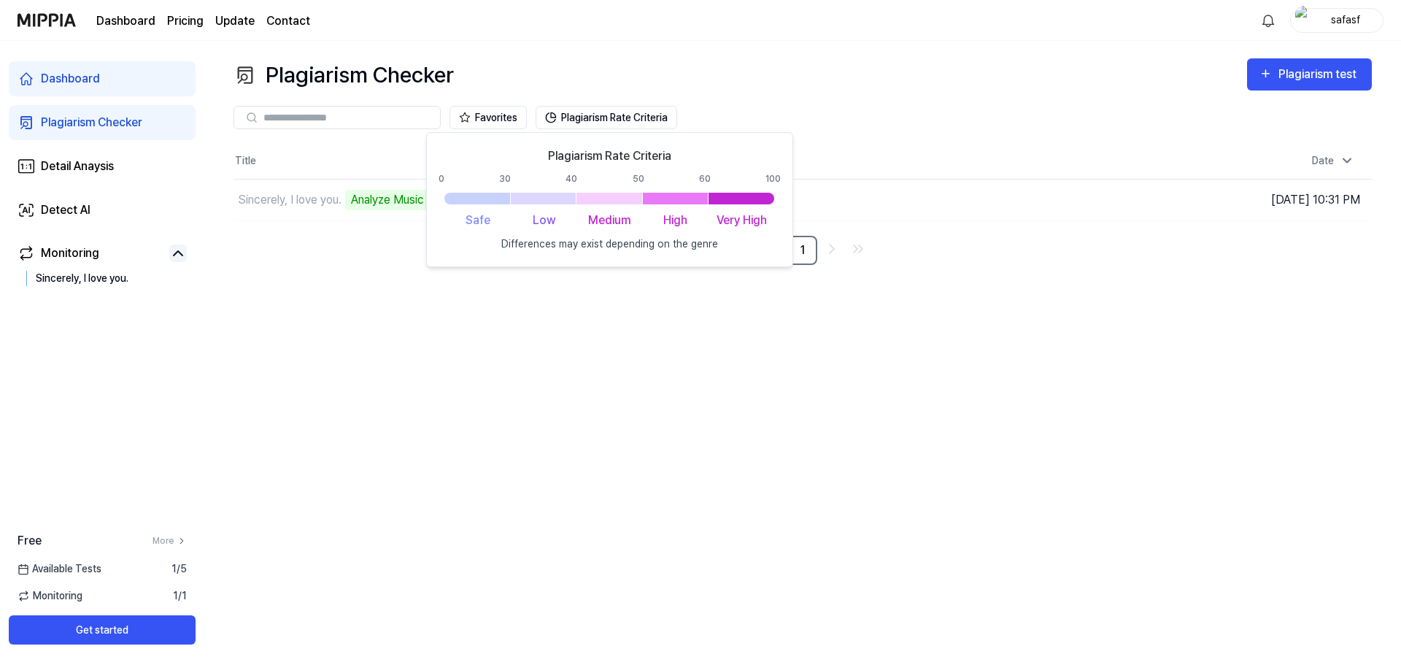
click at [791, 125] on div "Favorites Plagiarism Rate Criteria" at bounding box center [802, 117] width 1138 height 23
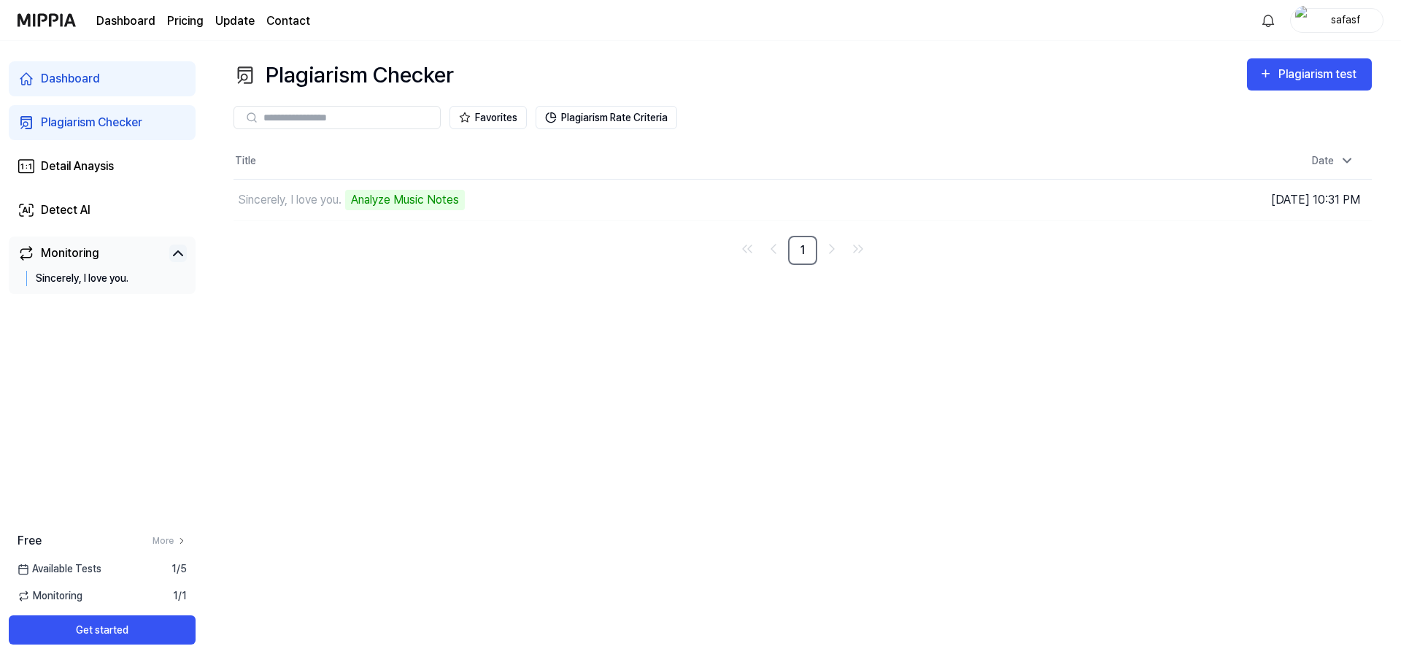
click at [86, 265] on div "Monitoring Sincerely, I love you." at bounding box center [102, 265] width 187 height 58
drag, startPoint x: 99, startPoint y: 292, endPoint x: 85, endPoint y: 262, distance: 33.0
click at [96, 290] on div "Monitoring Sincerely, I love you." at bounding box center [102, 265] width 187 height 58
click at [88, 248] on div "Monitoring" at bounding box center [70, 253] width 58 height 18
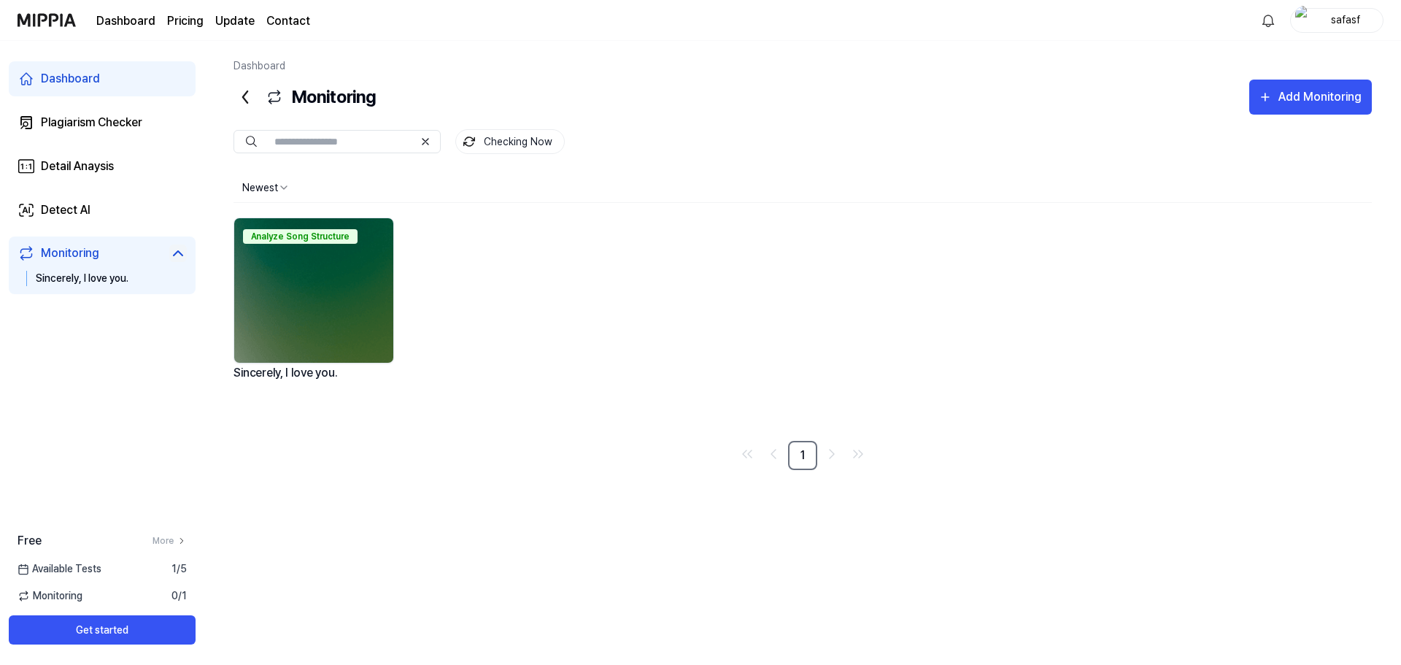
click at [314, 233] on div "Analyze Song Structure" at bounding box center [300, 236] width 115 height 15
click at [343, 300] on img at bounding box center [313, 290] width 159 height 144
click at [153, 208] on link "Detect AI" at bounding box center [102, 210] width 187 height 35
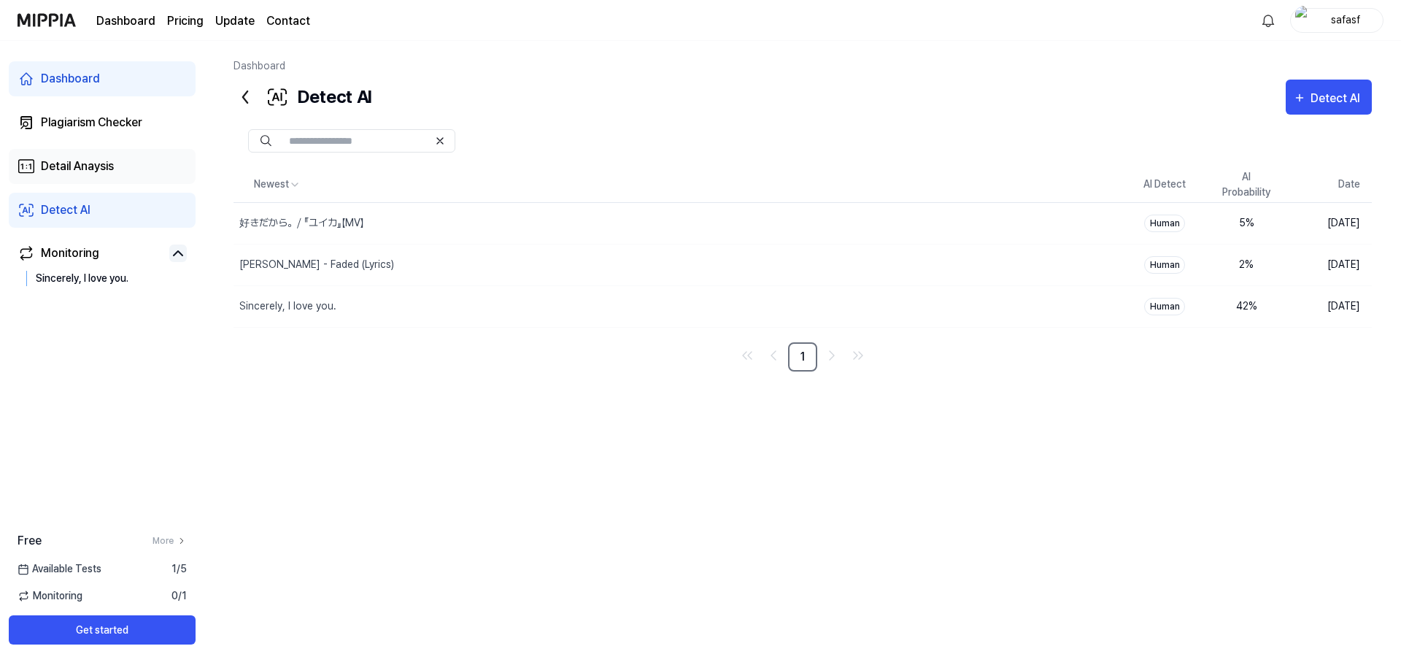
click at [140, 163] on link "Detail Anaysis" at bounding box center [102, 166] width 187 height 35
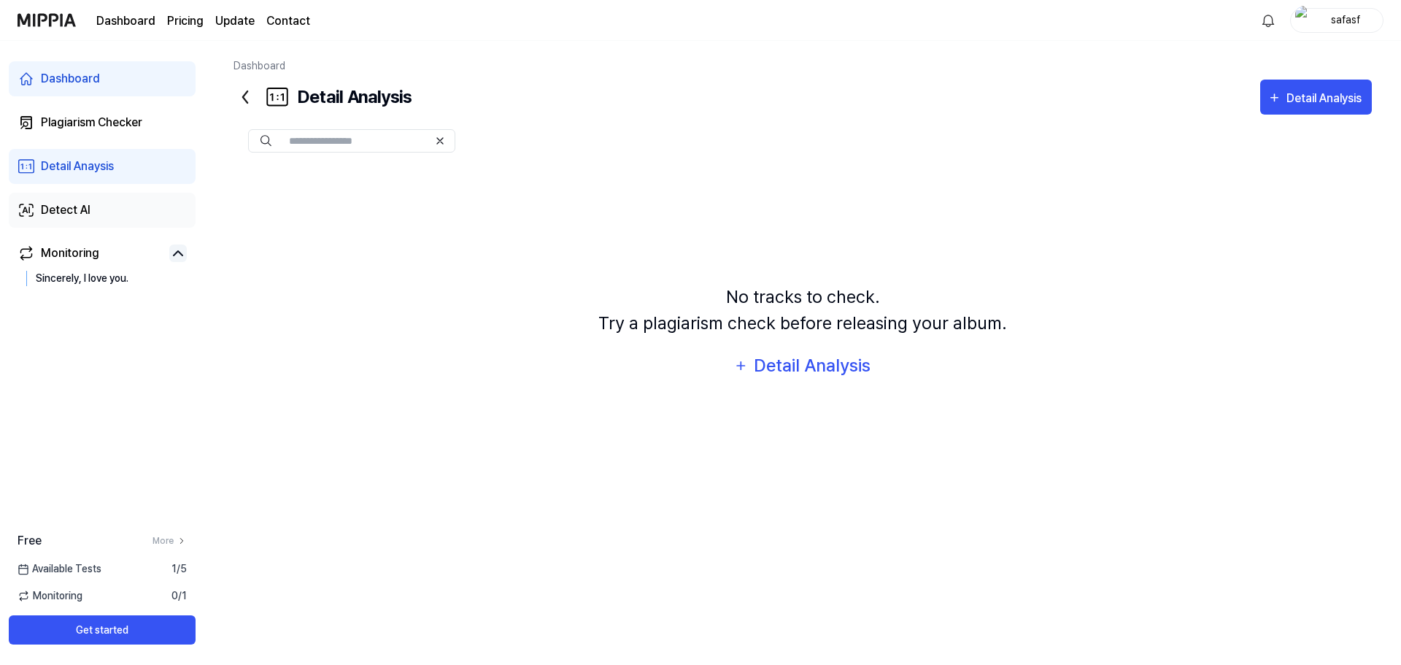
click at [144, 196] on link "Detect AI" at bounding box center [102, 210] width 187 height 35
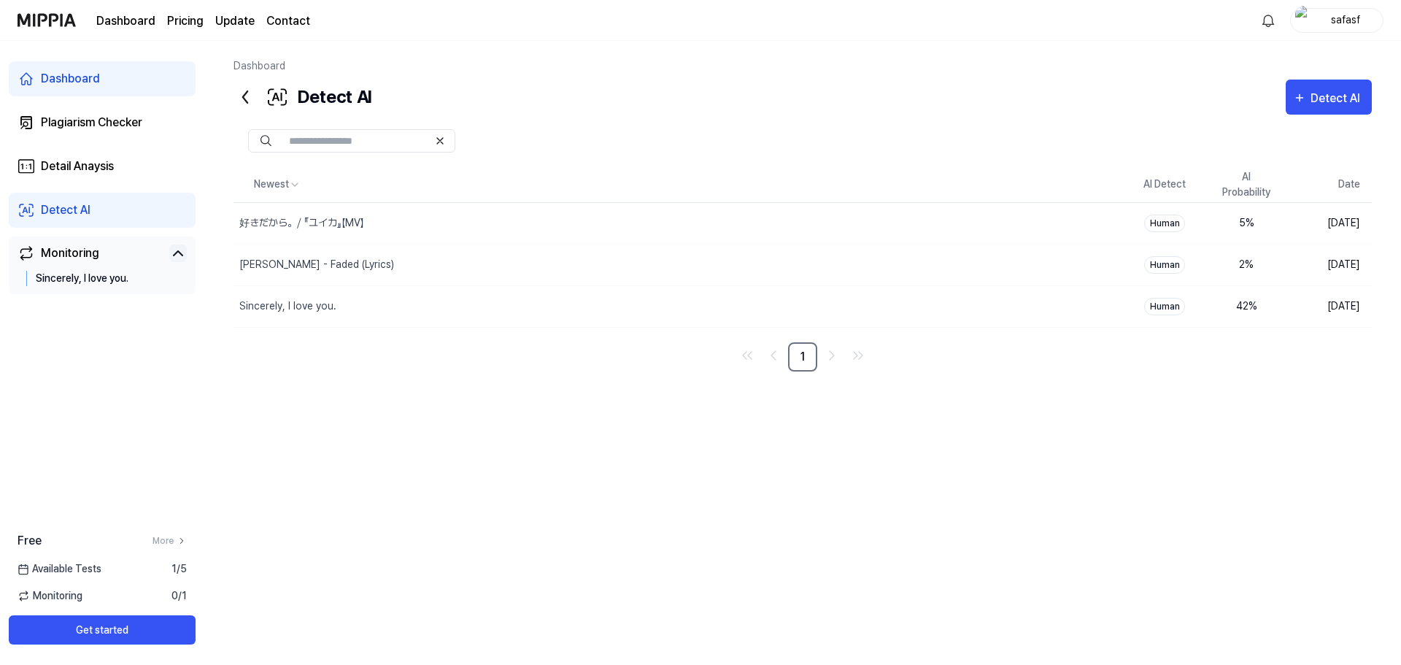
click at [98, 256] on link "Monitoring" at bounding box center [91, 253] width 146 height 18
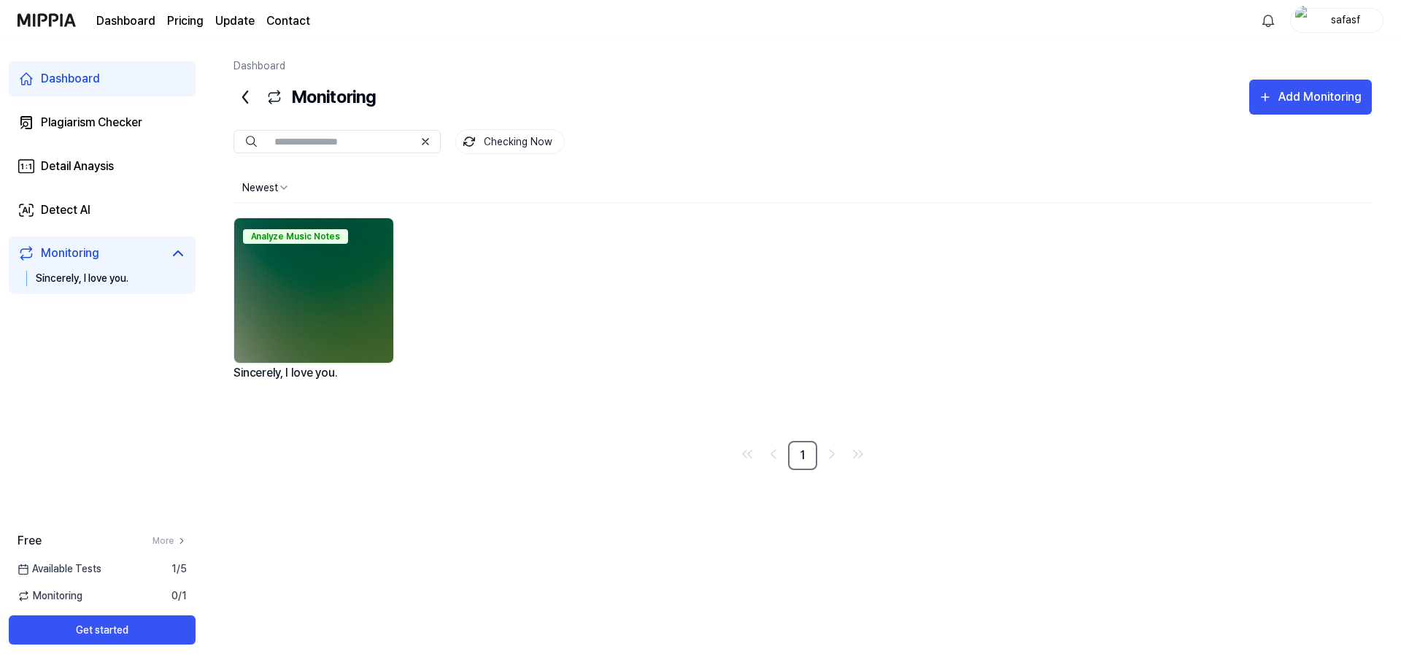
click at [287, 247] on div "Analyze Music Notes" at bounding box center [313, 234] width 159 height 32
click at [312, 220] on div "Analyze Music Notes" at bounding box center [313, 290] width 161 height 146
click at [307, 374] on div "Sincerely, I love you." at bounding box center [313, 381] width 161 height 37
click at [122, 156] on link "Detail Anaysis" at bounding box center [102, 166] width 187 height 35
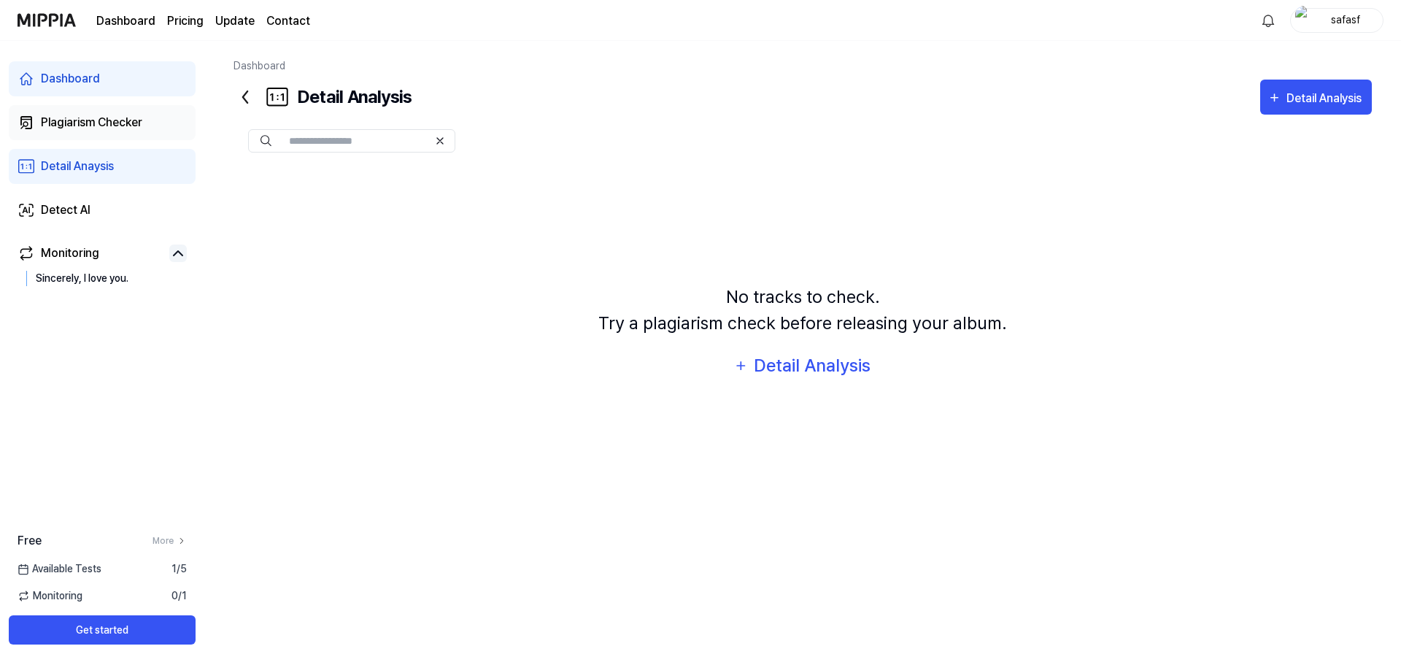
click at [117, 122] on div "Plagiarism Checker" at bounding box center [91, 123] width 101 height 18
